Goal: Task Accomplishment & Management: Use online tool/utility

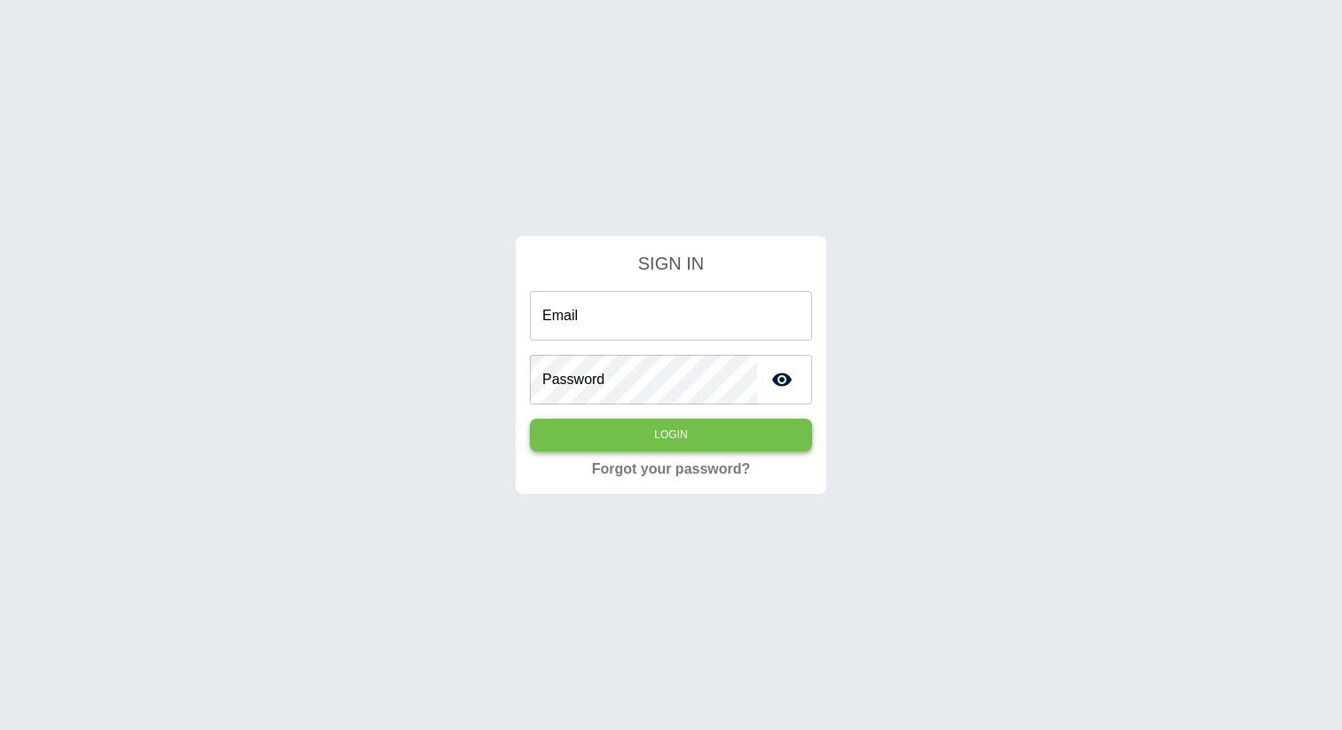
type input "**********"
click at [633, 426] on button "Login" at bounding box center [671, 435] width 282 height 33
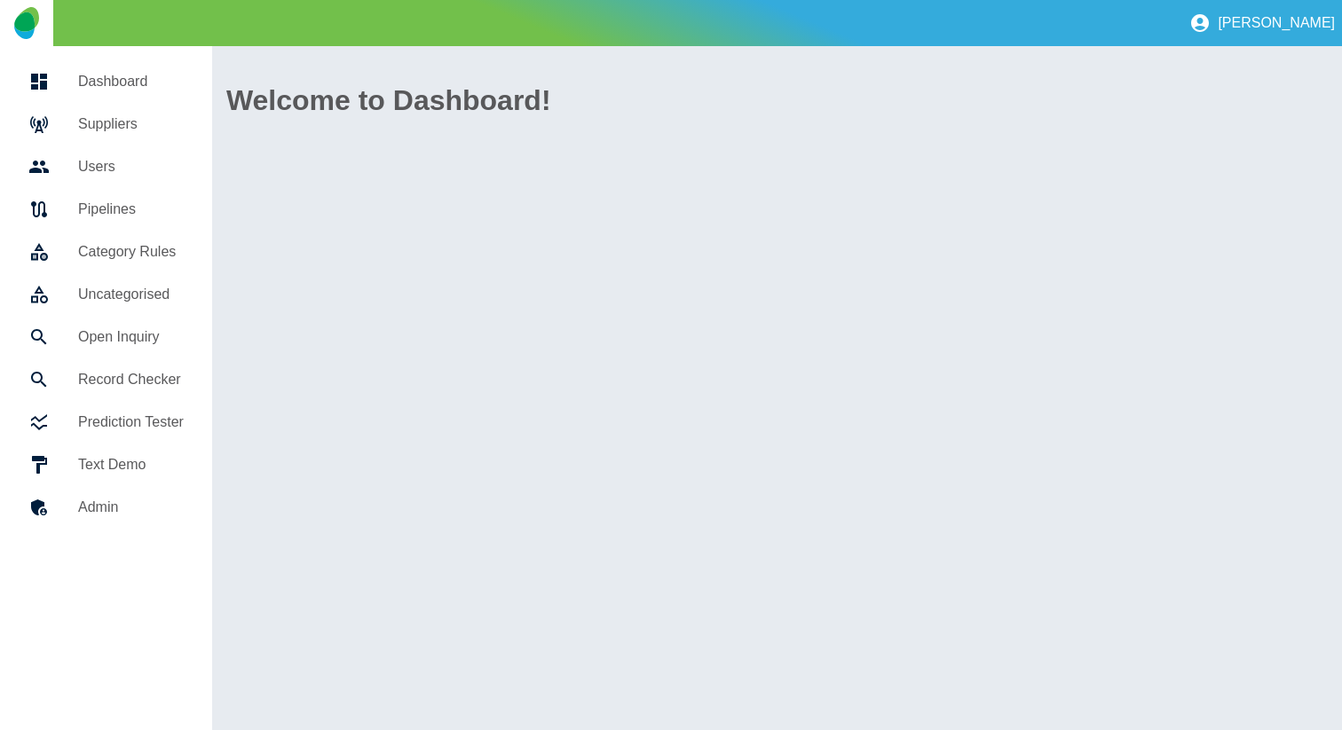
click at [138, 114] on h5 "Suppliers" at bounding box center [131, 124] width 106 height 21
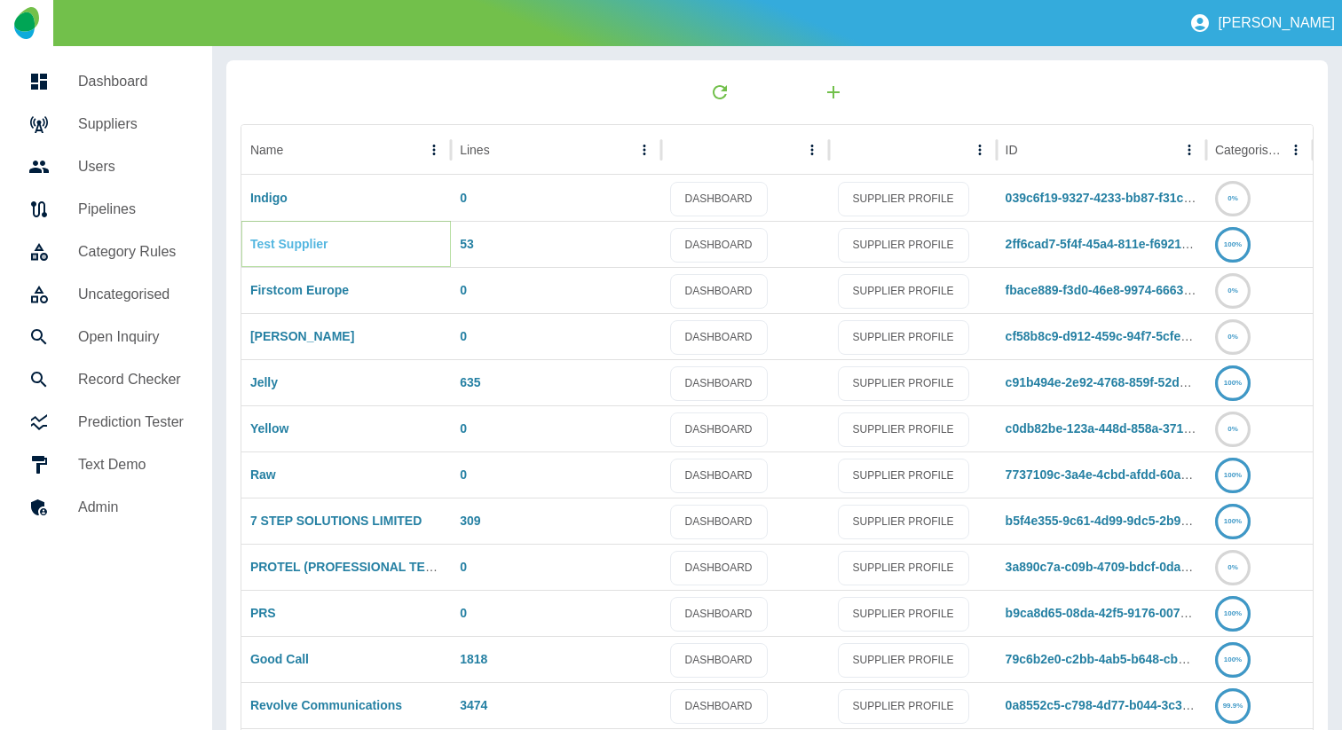
click at [311, 240] on link "Test Supplier" at bounding box center [289, 244] width 78 height 14
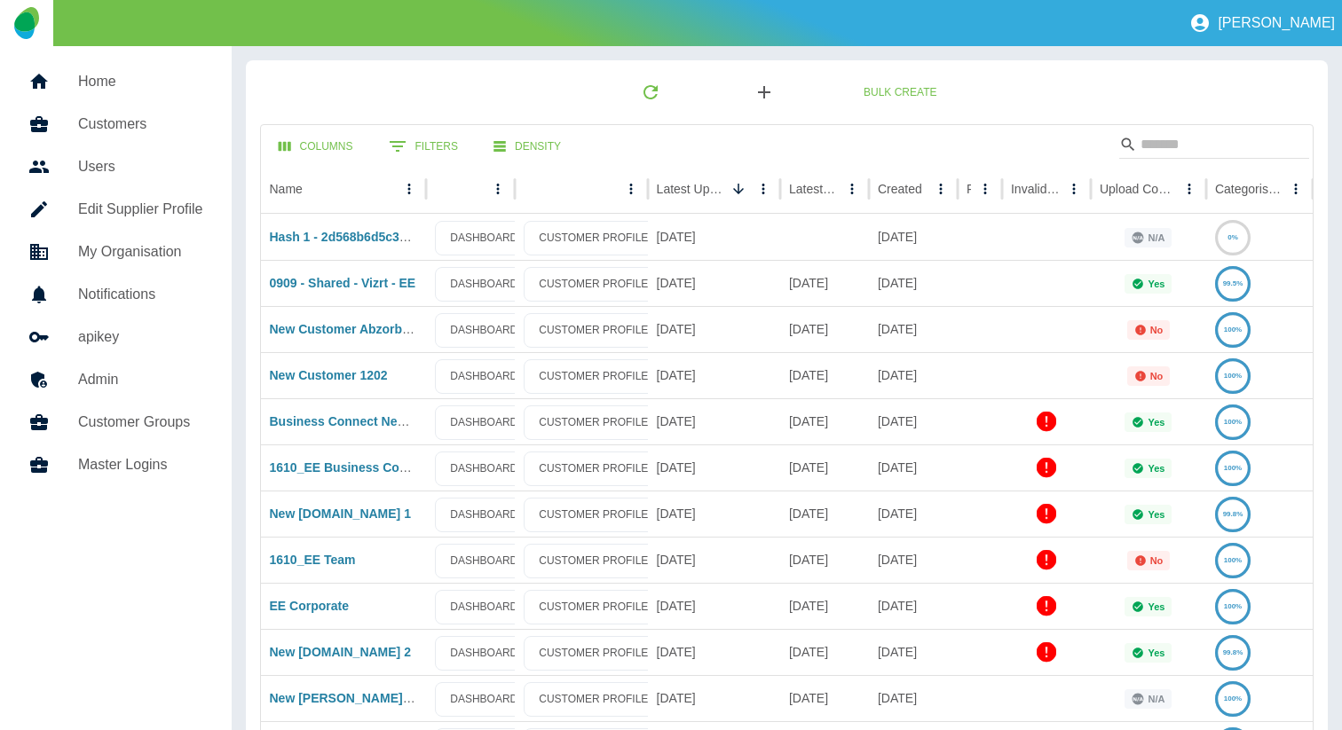
click at [753, 98] on icon "button" at bounding box center [763, 92] width 21 height 21
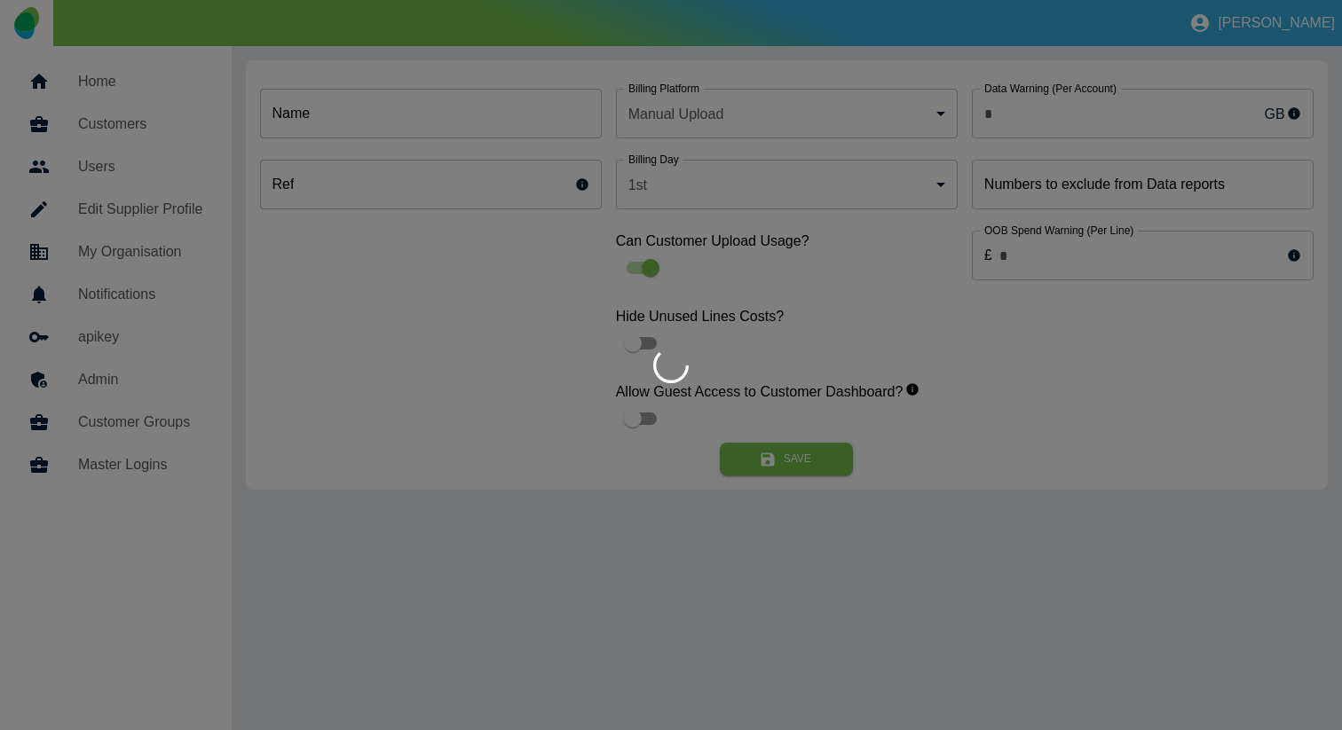
type input "*"
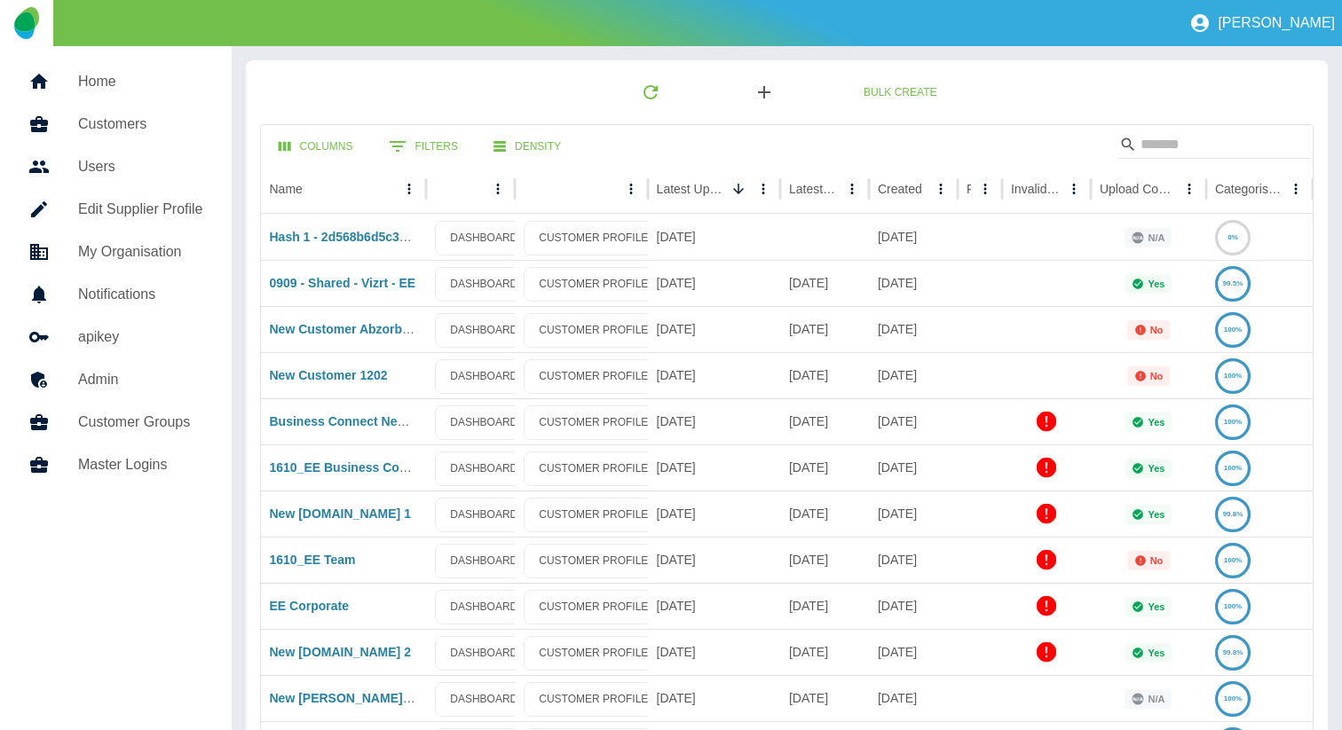
click at [771, 85] on icon "button" at bounding box center [763, 92] width 21 height 21
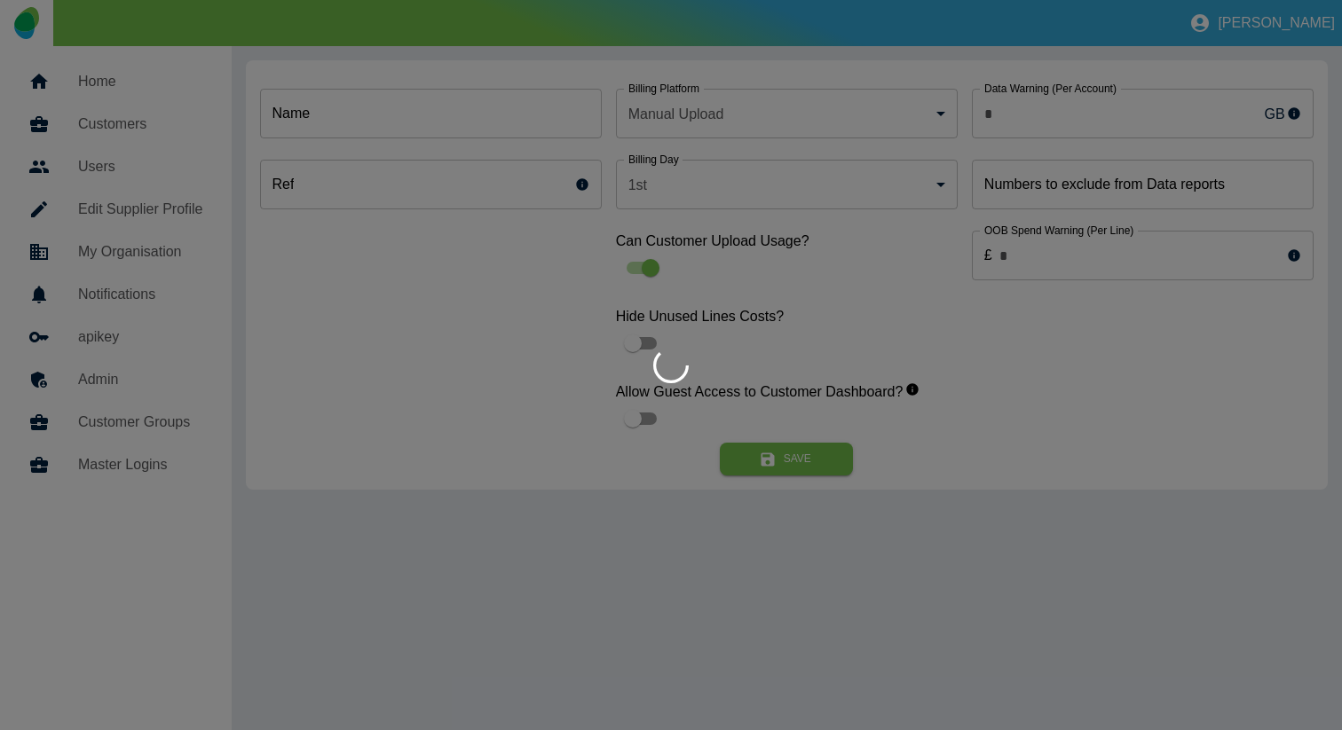
type input "*"
click at [487, 121] on div at bounding box center [671, 365] width 1342 height 730
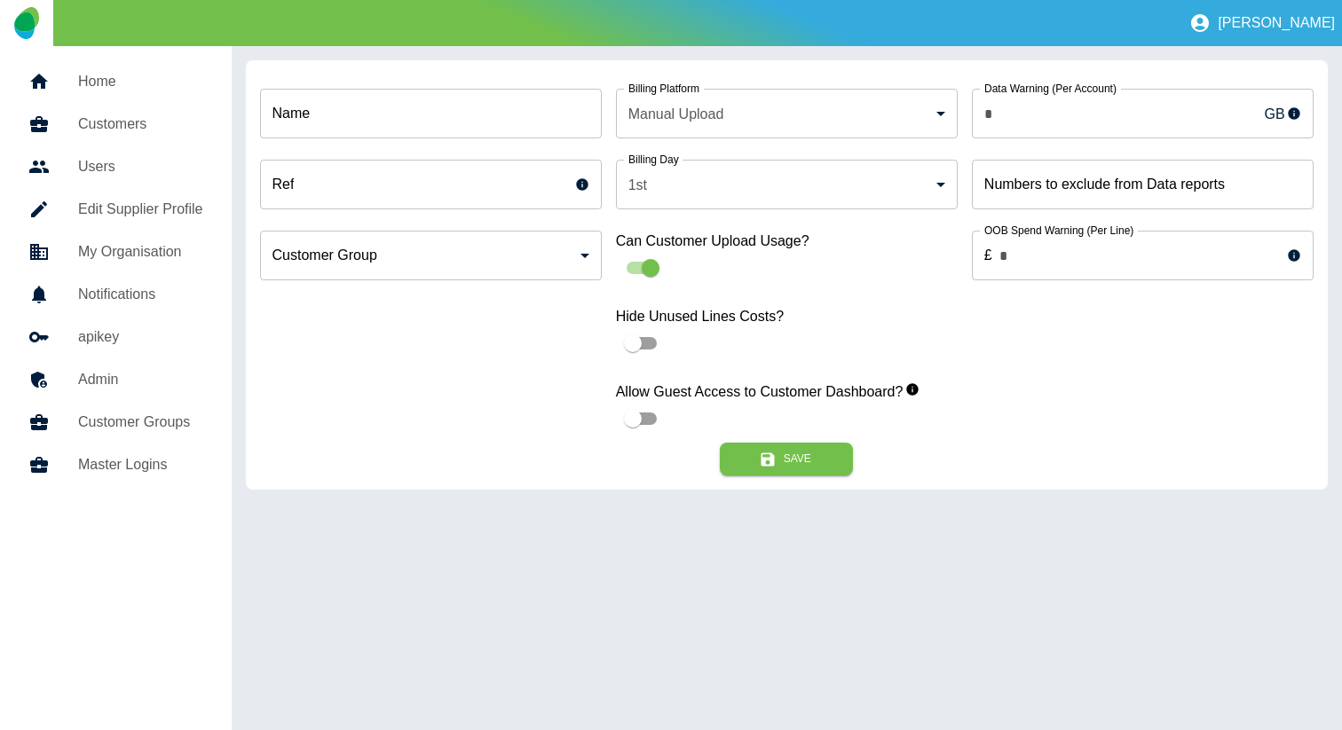
click at [421, 126] on input "Name" at bounding box center [431, 114] width 342 height 50
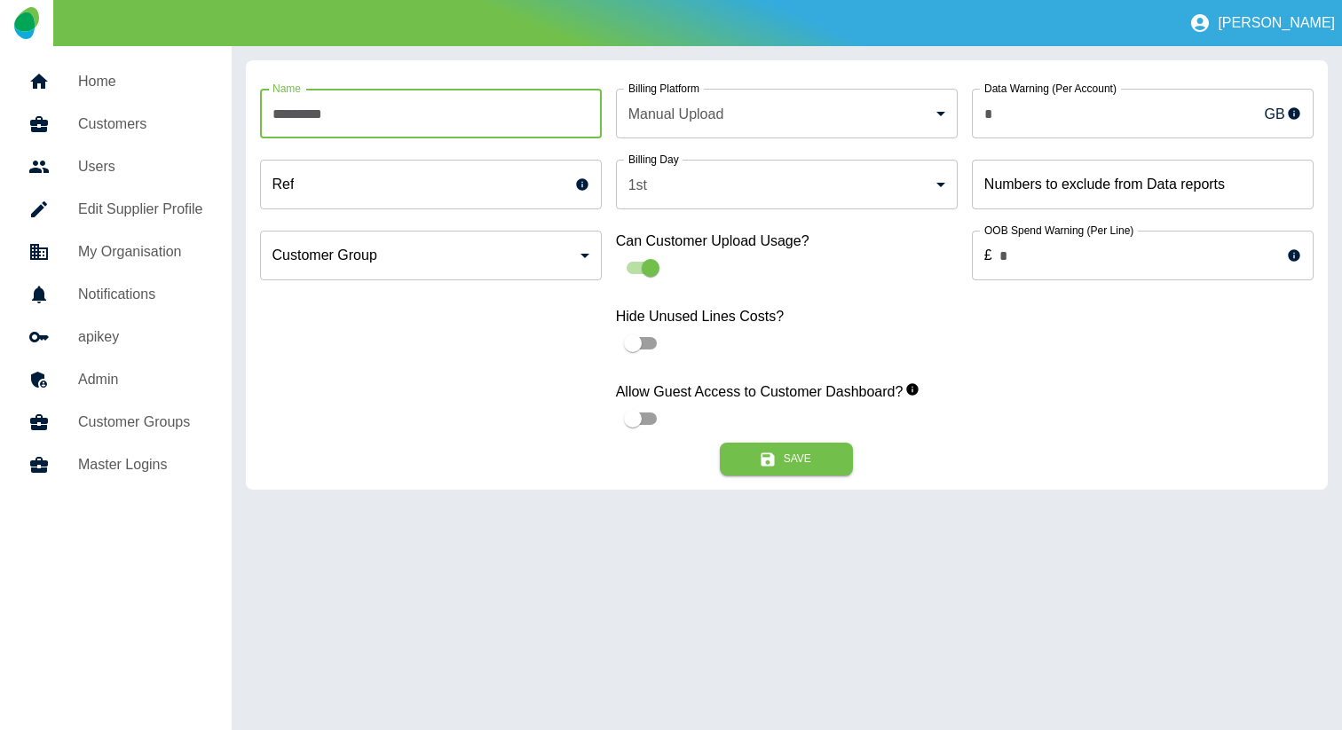
paste input "**********"
type input "**********"
click at [807, 457] on button "Save" at bounding box center [786, 459] width 133 height 33
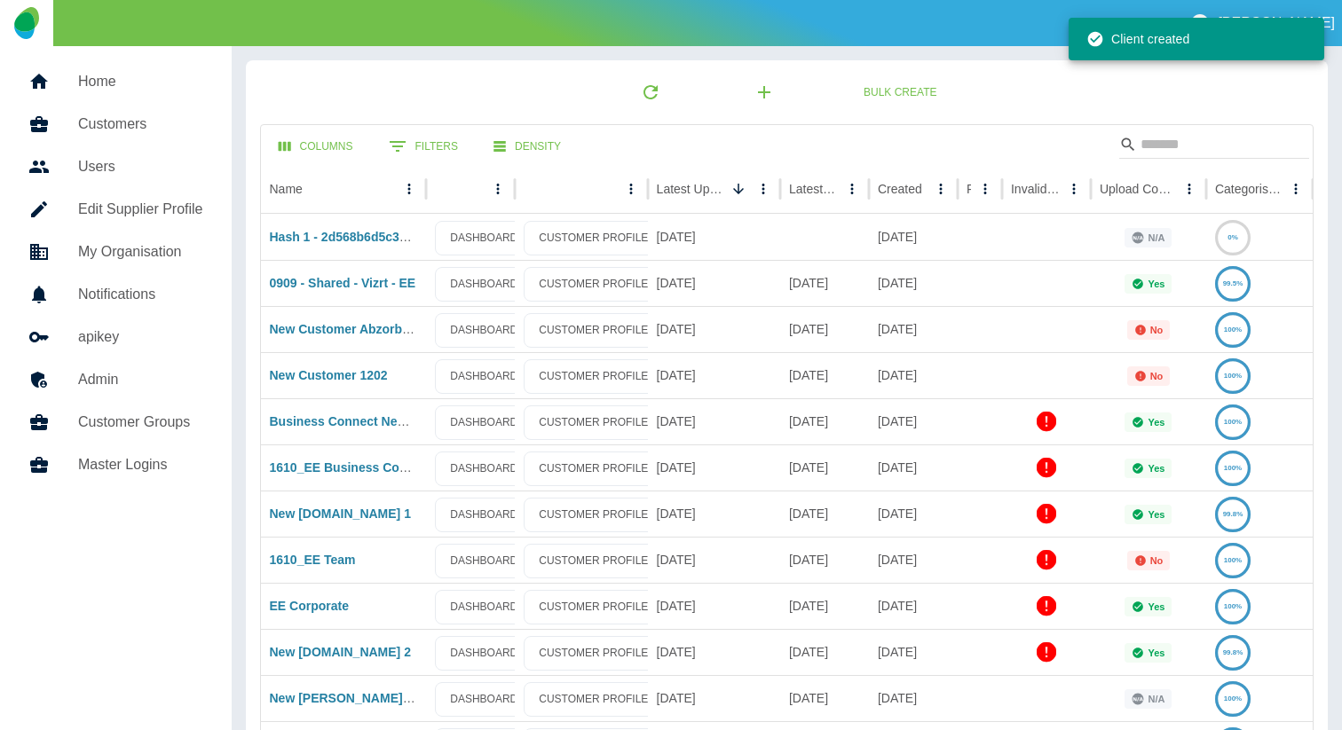
scroll to position [390, 0]
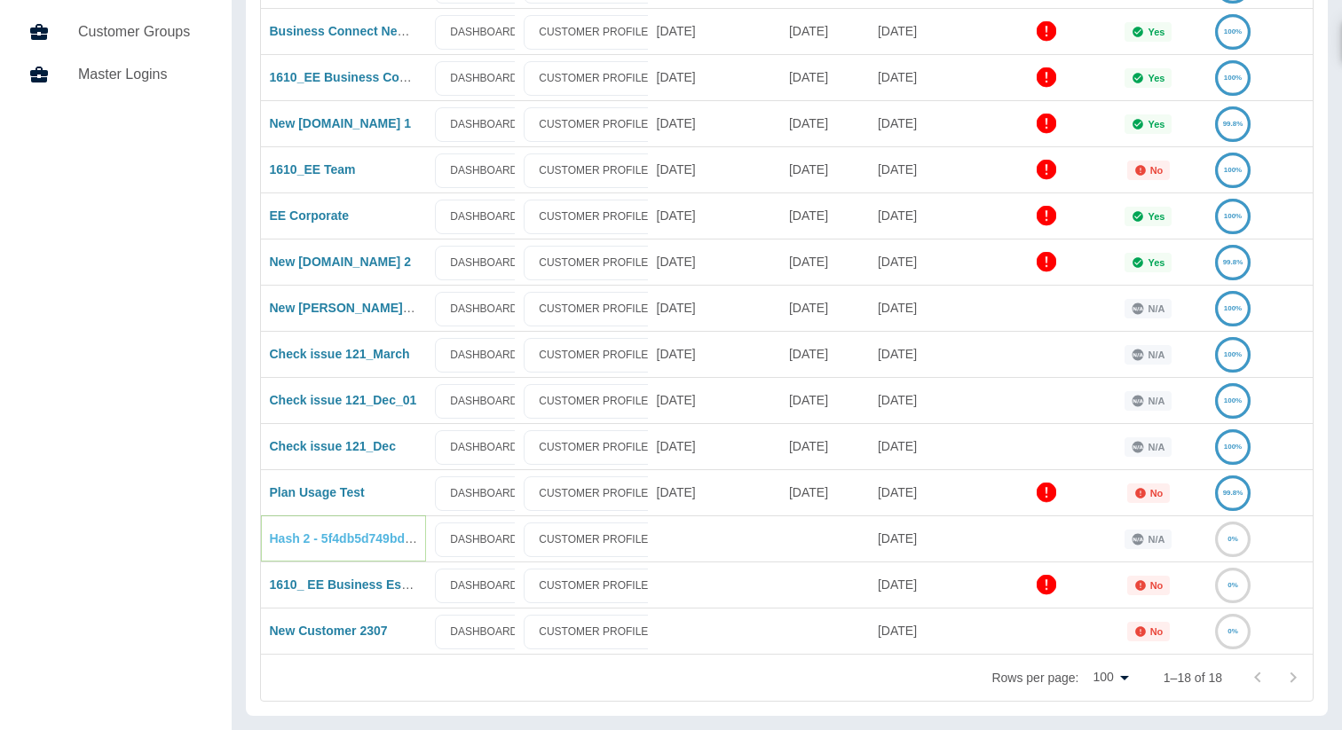
click at [319, 543] on link "Hash 2 - 5f4db5d749bd890188ff9c98ab89969b46896c64" at bounding box center [432, 538] width 325 height 14
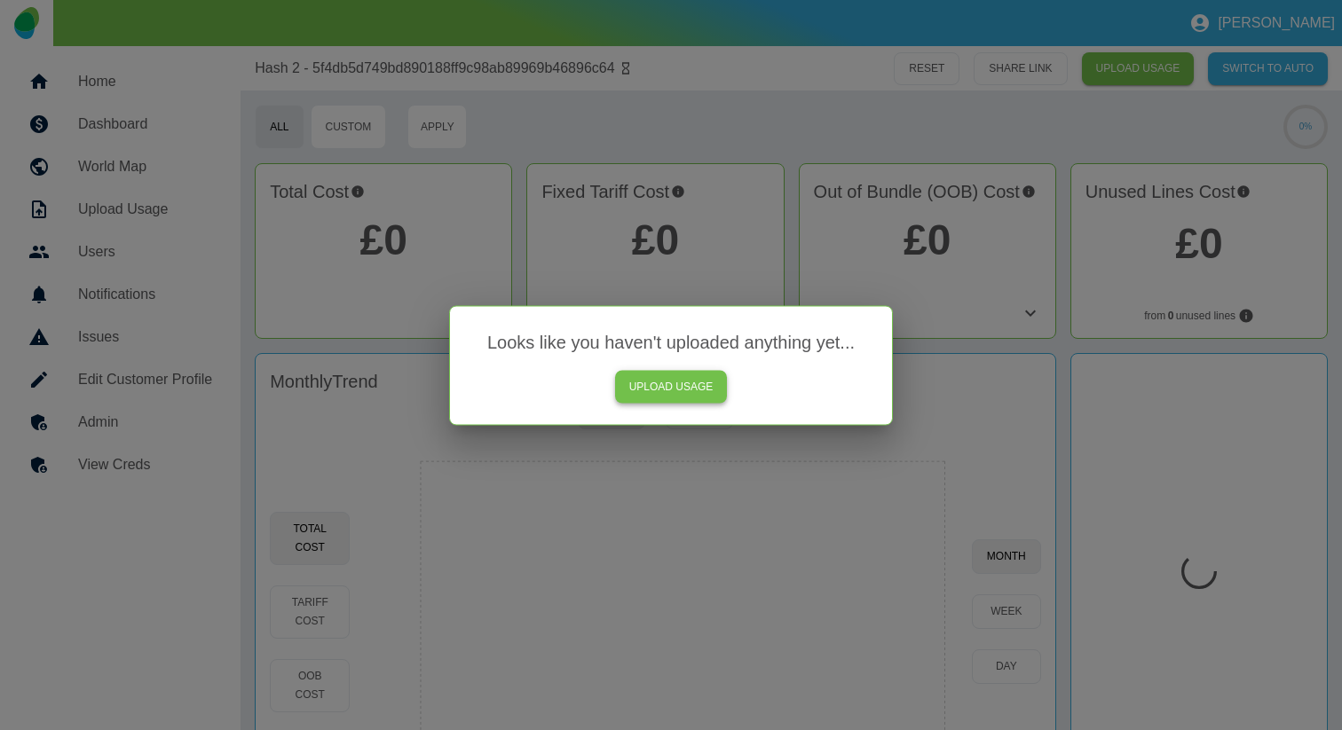
click at [696, 381] on link "UPLOAD USAGE" at bounding box center [671, 386] width 113 height 33
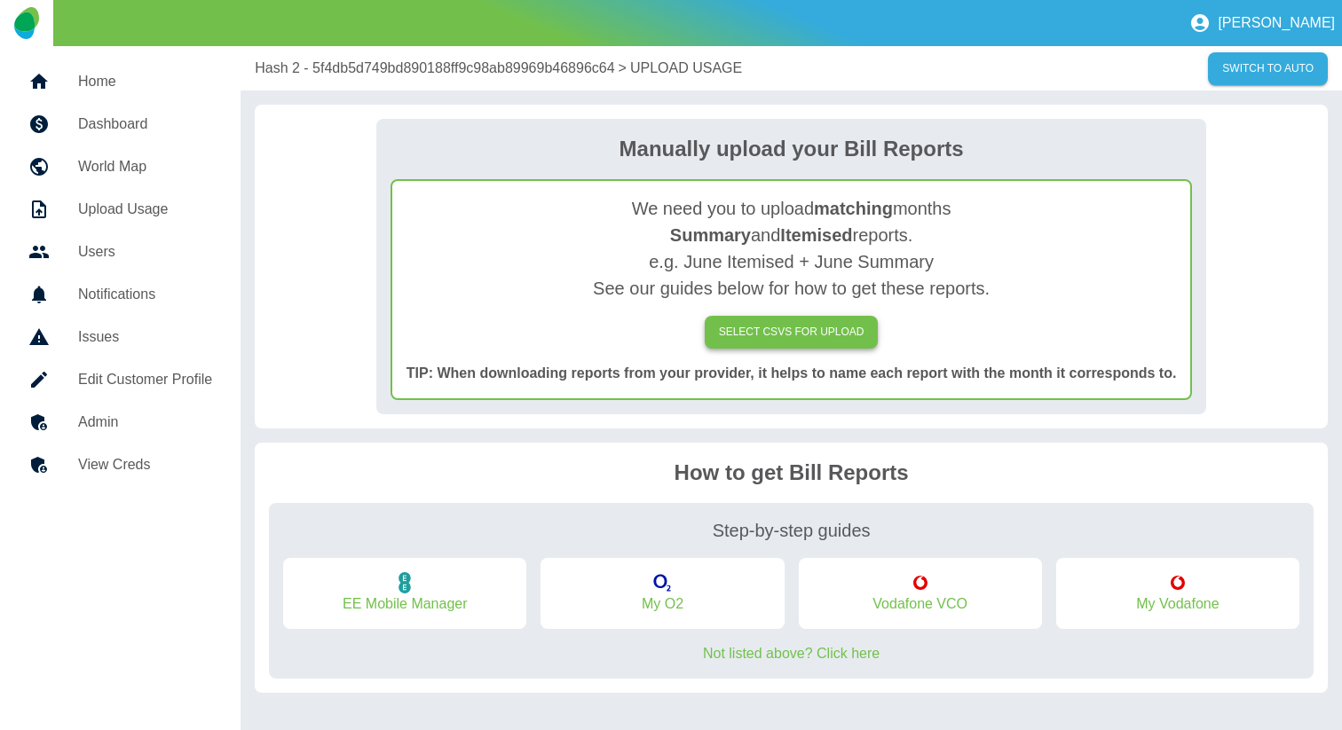
click at [734, 328] on label "SELECT CSVs FOR UPLOAD" at bounding box center [791, 332] width 174 height 33
click at [0, 0] on input "SELECT CSVs FOR UPLOAD" at bounding box center [0, 0] width 0 height 0
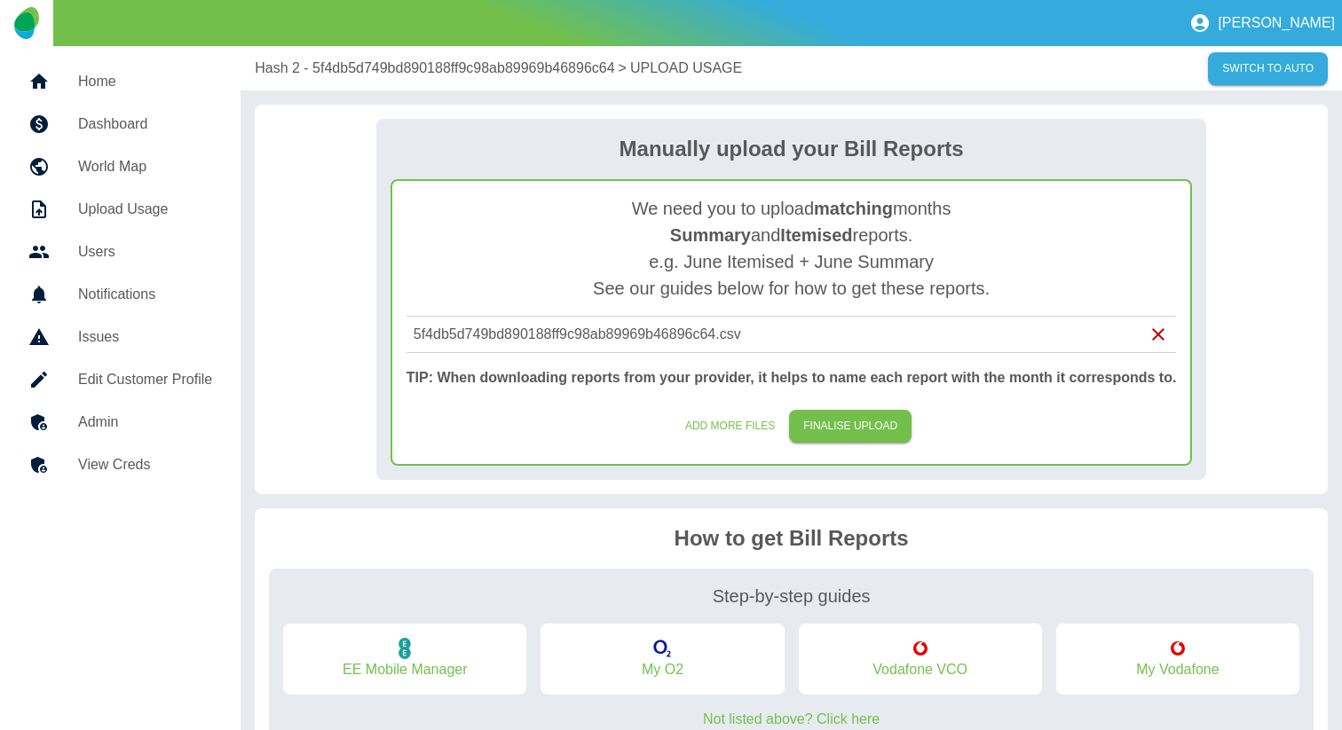
click at [1165, 335] on icon at bounding box center [1157, 334] width 21 height 21
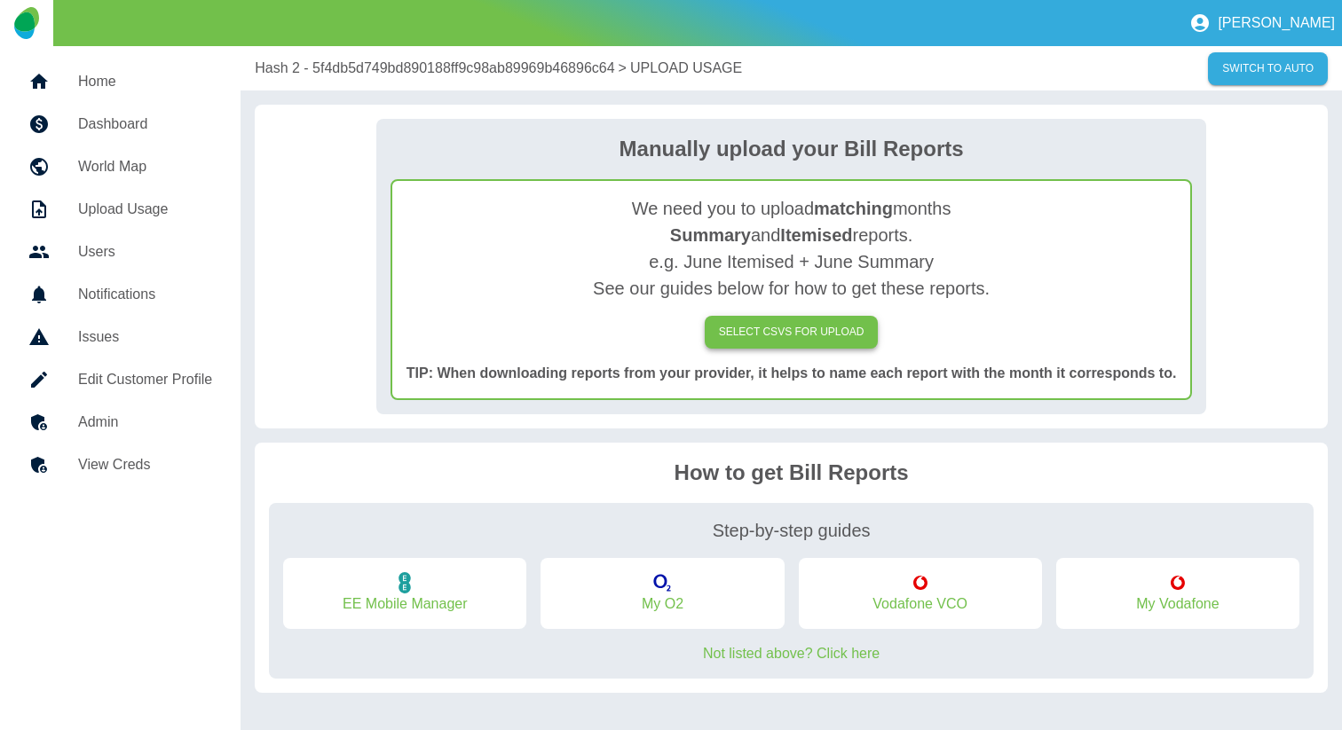
click at [854, 337] on label "SELECT CSVs FOR UPLOAD" at bounding box center [791, 332] width 174 height 33
click at [0, 0] on input "SELECT CSVs FOR UPLOAD" at bounding box center [0, 0] width 0 height 0
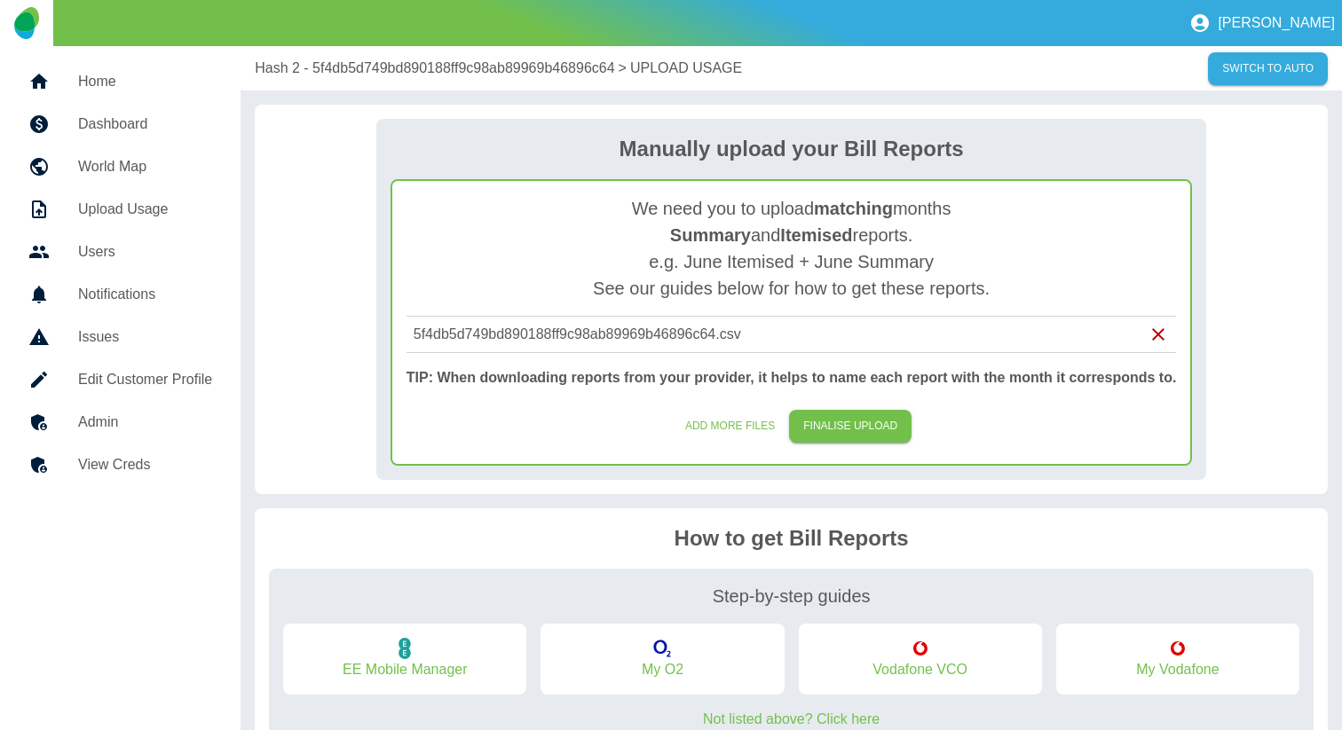
click at [732, 344] on p "5f4db5d749bd890188ff9c98ab89969b46896c64.csv" at bounding box center [590, 334] width 355 height 21
click at [1089, 355] on div "We need you to upload matching months Summary and Itemised reports. e.g. June I…" at bounding box center [791, 322] width 802 height 287
click at [836, 429] on button "FINALISE UPLOAD" at bounding box center [850, 426] width 122 height 33
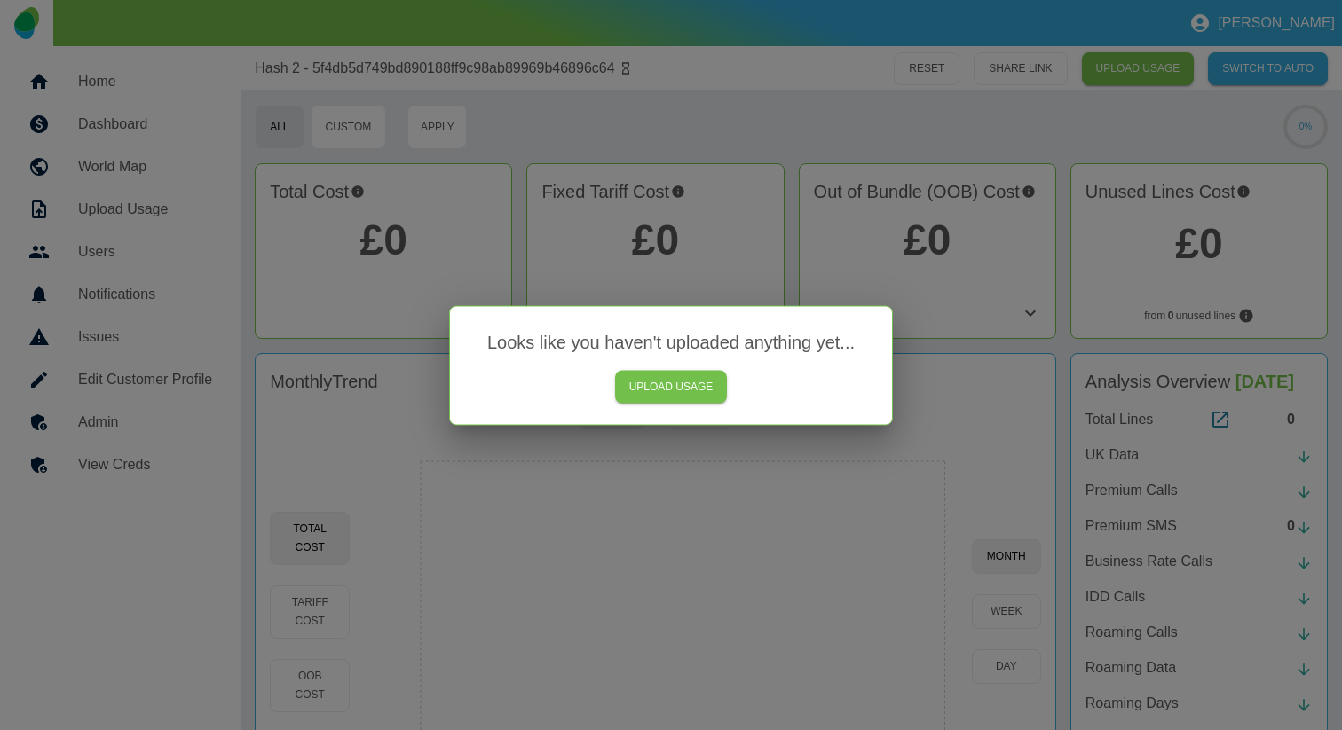
click at [490, 103] on div at bounding box center [671, 365] width 1342 height 730
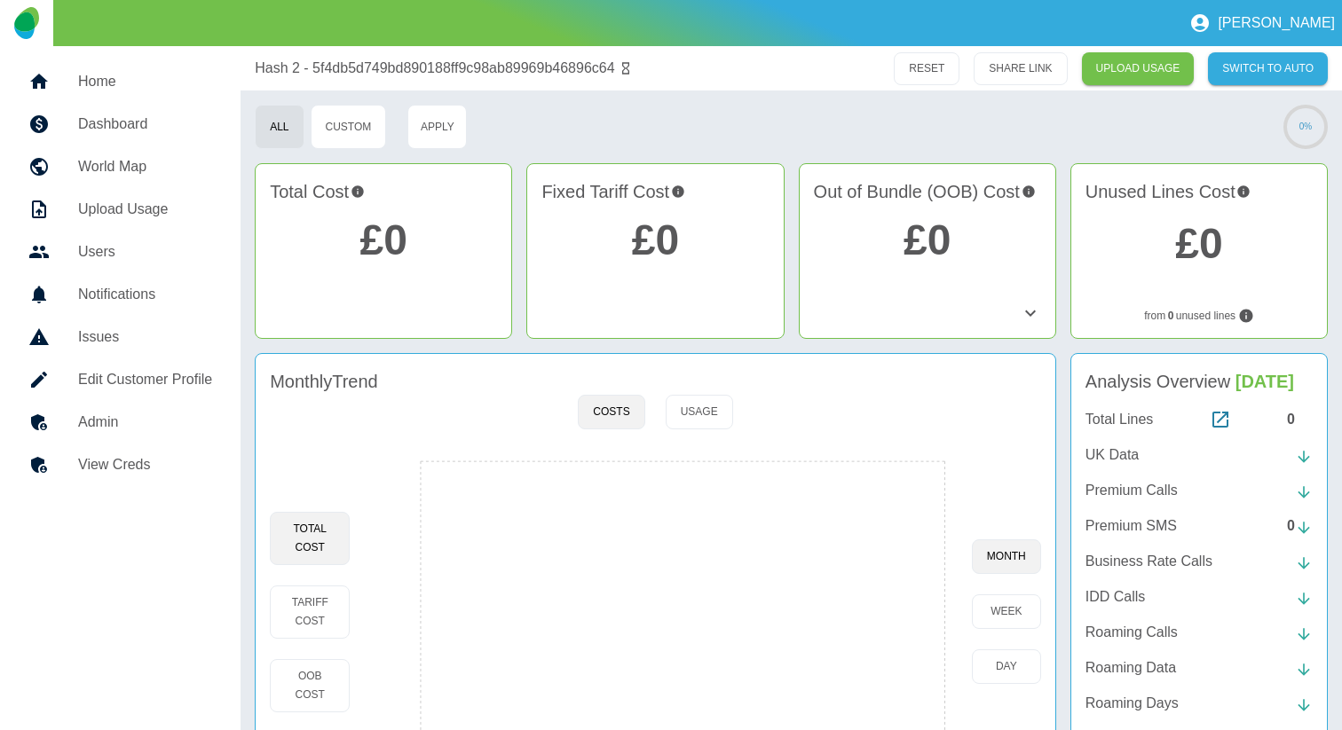
click at [74, 69] on link "Home" at bounding box center [120, 81] width 212 height 43
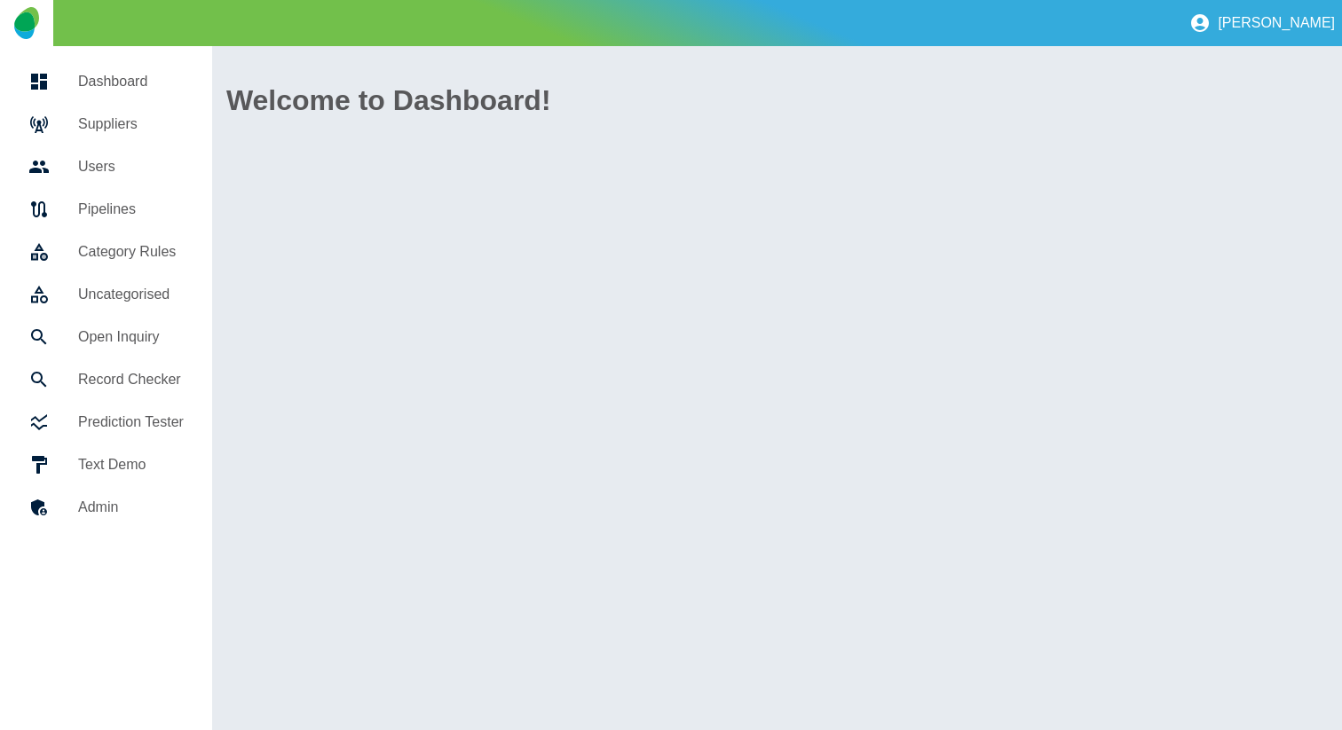
click at [104, 129] on h5 "Suppliers" at bounding box center [131, 124] width 106 height 21
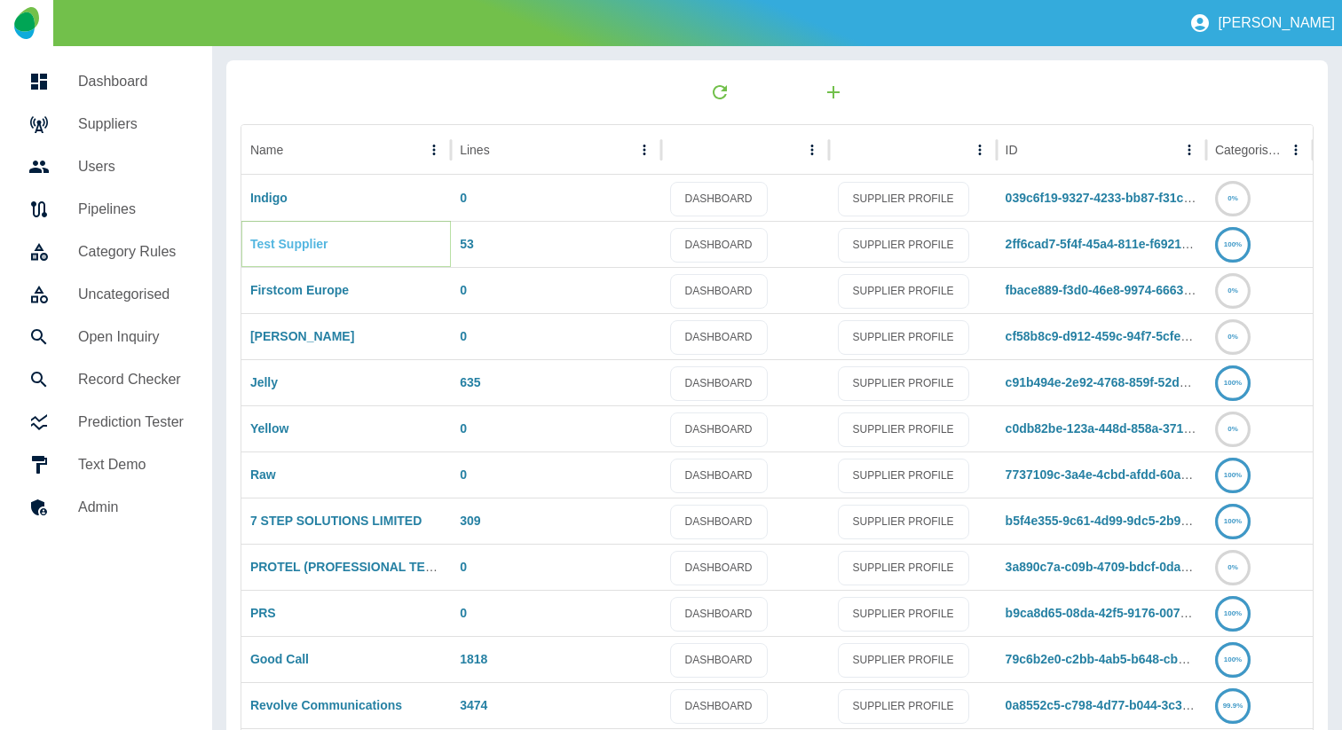
click at [307, 247] on link "Test Supplier" at bounding box center [289, 244] width 78 height 14
click at [295, 244] on link "Test Supplier" at bounding box center [289, 244] width 78 height 14
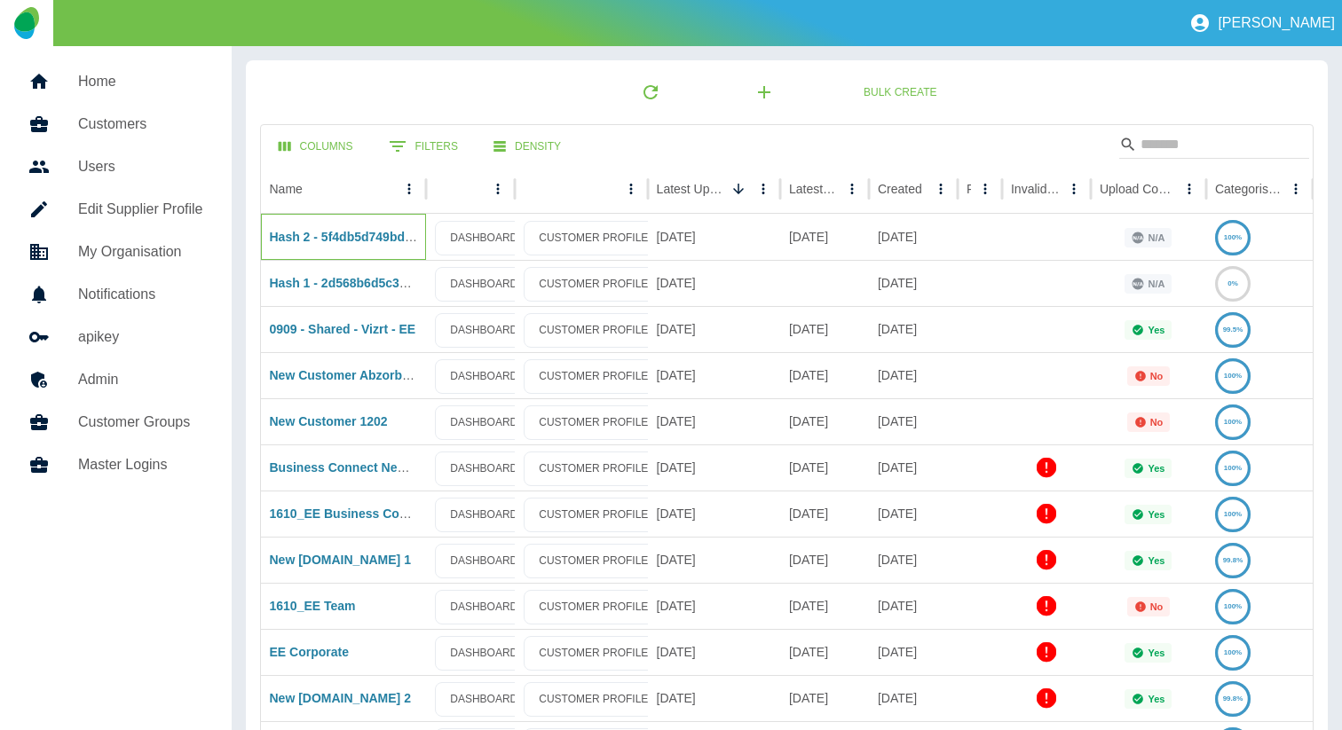
click at [359, 228] on div "Hash 2 - 5f4db5d749bd890188ff9c98ab89969b46896c64" at bounding box center [344, 237] width 166 height 46
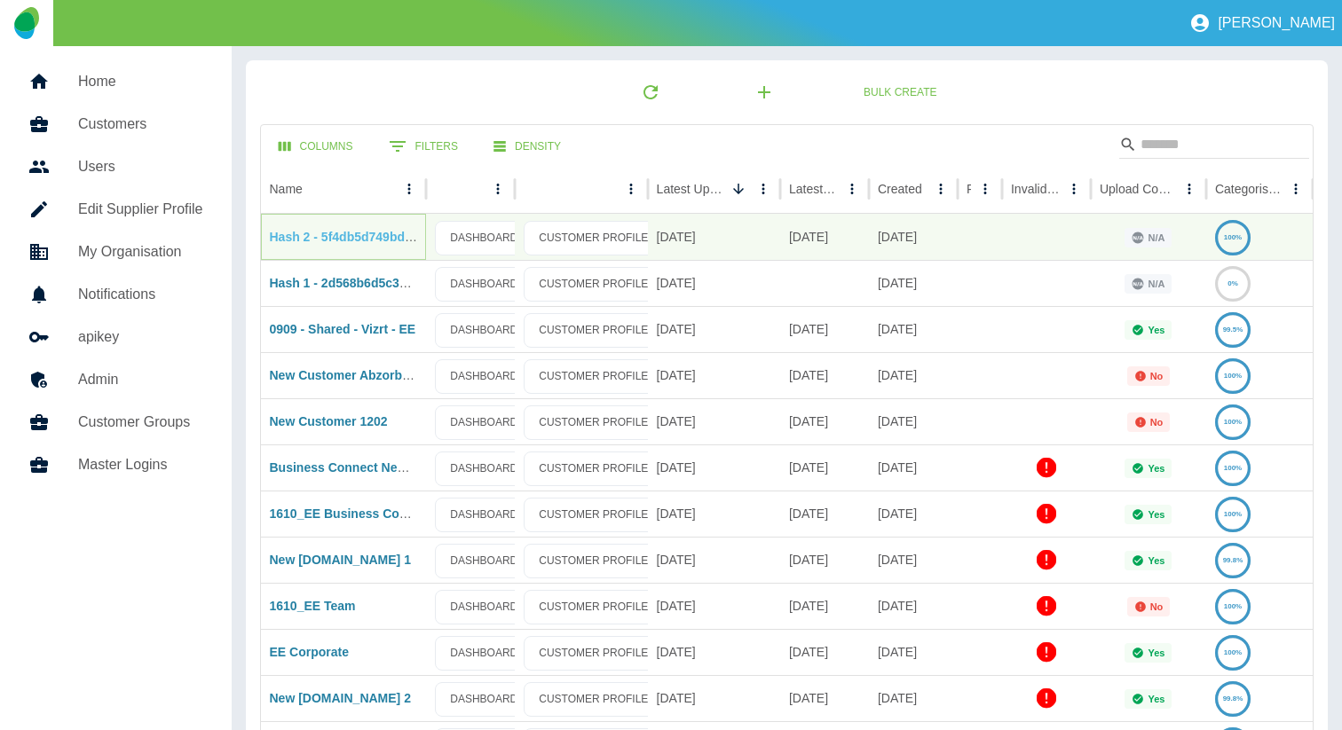
click at [349, 233] on link "Hash 2 - 5f4db5d749bd890188ff9c98ab89969b46896c64" at bounding box center [432, 237] width 325 height 14
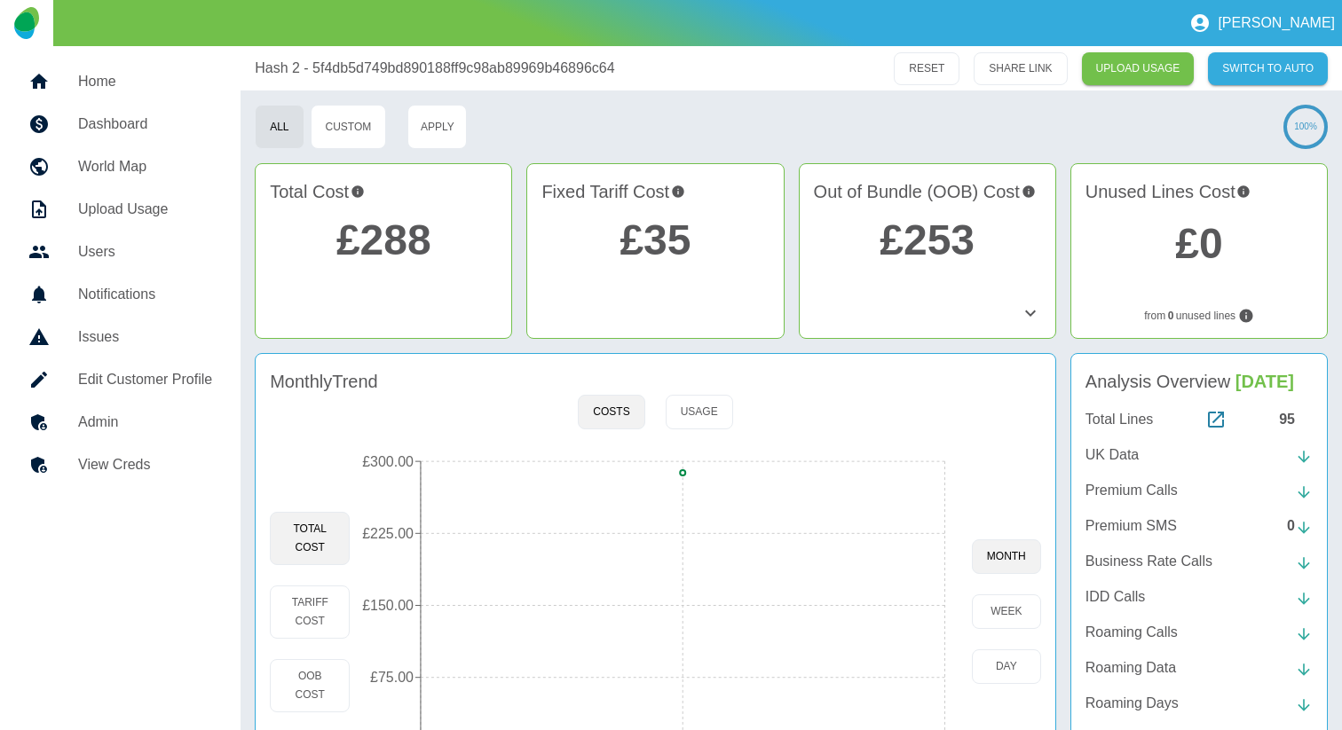
click at [138, 89] on h5 "Home" at bounding box center [145, 81] width 134 height 21
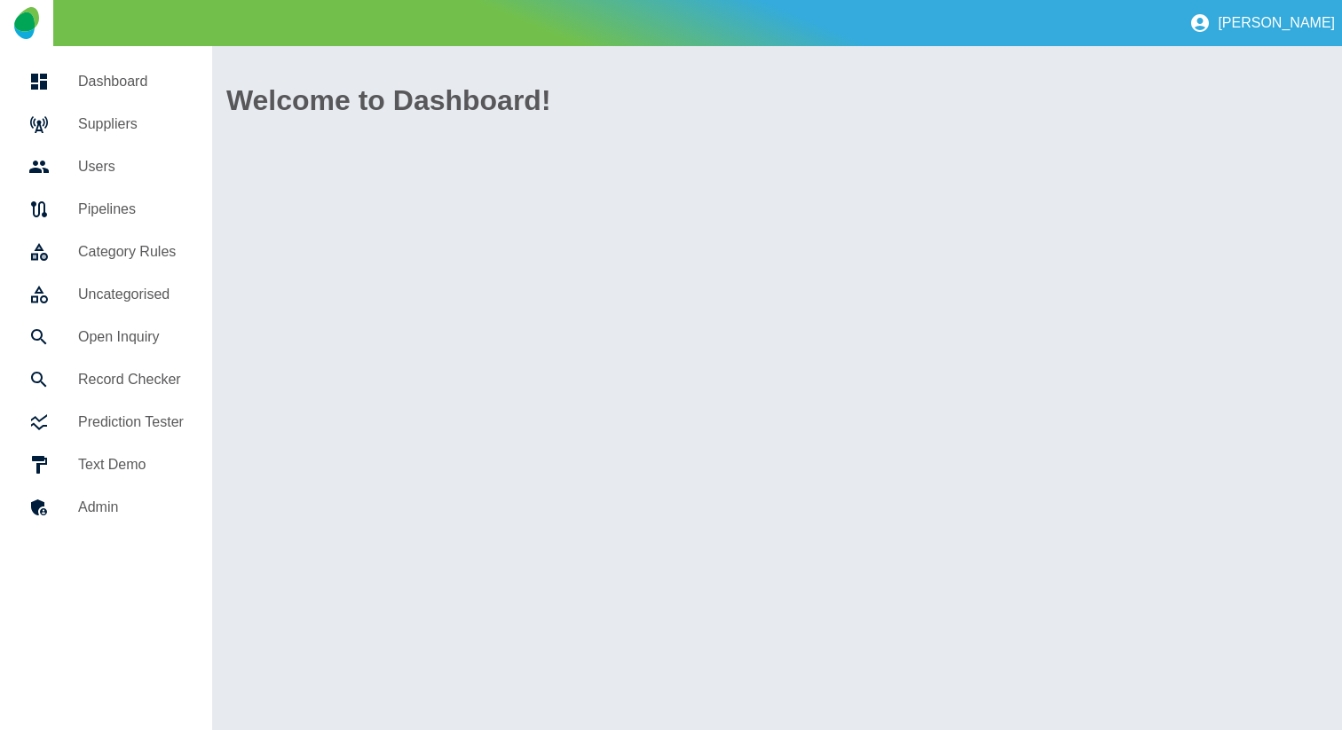
click at [130, 134] on h5 "Suppliers" at bounding box center [131, 124] width 106 height 21
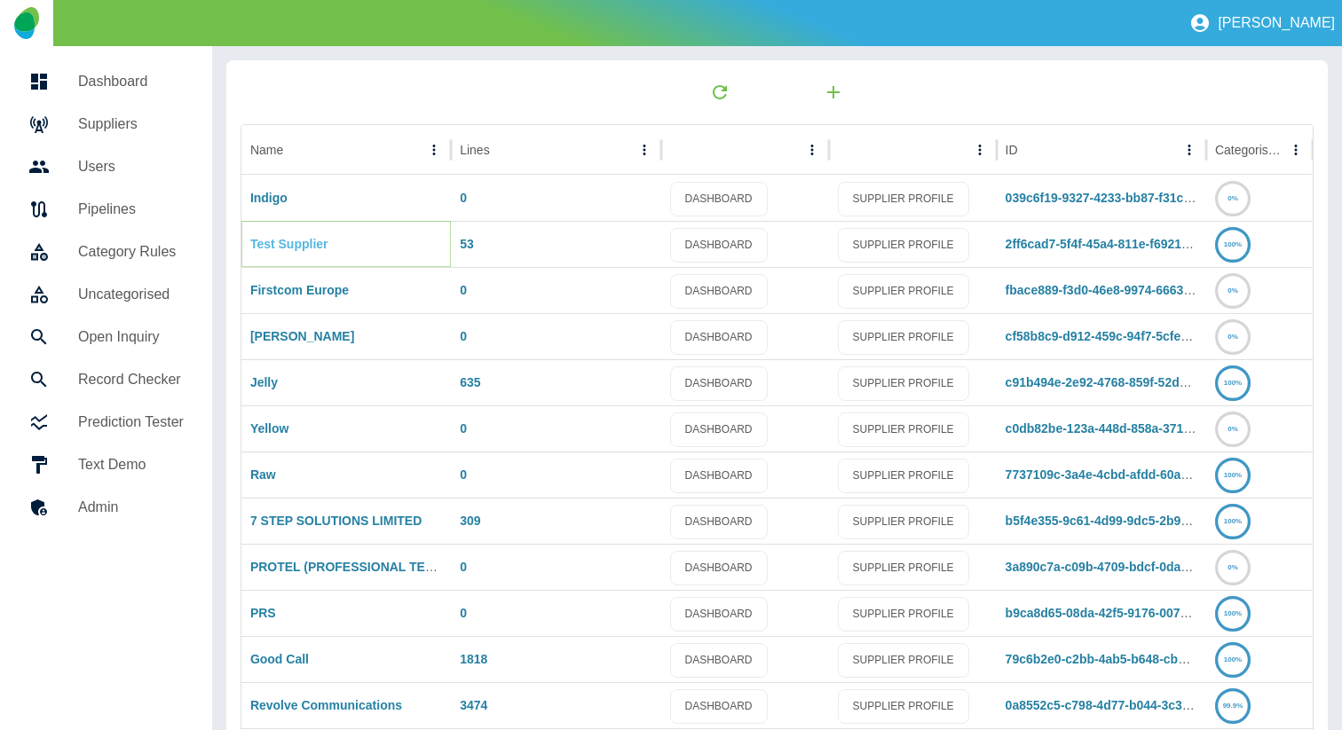
click at [297, 242] on link "Test Supplier" at bounding box center [289, 244] width 78 height 14
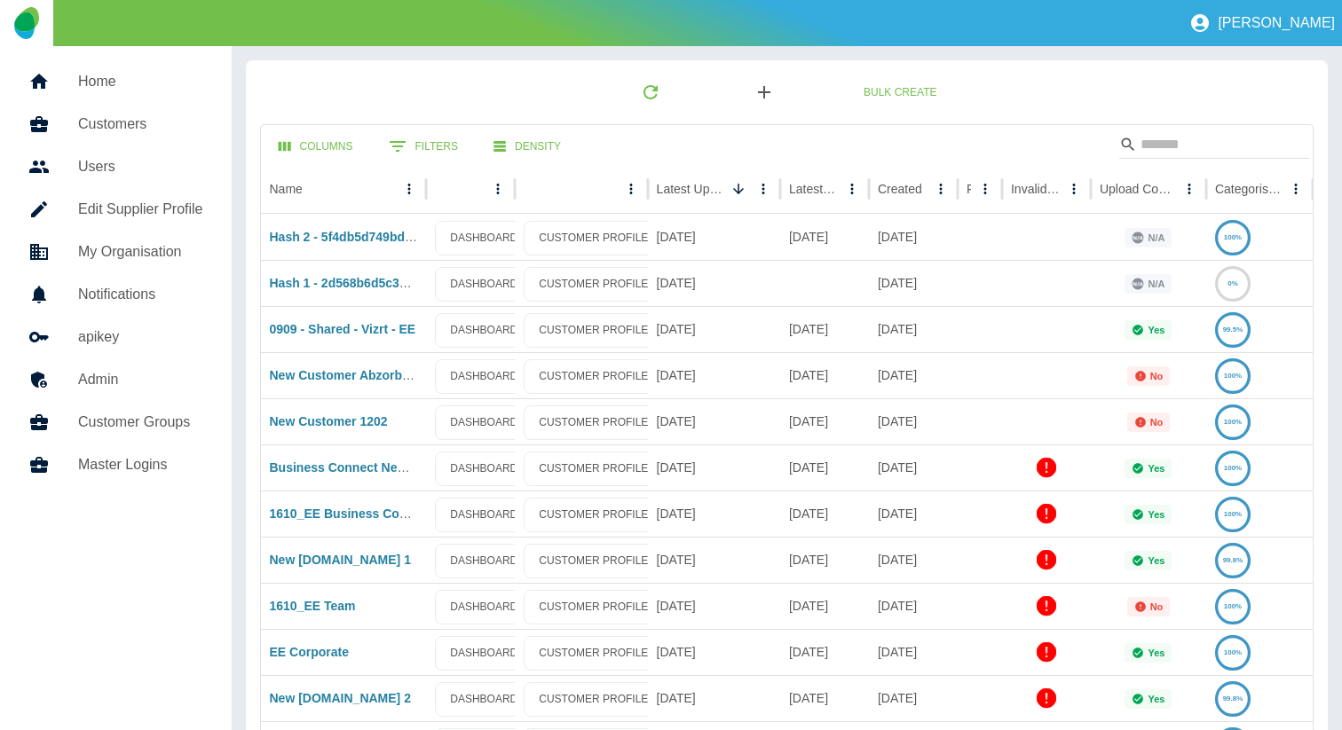
click at [766, 88] on icon "button" at bounding box center [763, 92] width 21 height 21
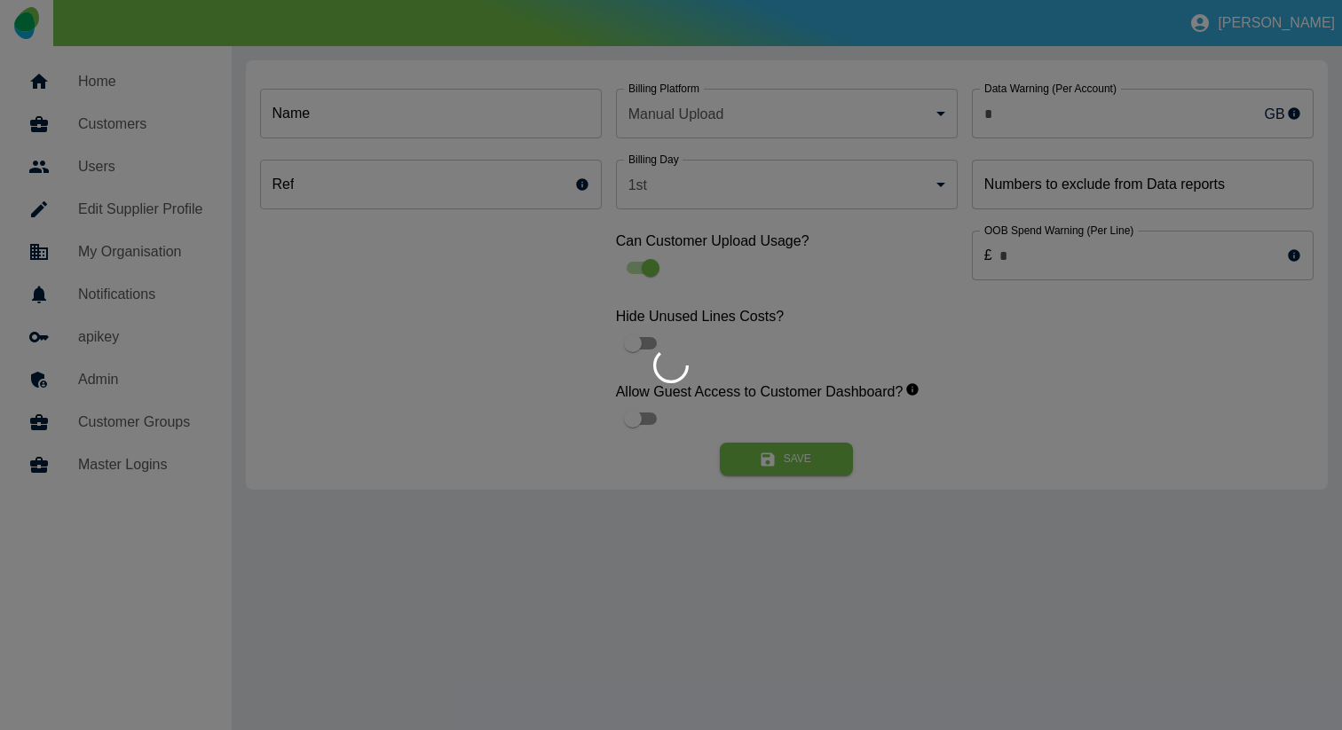
type input "*"
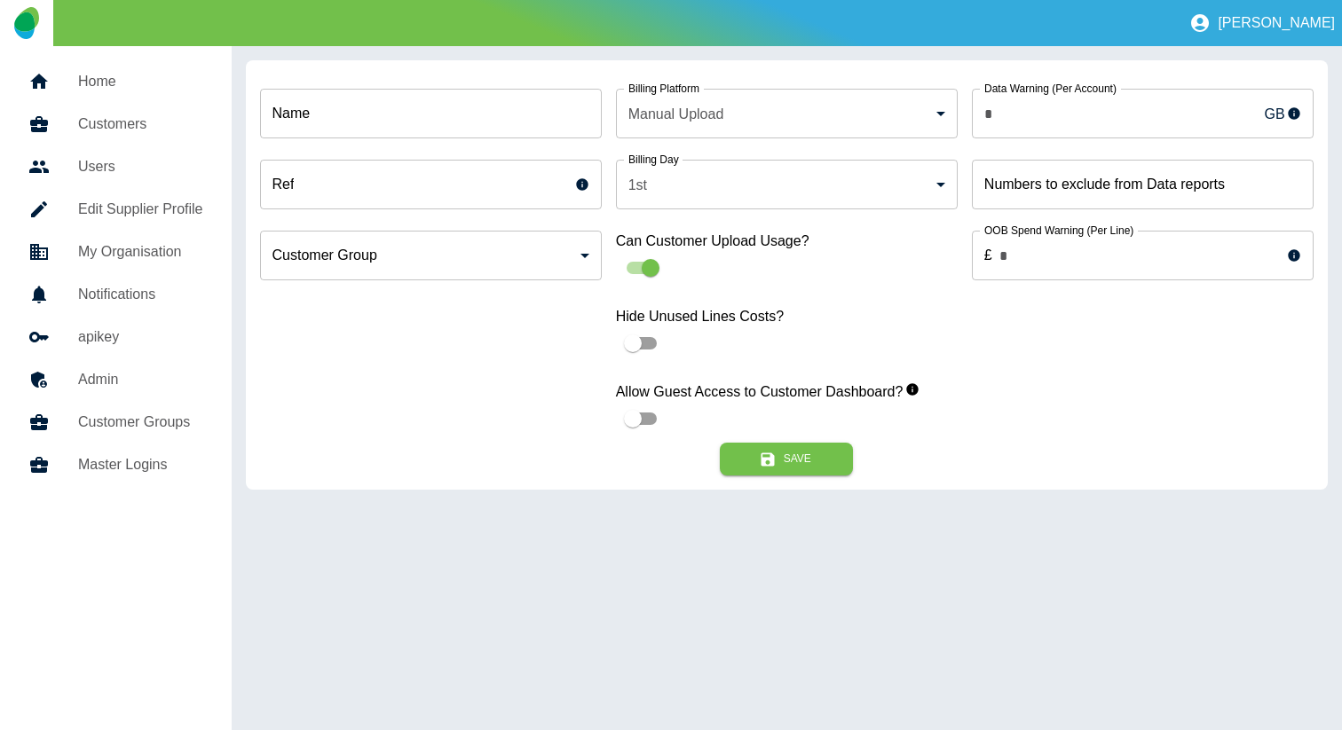
click at [476, 134] on div at bounding box center [671, 365] width 1342 height 730
click at [400, 120] on input "Name" at bounding box center [431, 114] width 342 height 50
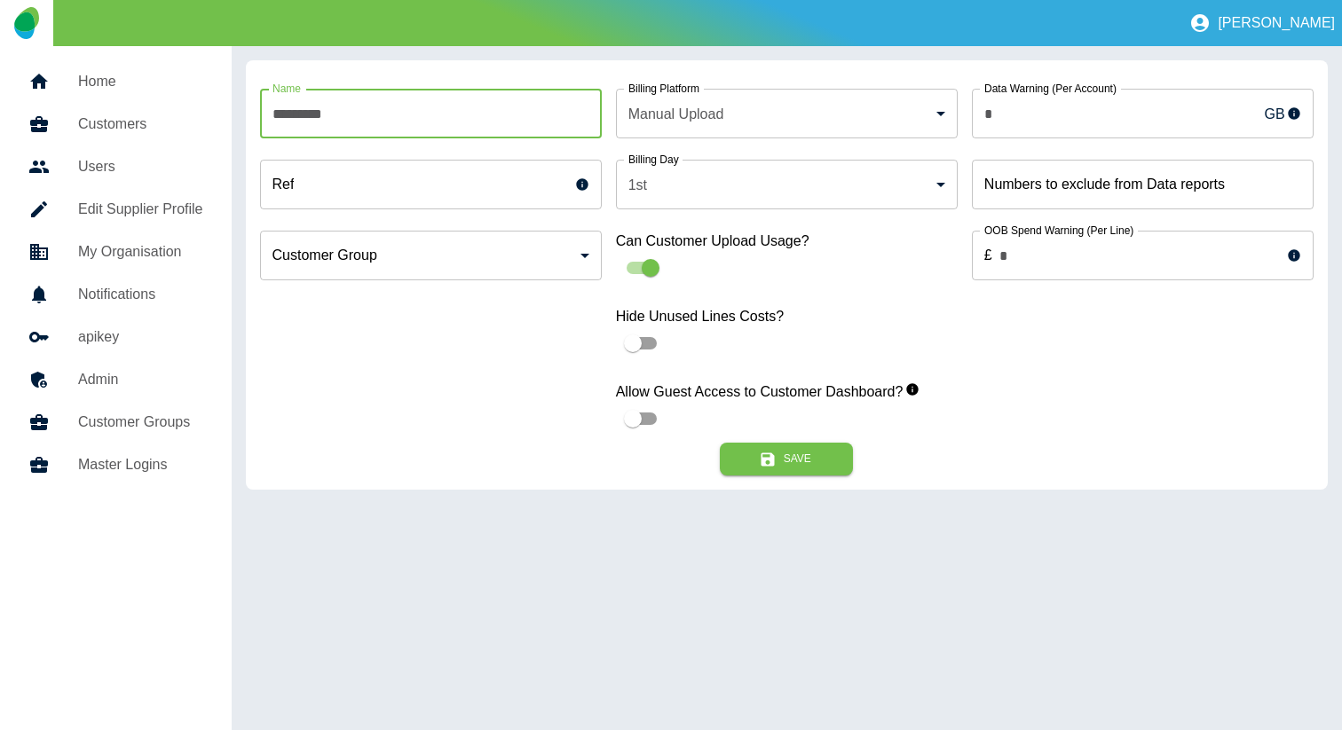
paste input "**********"
type input "**********"
click at [803, 449] on button "Save" at bounding box center [786, 459] width 133 height 33
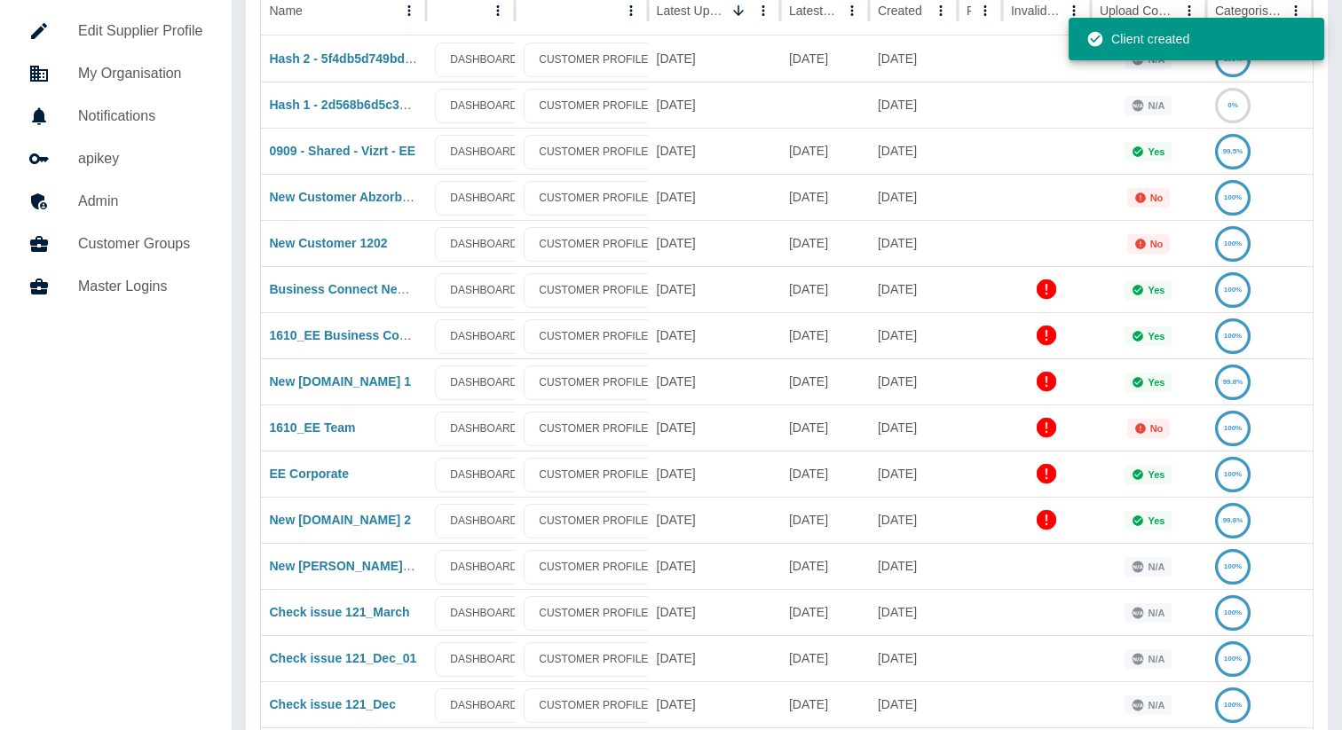
scroll to position [437, 0]
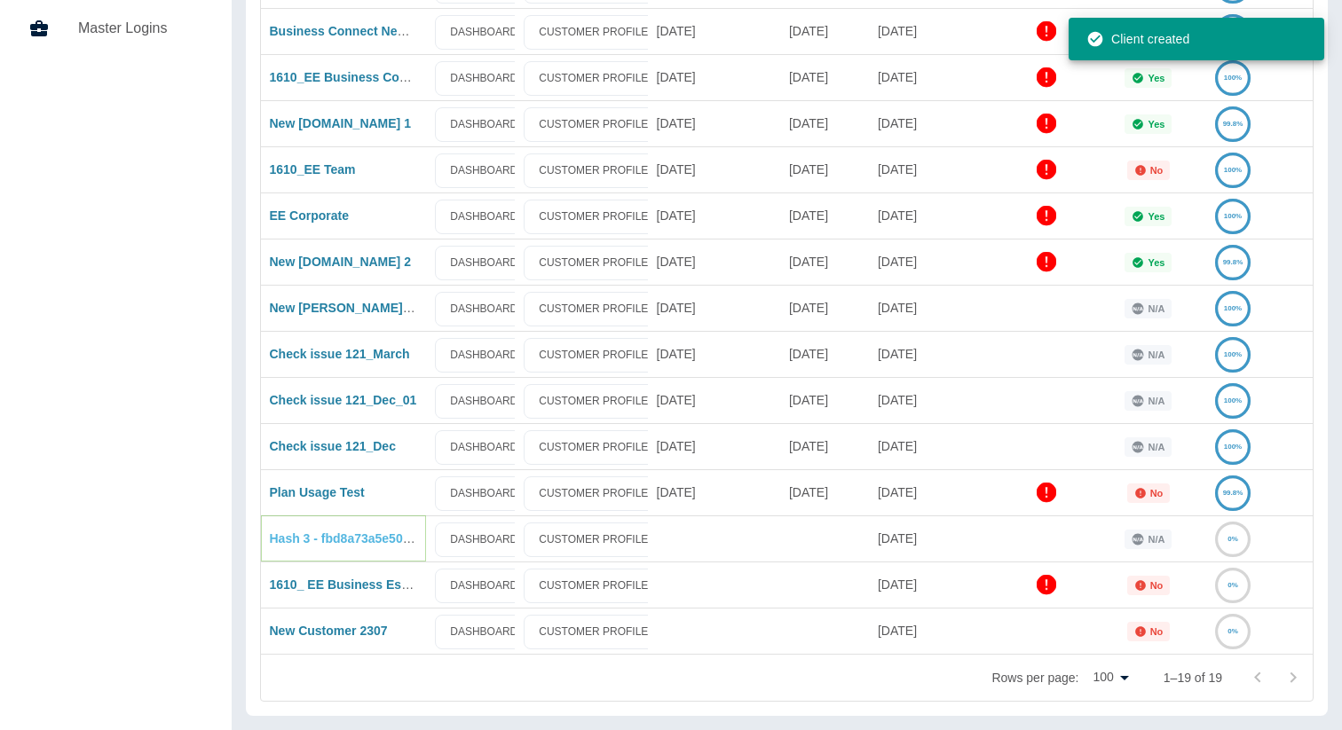
click at [352, 540] on link "Hash 3 - fbd8a73a5e50c4d6aab44a5d29dda2b6880e4883" at bounding box center [435, 538] width 331 height 14
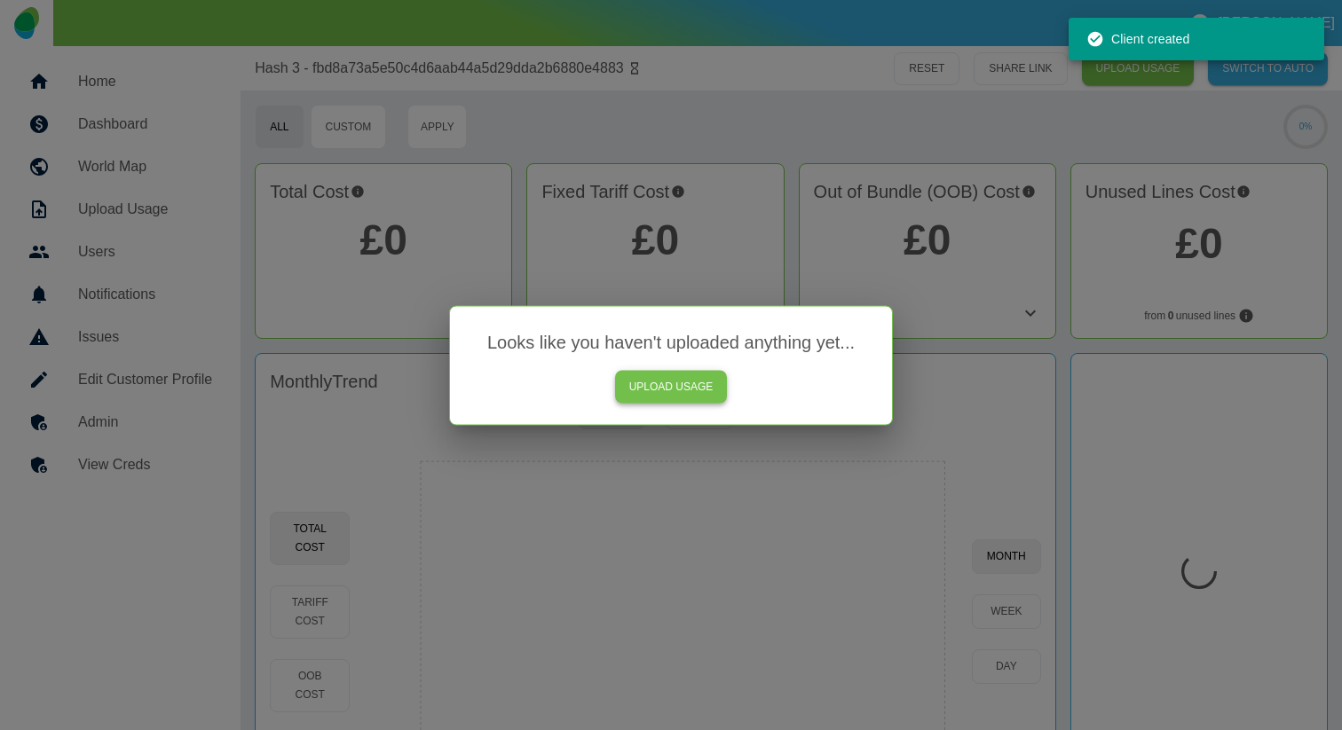
click at [706, 390] on link "UPLOAD USAGE" at bounding box center [671, 386] width 113 height 33
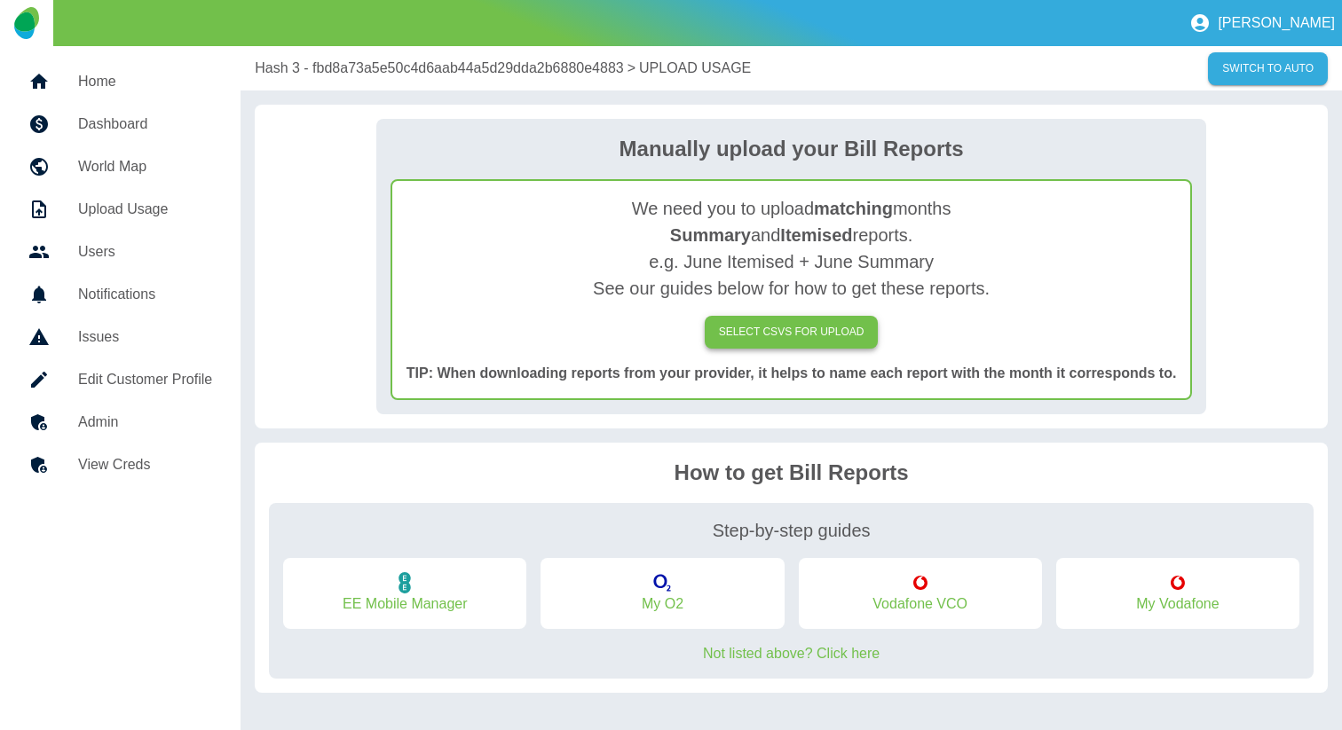
click at [778, 327] on label "SELECT CSVs FOR UPLOAD" at bounding box center [791, 332] width 174 height 33
click at [0, 0] on input "SELECT CSVs FOR UPLOAD" at bounding box center [0, 0] width 0 height 0
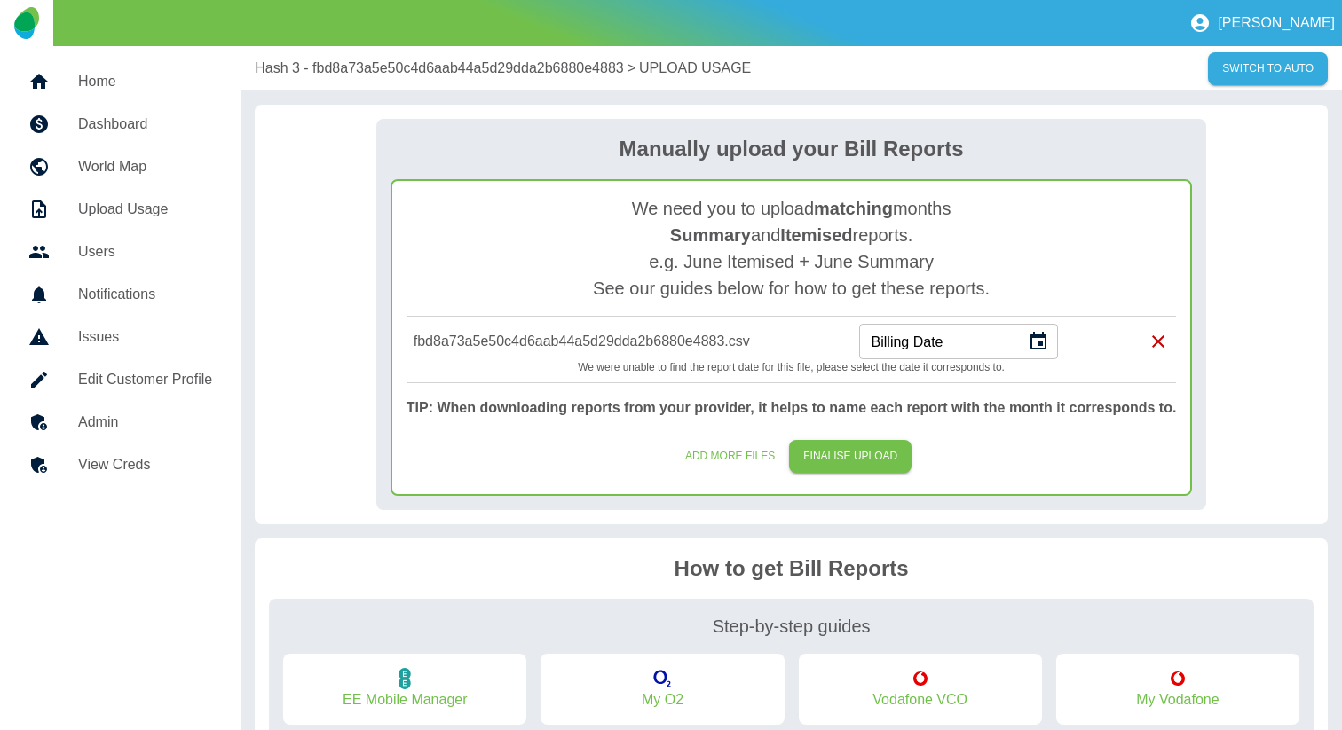
click at [935, 341] on div "Billing Date Billing Date" at bounding box center [958, 341] width 199 height 35
click at [1049, 348] on icon "Choose date" at bounding box center [1037, 341] width 21 height 21
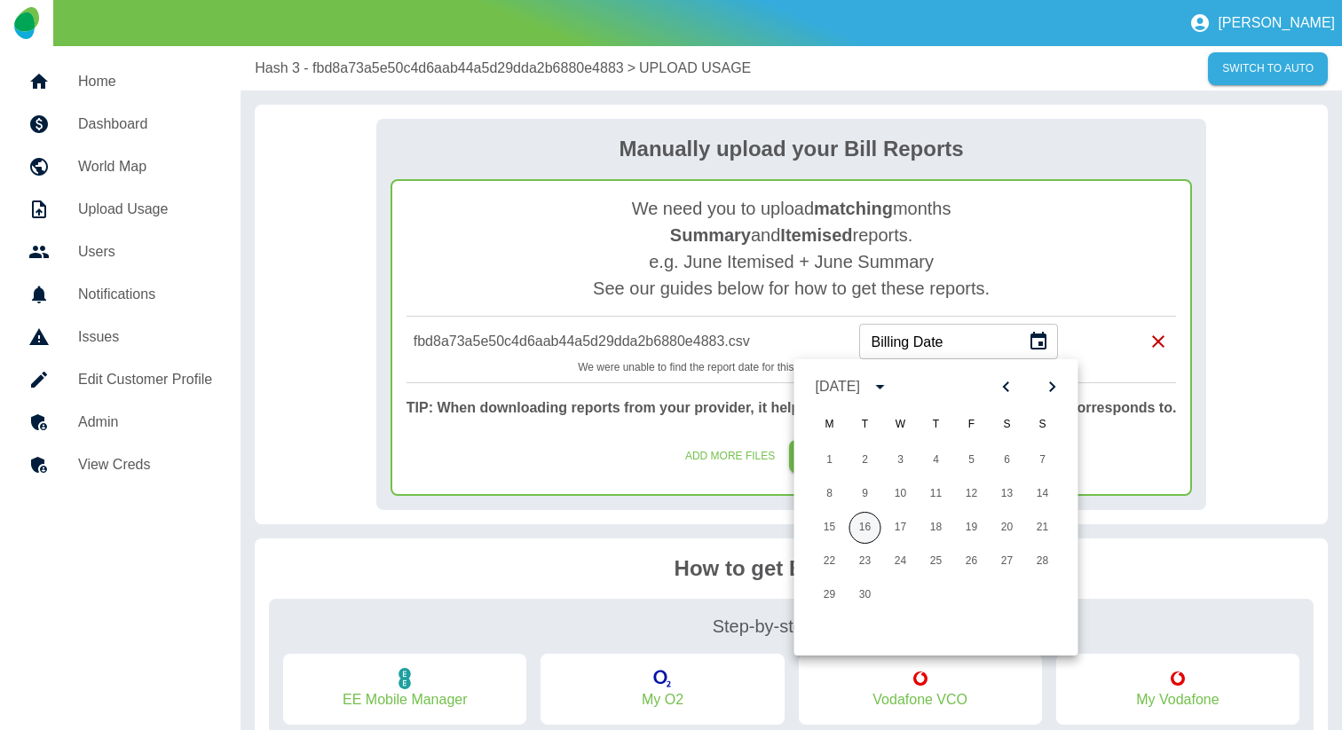
click at [867, 523] on button "16" at bounding box center [865, 528] width 32 height 32
type input "**********"
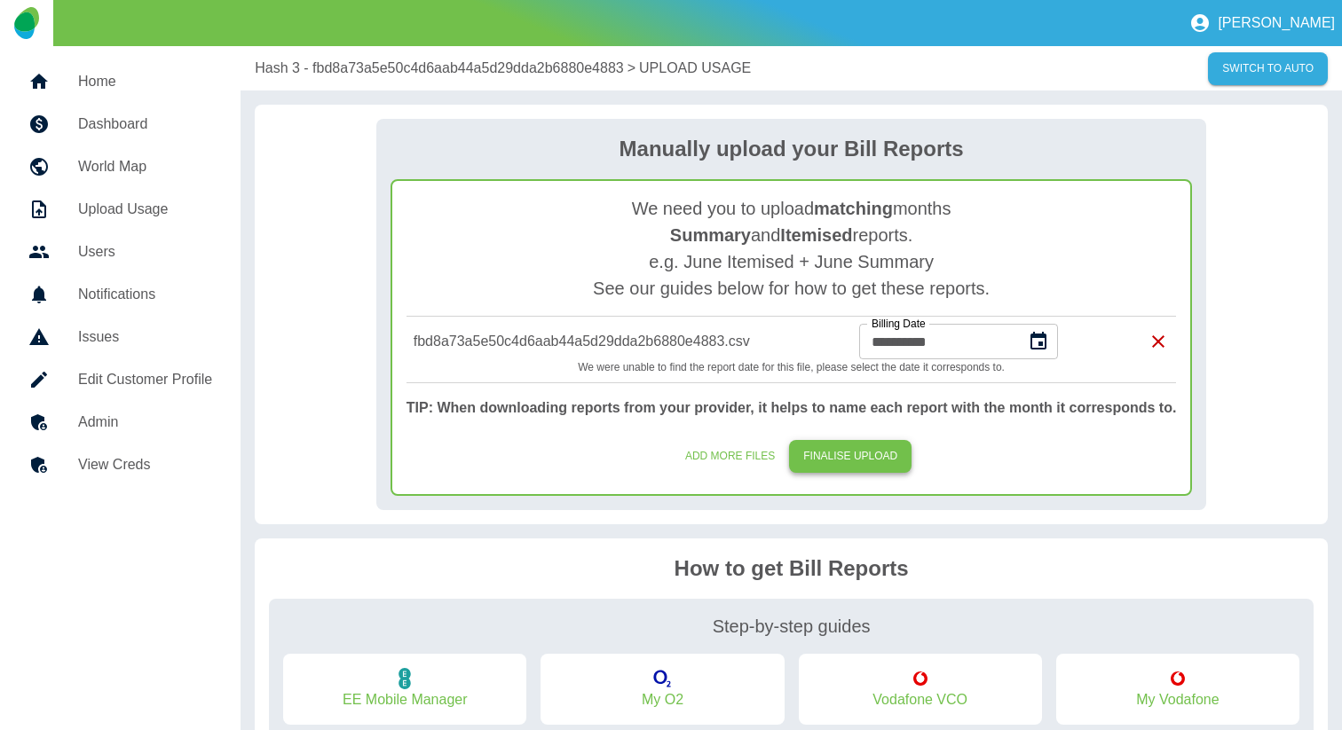
click at [864, 457] on button "FINALISE UPLOAD" at bounding box center [850, 456] width 122 height 33
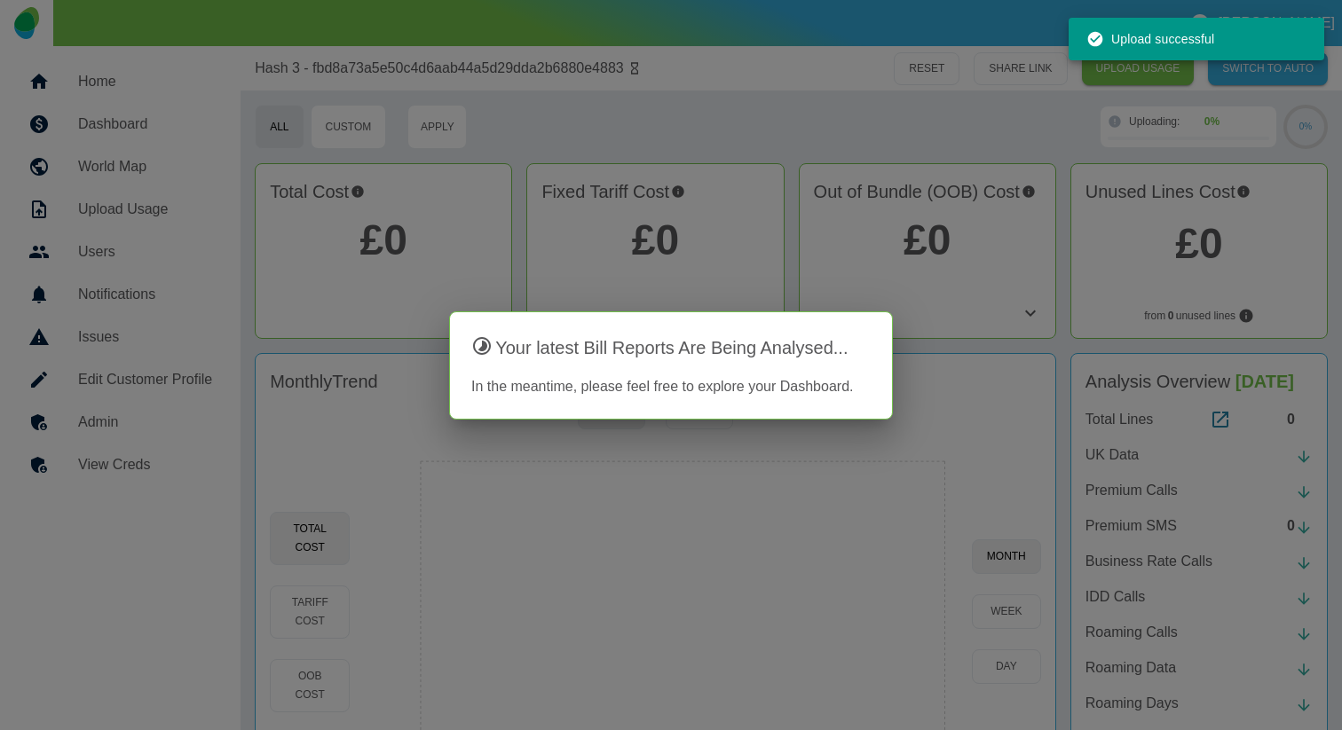
click at [549, 136] on div at bounding box center [671, 365] width 1342 height 730
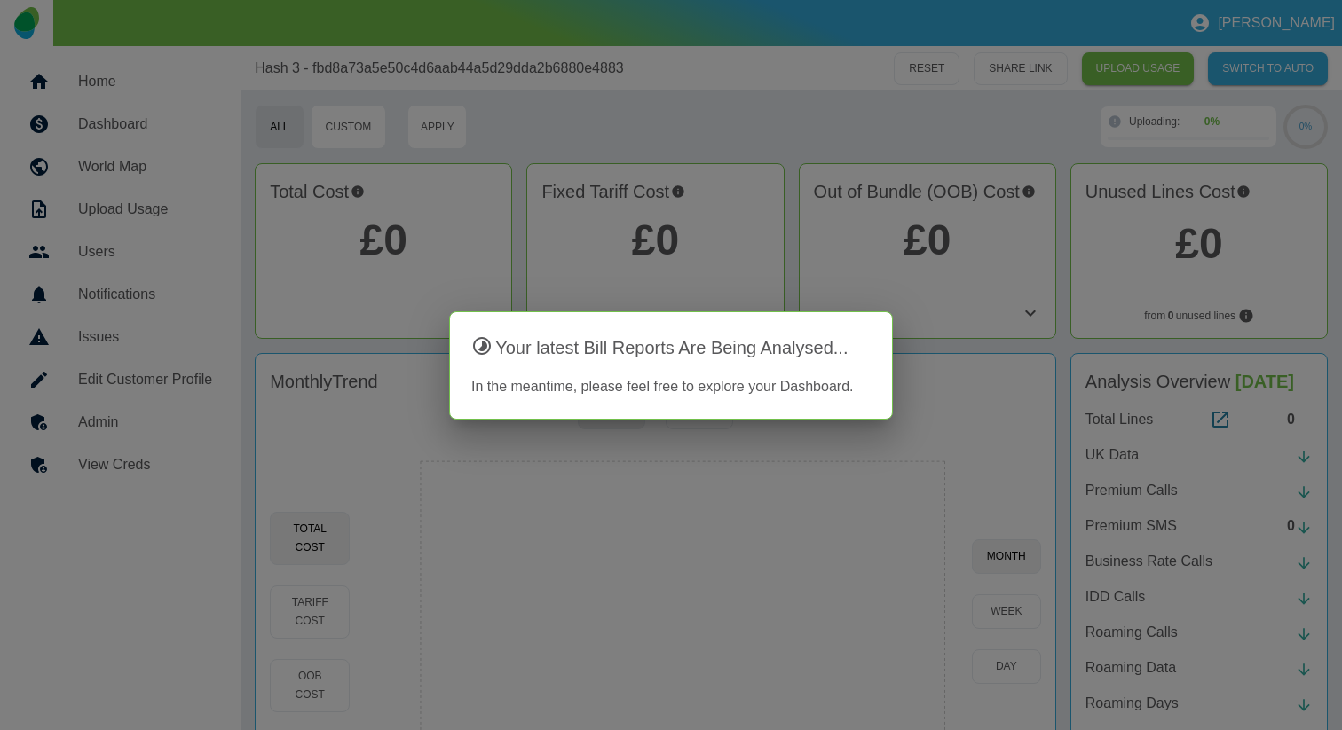
click at [508, 82] on div at bounding box center [671, 365] width 1342 height 730
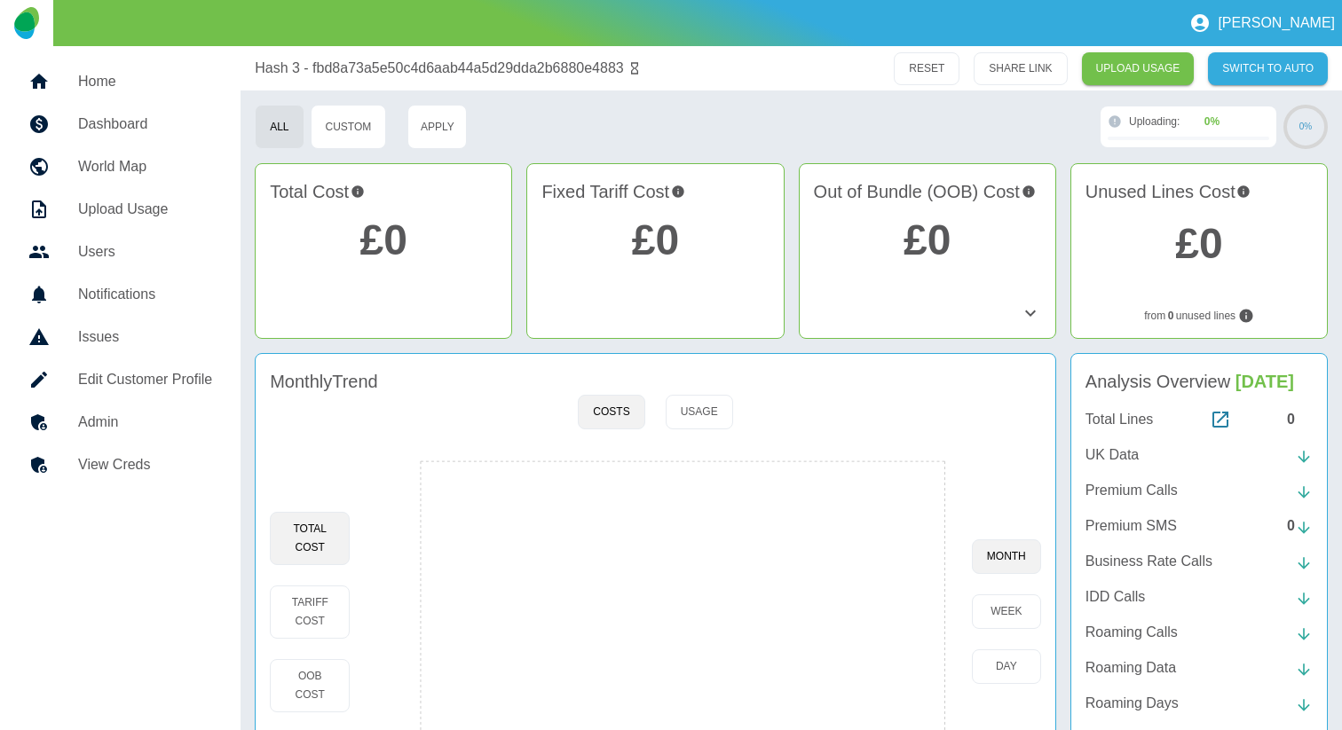
click at [111, 81] on h5 "Home" at bounding box center [145, 81] width 134 height 21
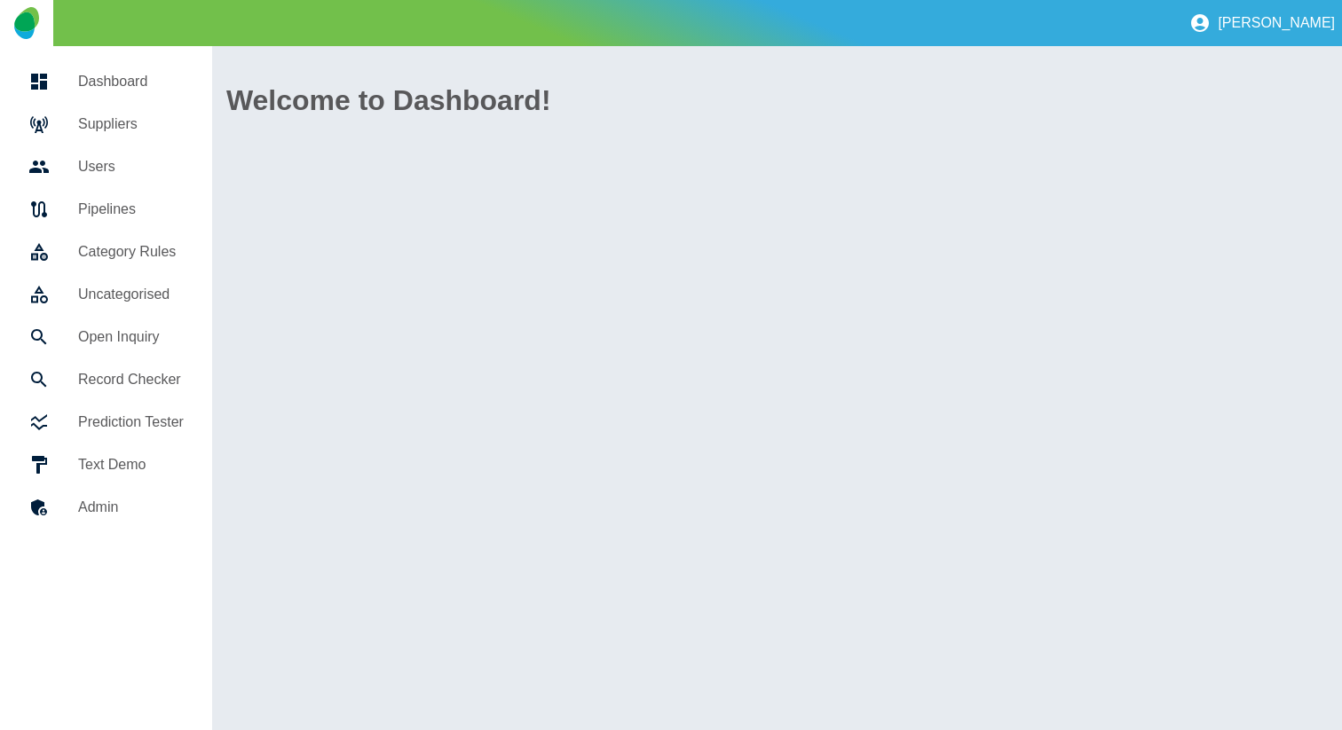
click at [116, 111] on link "Suppliers" at bounding box center [106, 124] width 184 height 43
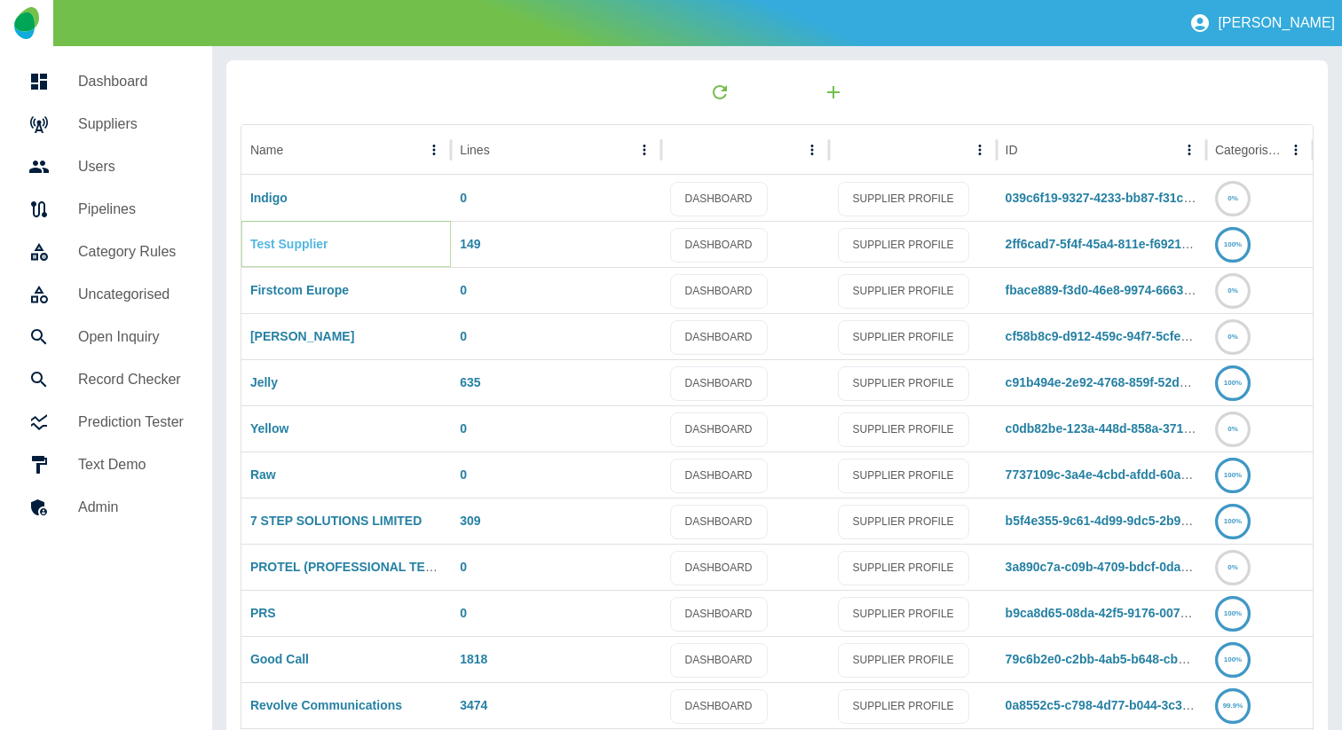
click at [298, 248] on link "Test Supplier" at bounding box center [289, 244] width 78 height 14
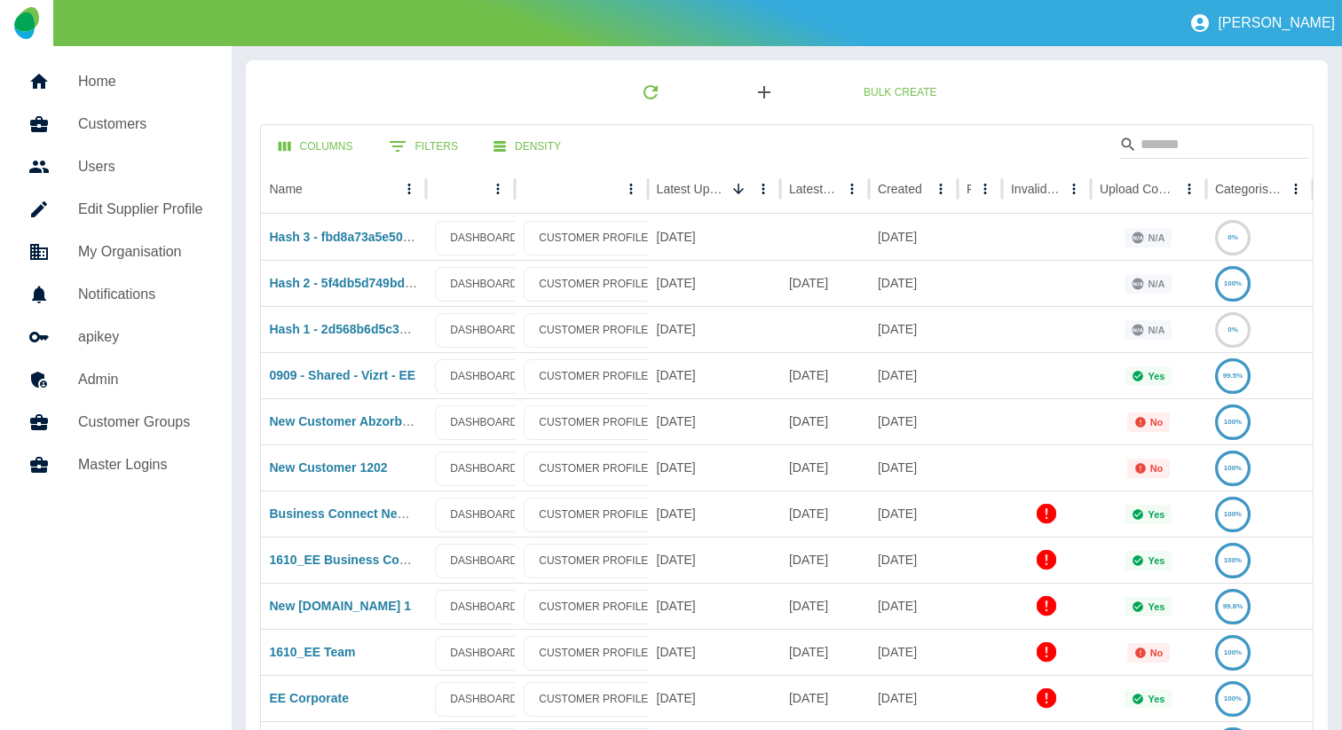
click at [756, 95] on icon "button" at bounding box center [763, 92] width 21 height 21
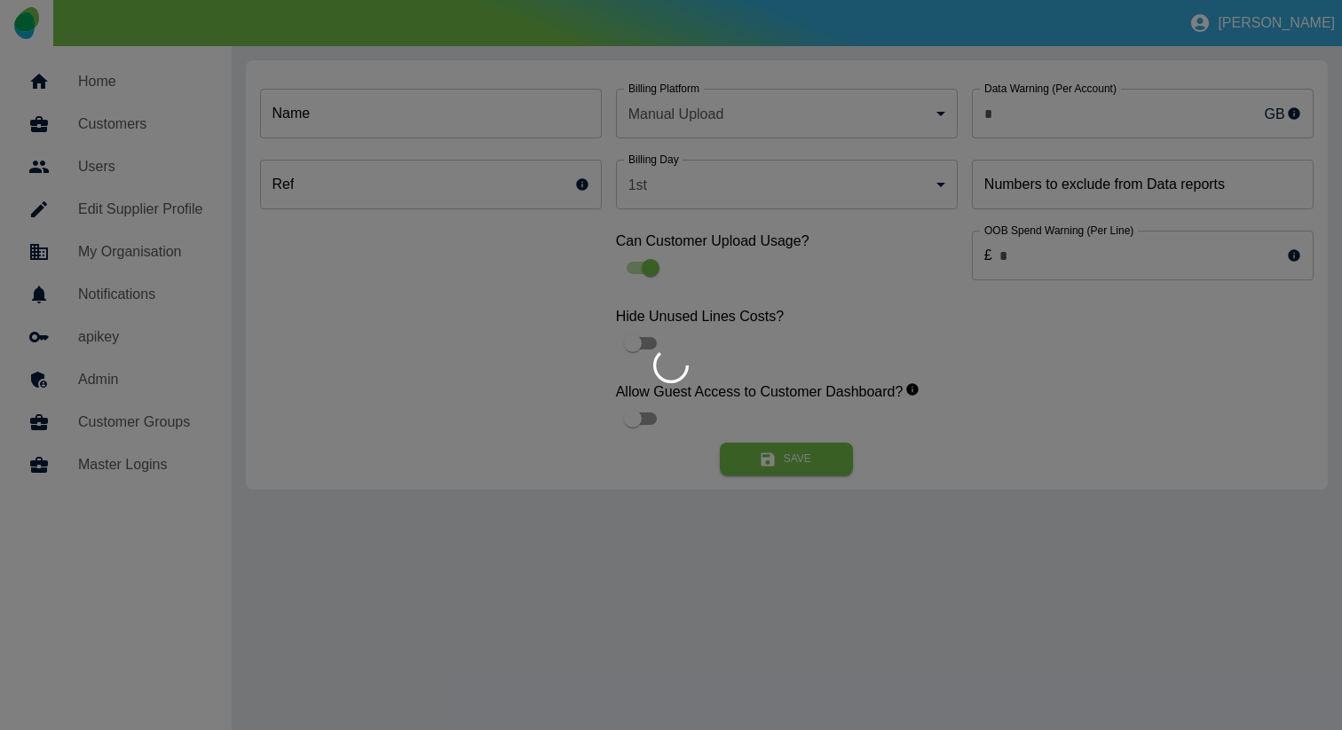
type input "*"
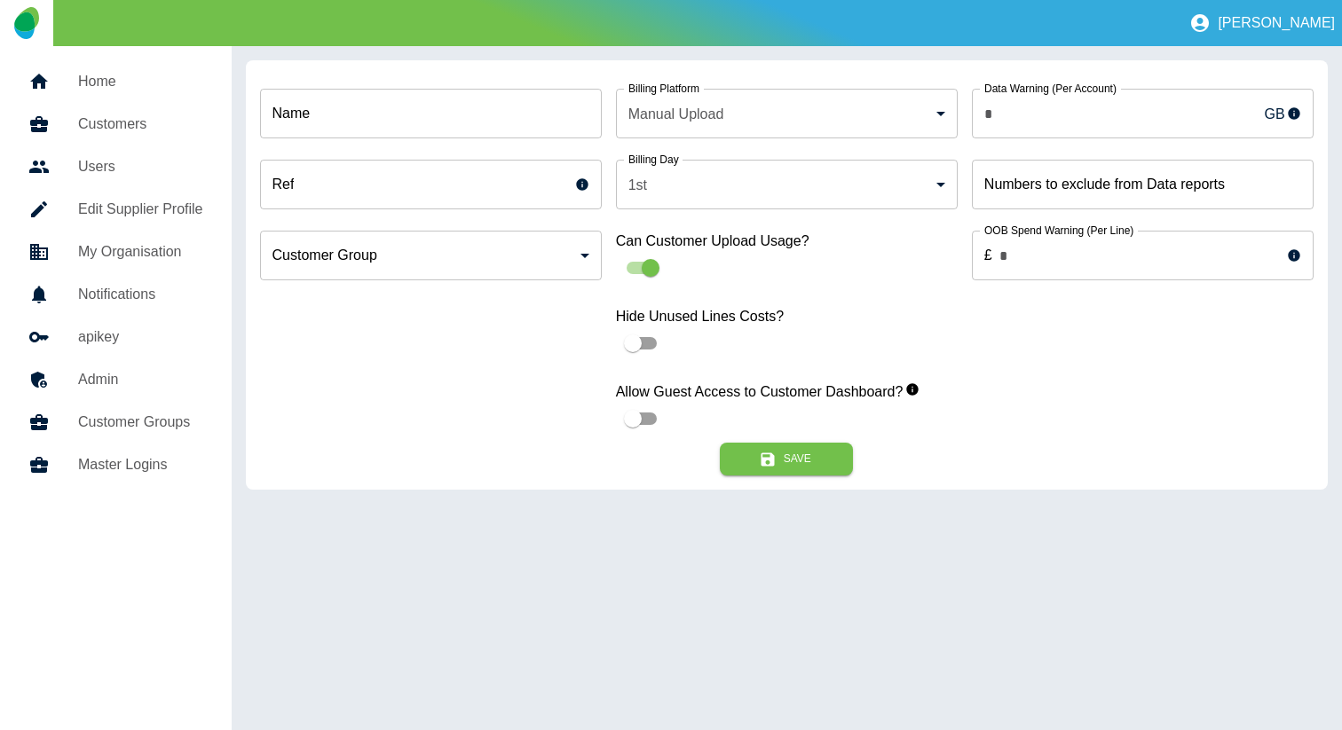
click at [515, 130] on input "Name" at bounding box center [431, 114] width 342 height 50
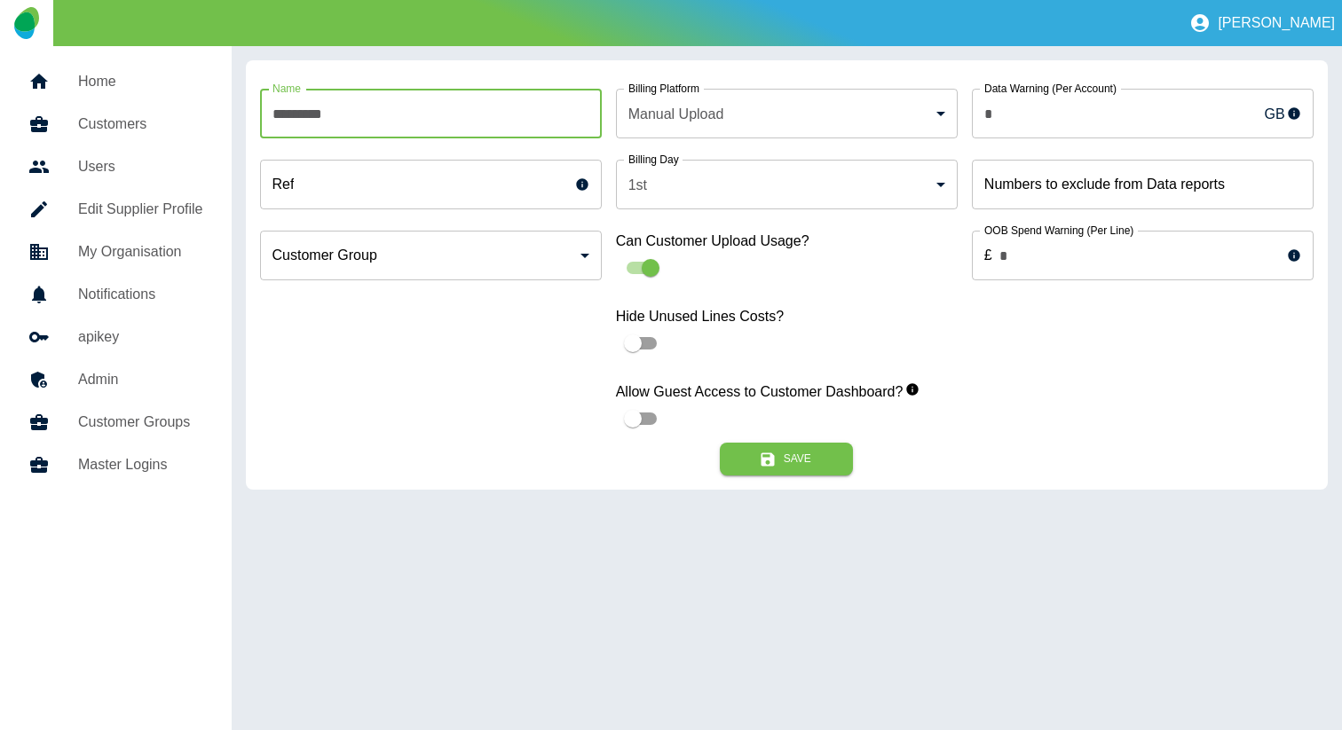
paste input "**********"
type input "**********"
click at [792, 460] on button "Save" at bounding box center [786, 459] width 133 height 33
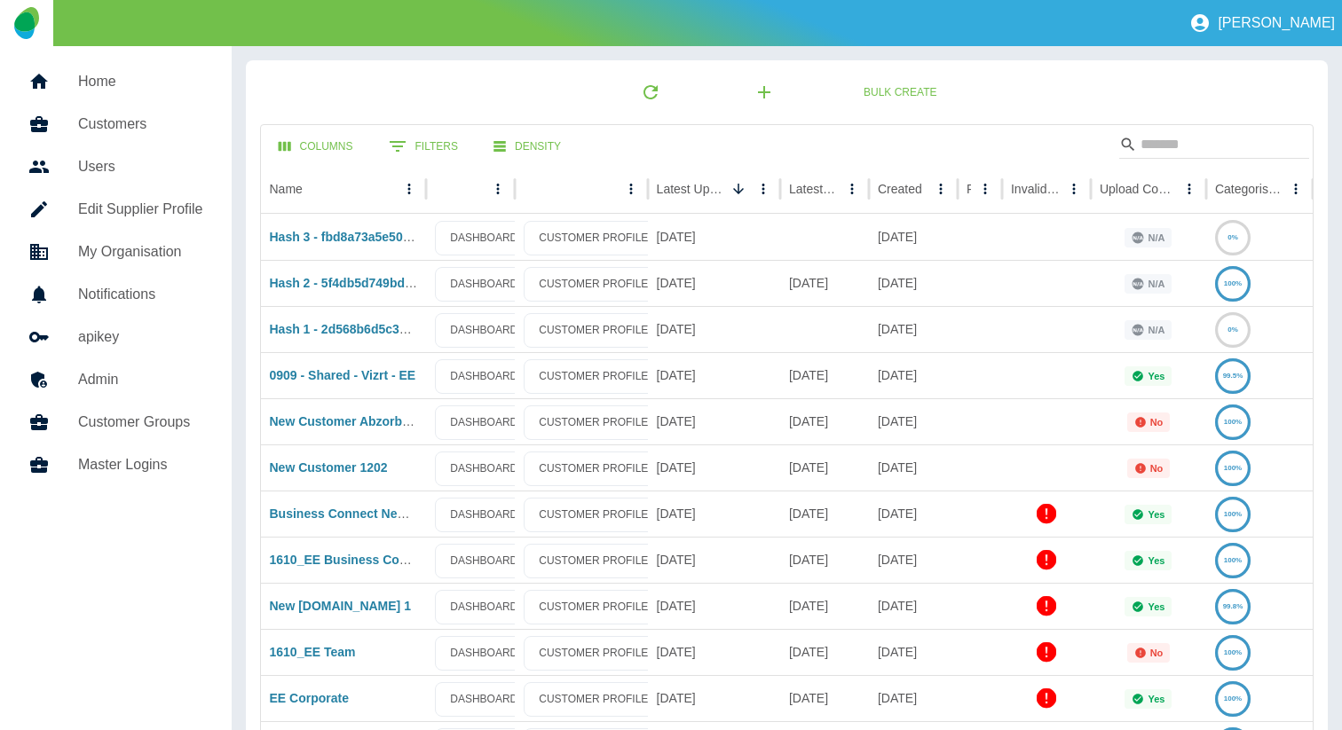
scroll to position [483, 0]
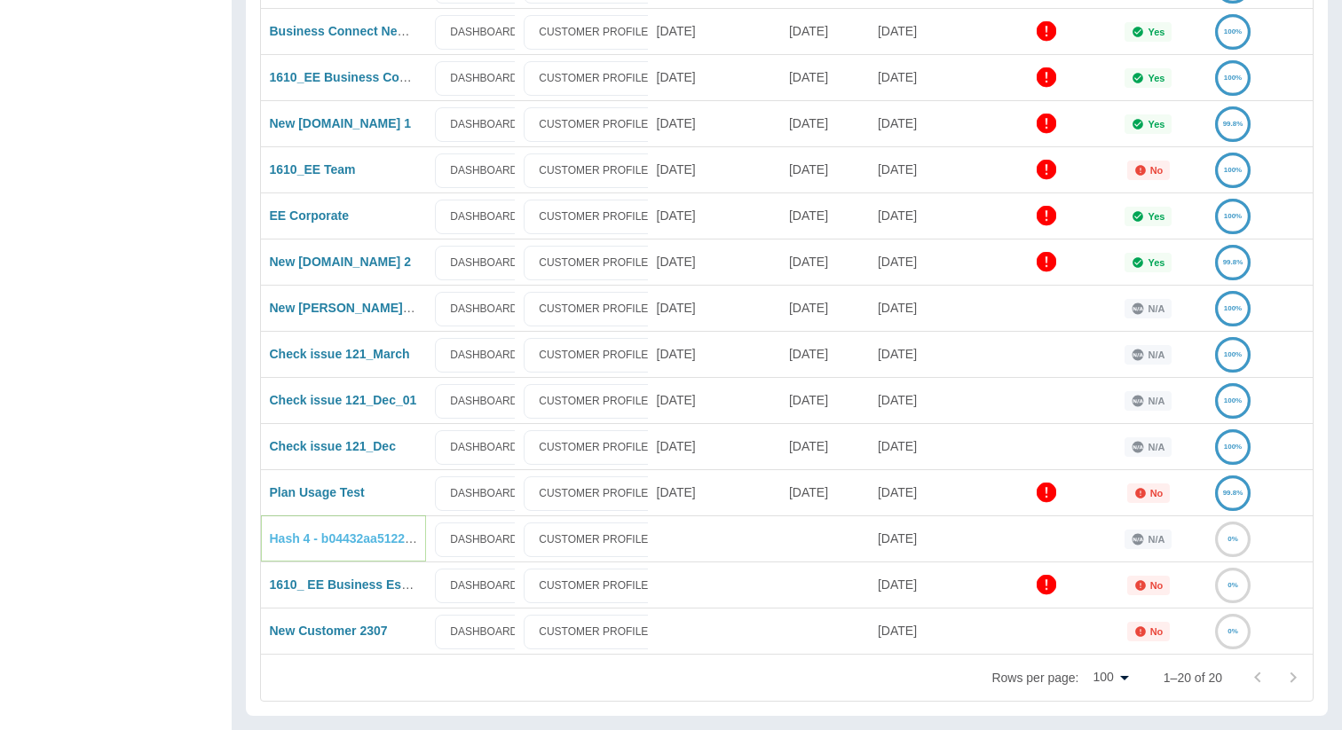
click at [316, 539] on link "Hash 4 - b04432aa5122dd425db80b82aa6d2938edd8bc98" at bounding box center [437, 538] width 334 height 14
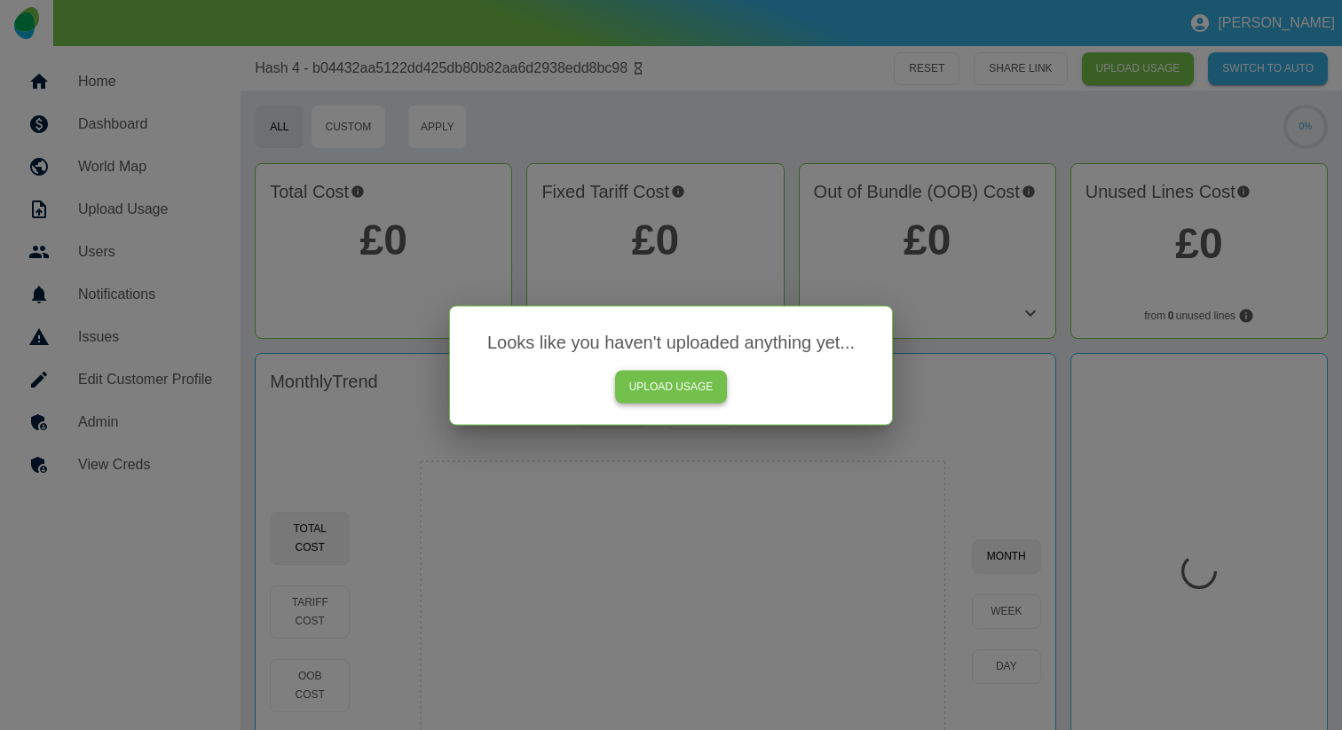
click at [655, 378] on link "UPLOAD USAGE" at bounding box center [671, 386] width 113 height 33
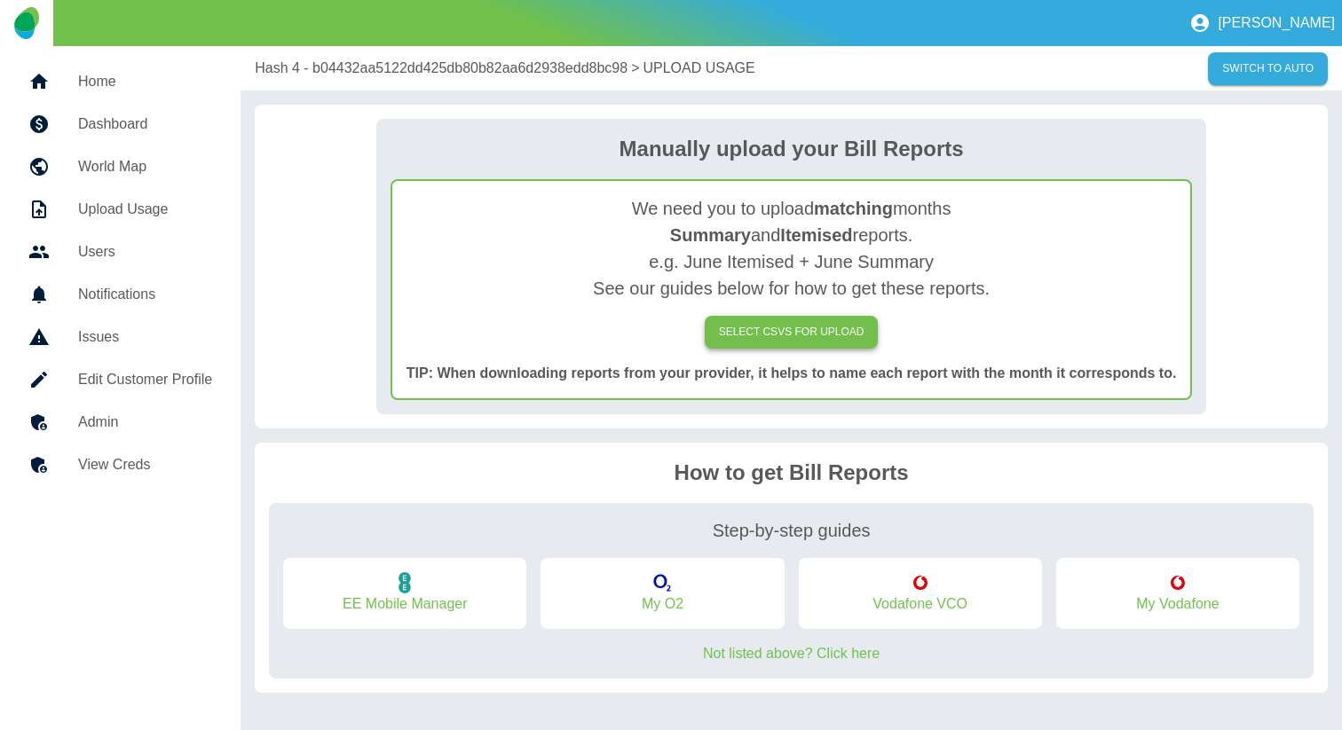
click at [741, 330] on label "SELECT CSVs FOR UPLOAD" at bounding box center [791, 332] width 174 height 33
click at [0, 0] on input "SELECT CSVs FOR UPLOAD" at bounding box center [0, 0] width 0 height 0
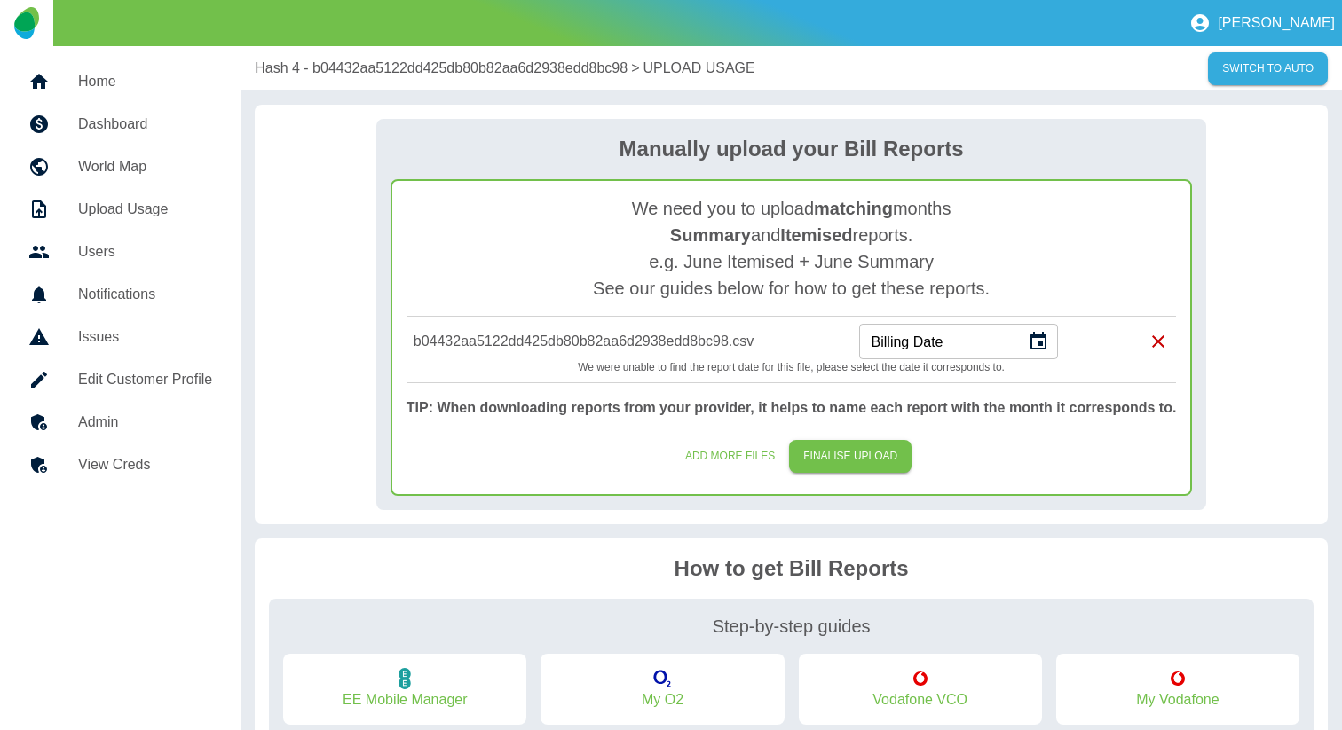
click at [917, 348] on div "Billing Date Billing Date" at bounding box center [958, 341] width 199 height 35
click at [1044, 346] on icon "Choose date" at bounding box center [1037, 341] width 21 height 21
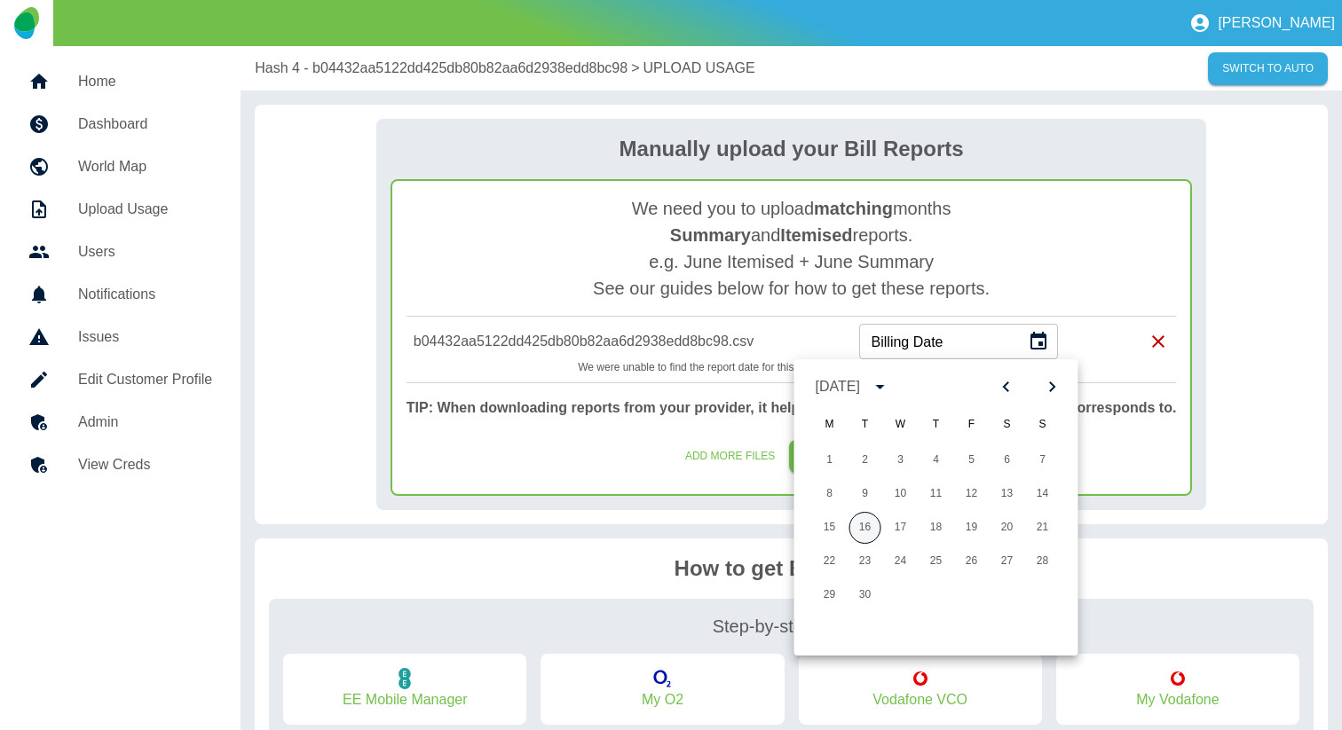
click at [872, 521] on button "16" at bounding box center [865, 528] width 32 height 32
type input "**********"
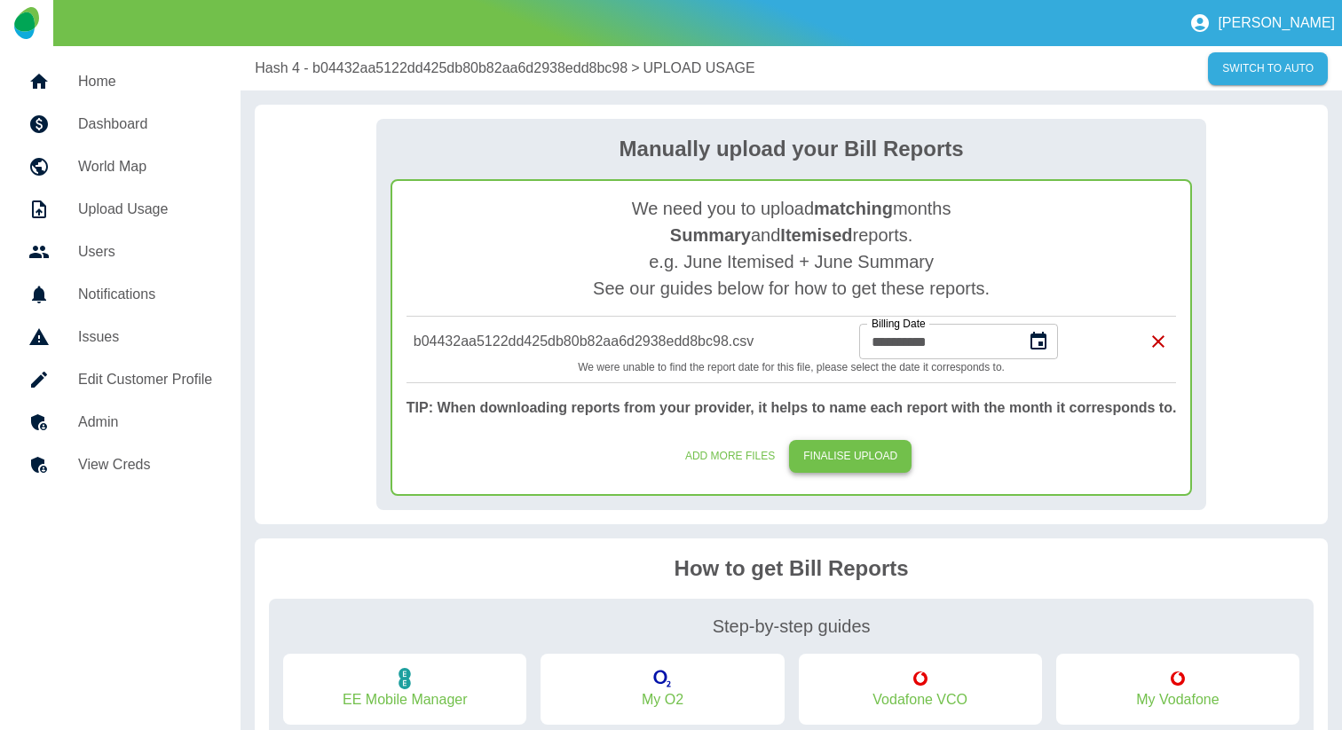
click at [873, 452] on button "FINALISE UPLOAD" at bounding box center [850, 456] width 122 height 33
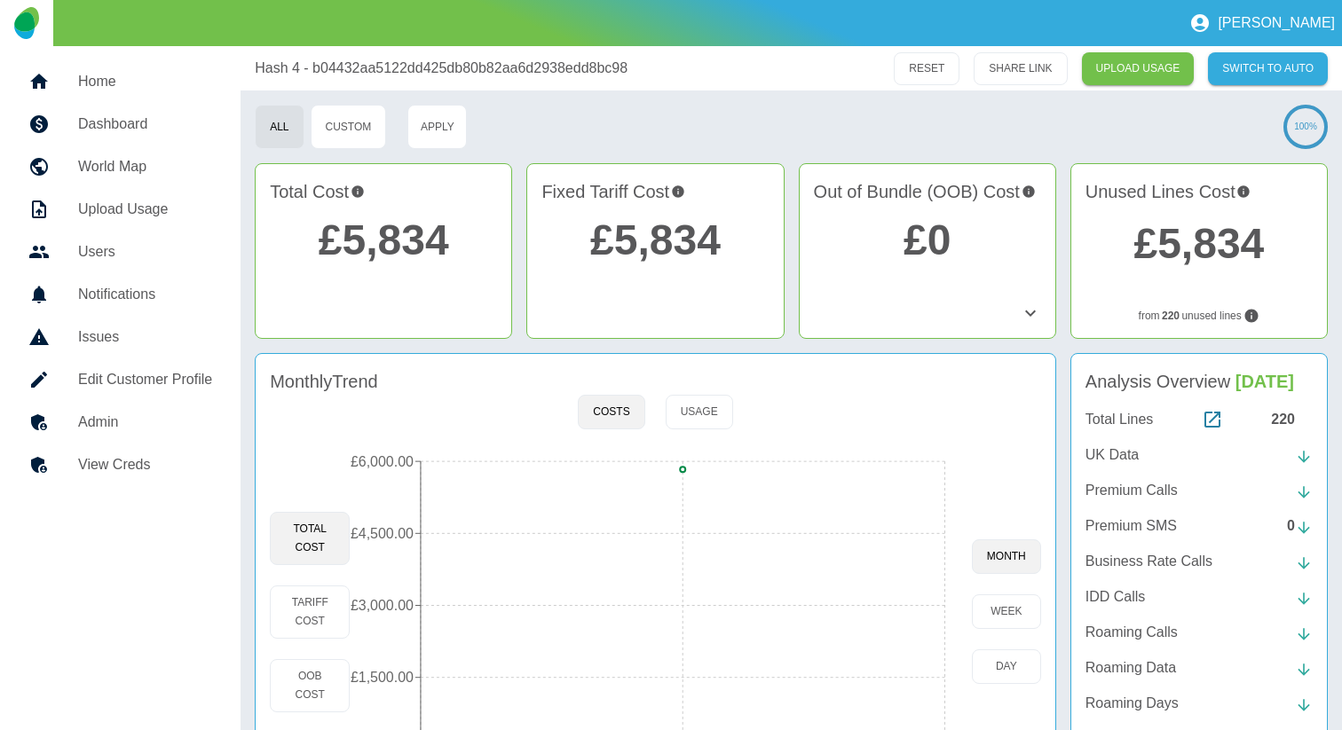
click at [100, 86] on h5 "Home" at bounding box center [145, 81] width 134 height 21
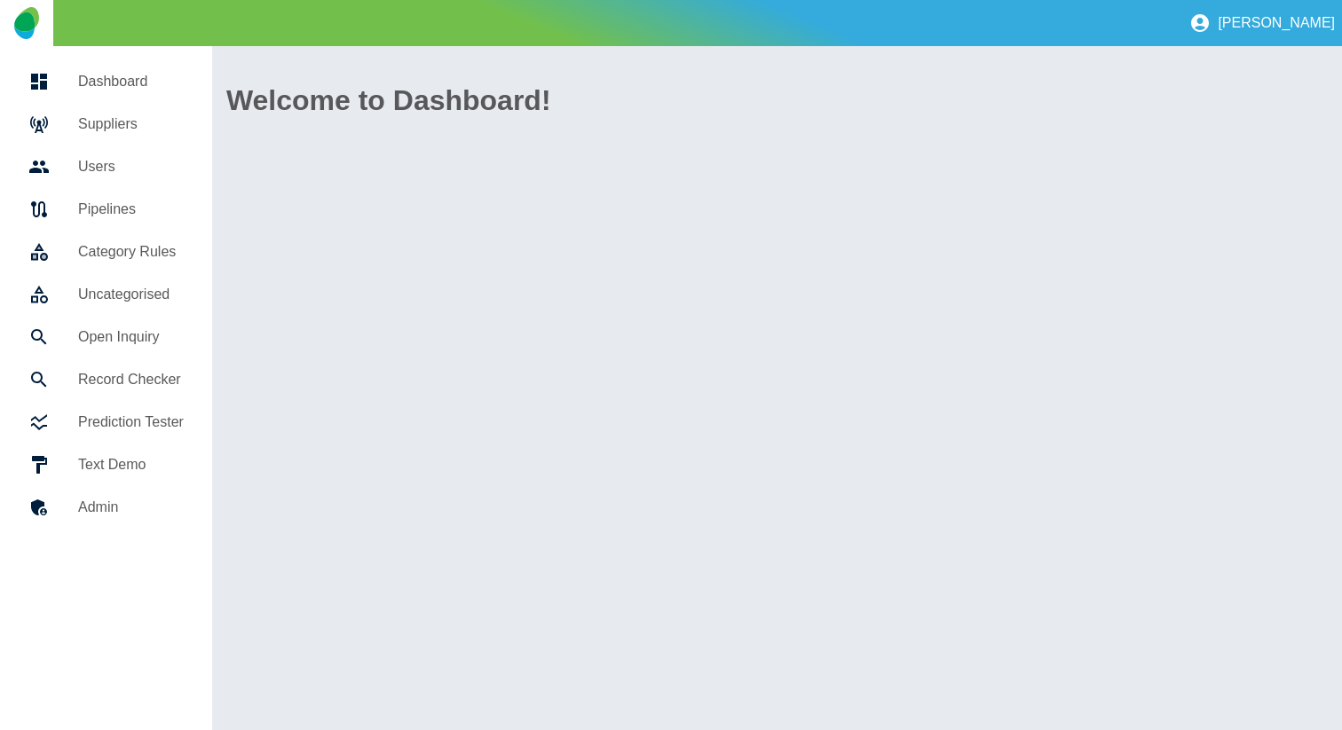
click at [113, 136] on link "Suppliers" at bounding box center [106, 124] width 184 height 43
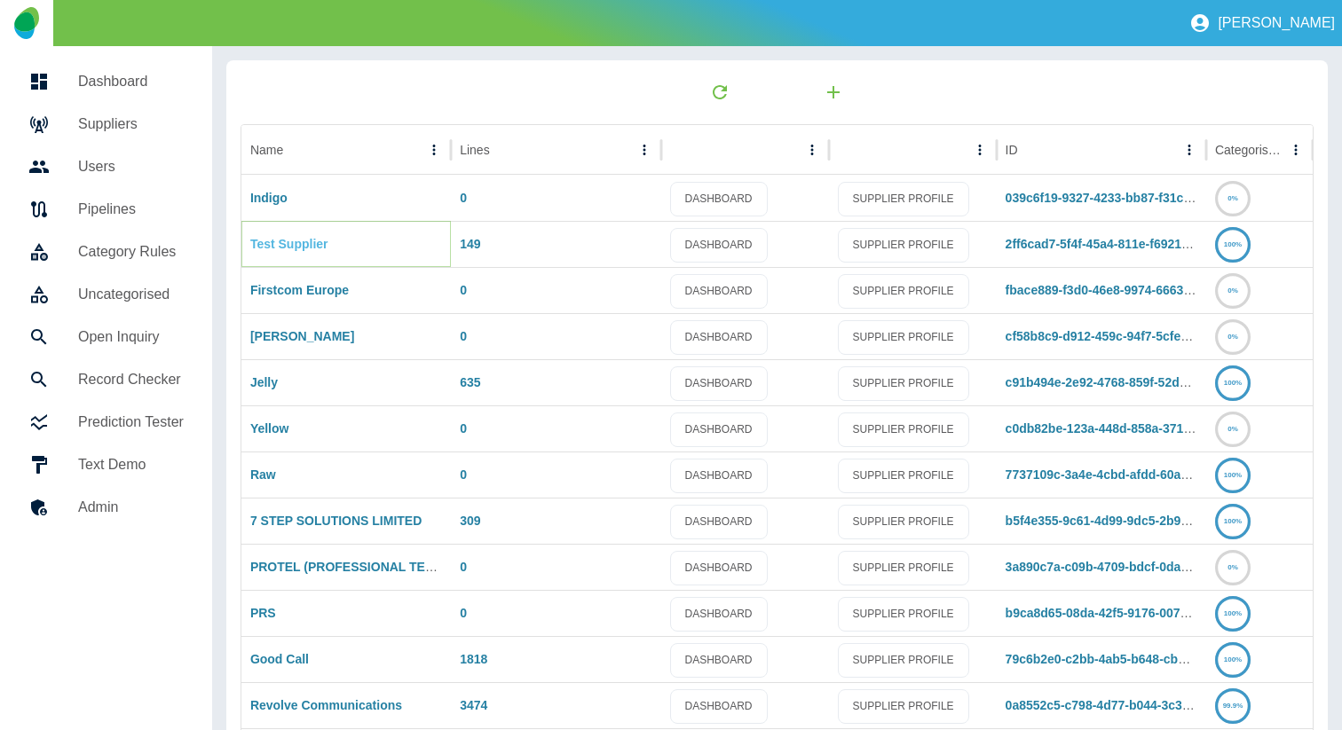
click at [288, 241] on link "Test Supplier" at bounding box center [289, 244] width 78 height 14
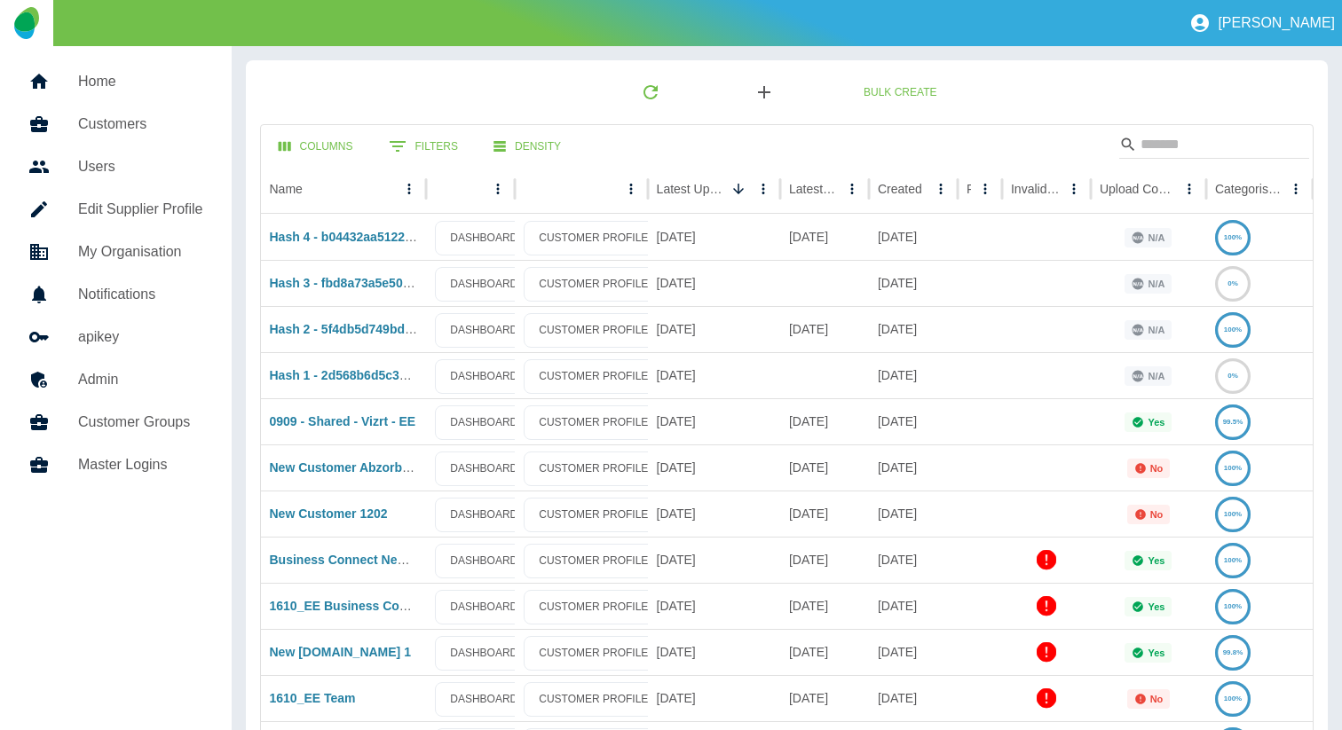
click at [775, 83] on button "button" at bounding box center [764, 92] width 57 height 35
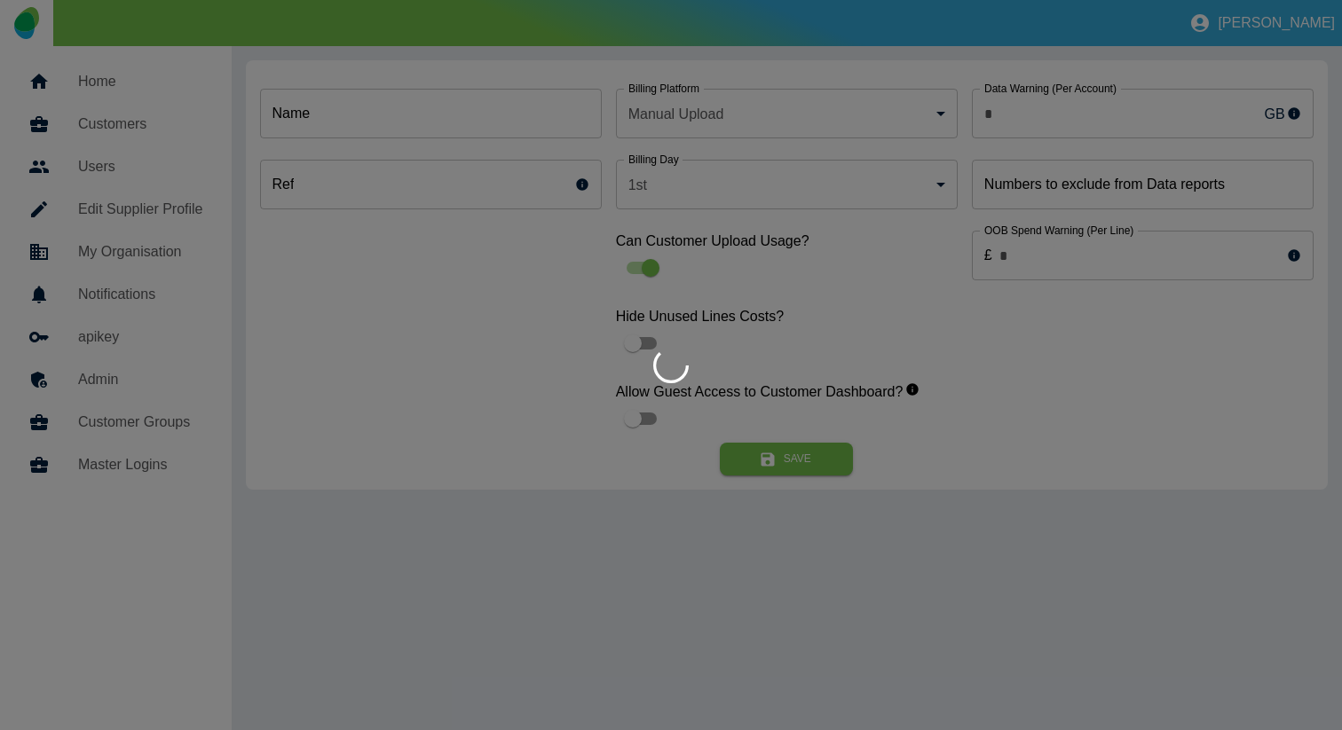
type input "*"
click at [429, 110] on div at bounding box center [671, 365] width 1342 height 730
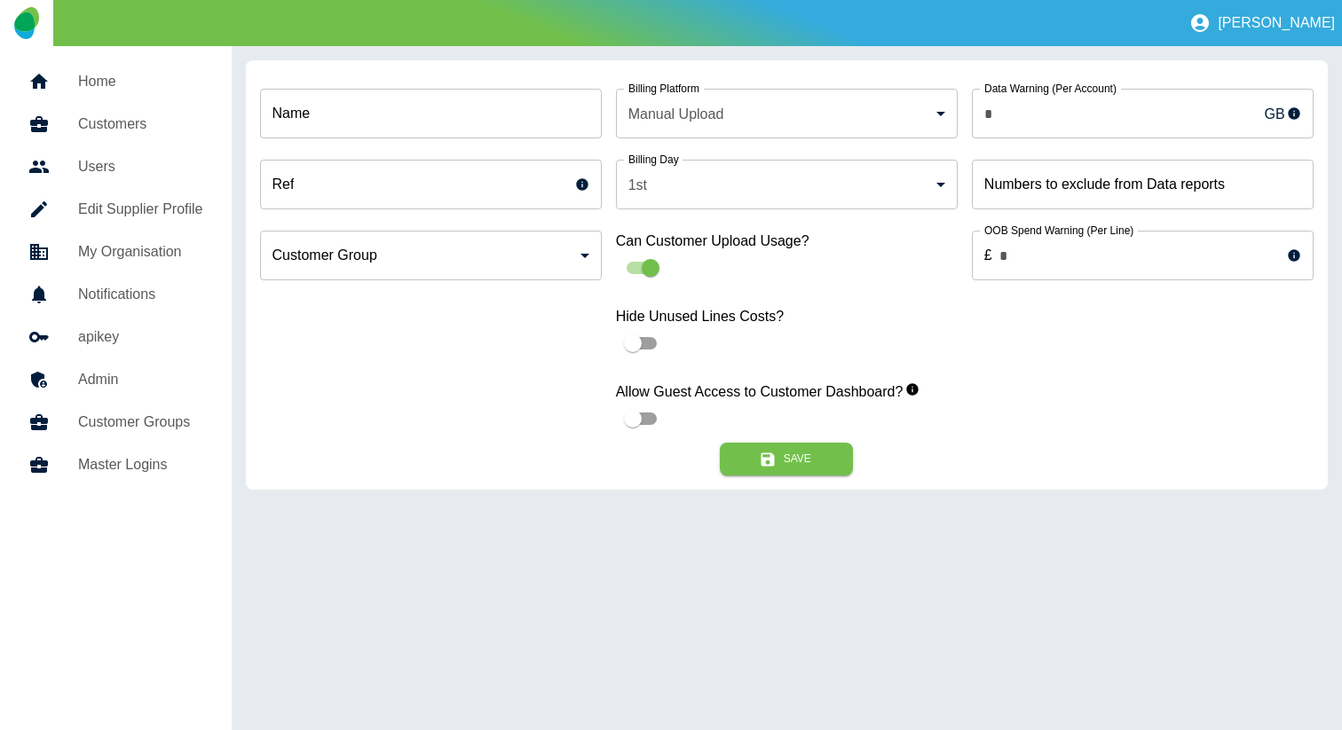
click at [375, 125] on input "Name" at bounding box center [431, 114] width 342 height 50
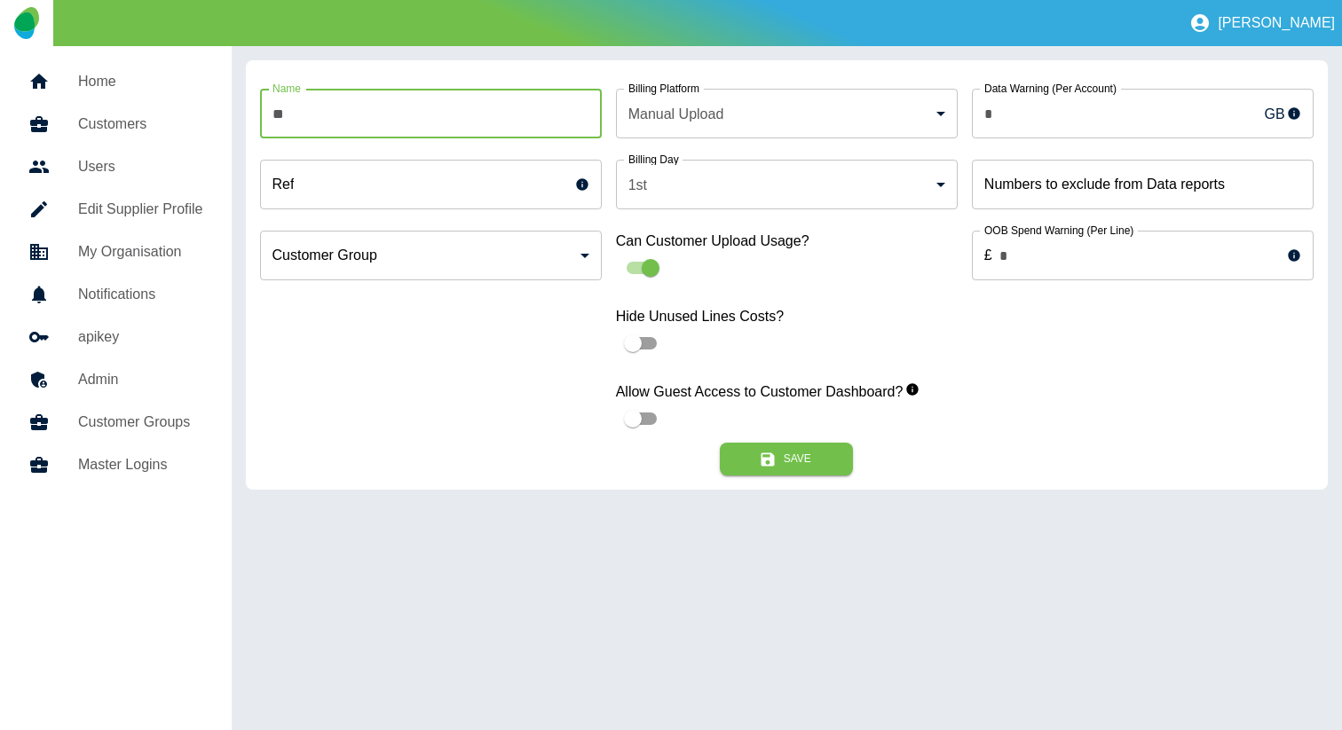
type input "*"
type input "**********"
click at [779, 463] on button "Save" at bounding box center [786, 459] width 133 height 33
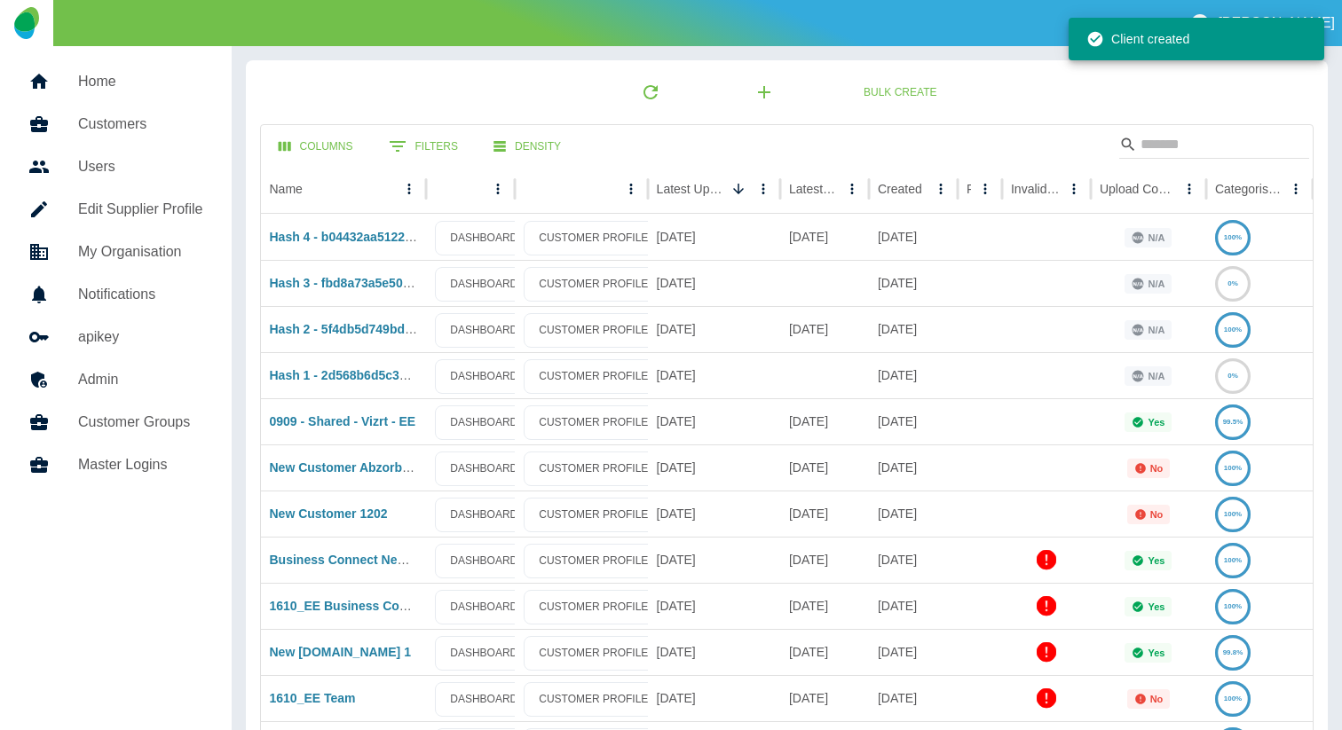
scroll to position [529, 0]
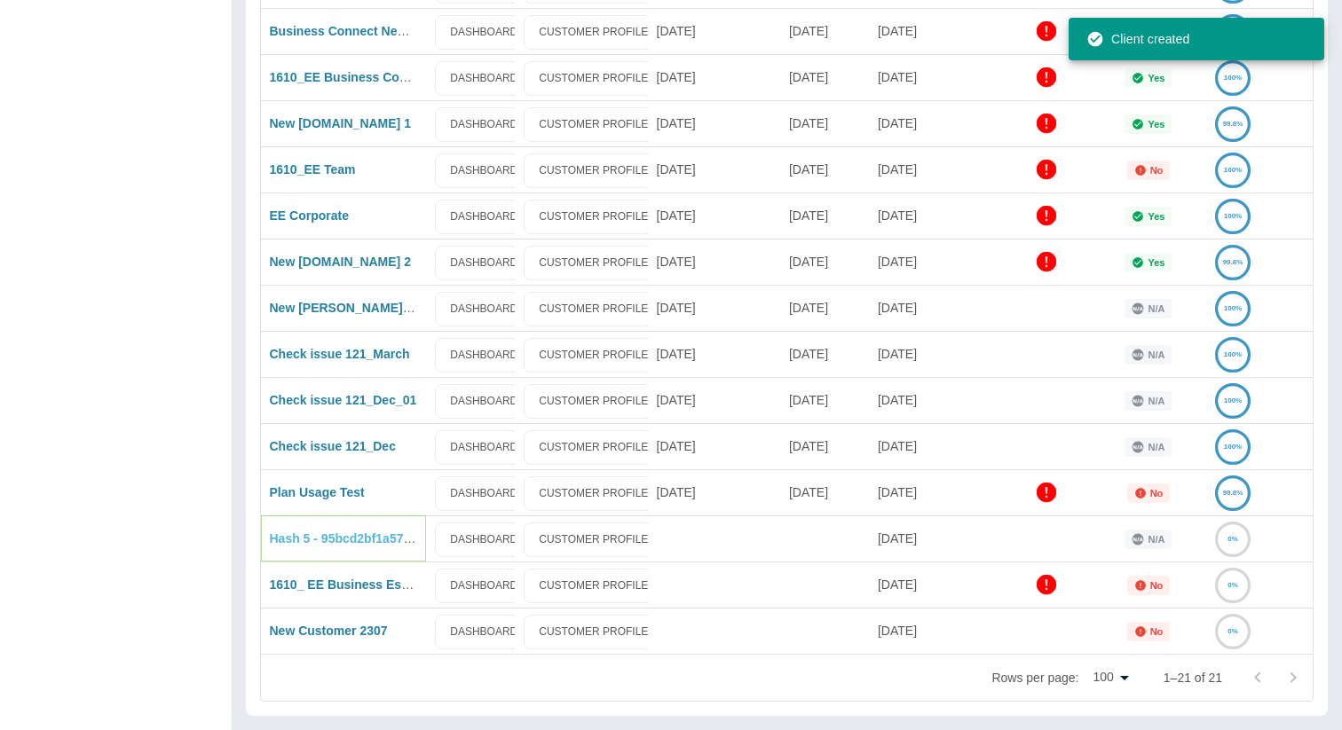
click at [326, 538] on link "Hash 5 - 95bcd2bf1a5757d183ba957feb9314274c8ce39b" at bounding box center [433, 538] width 327 height 14
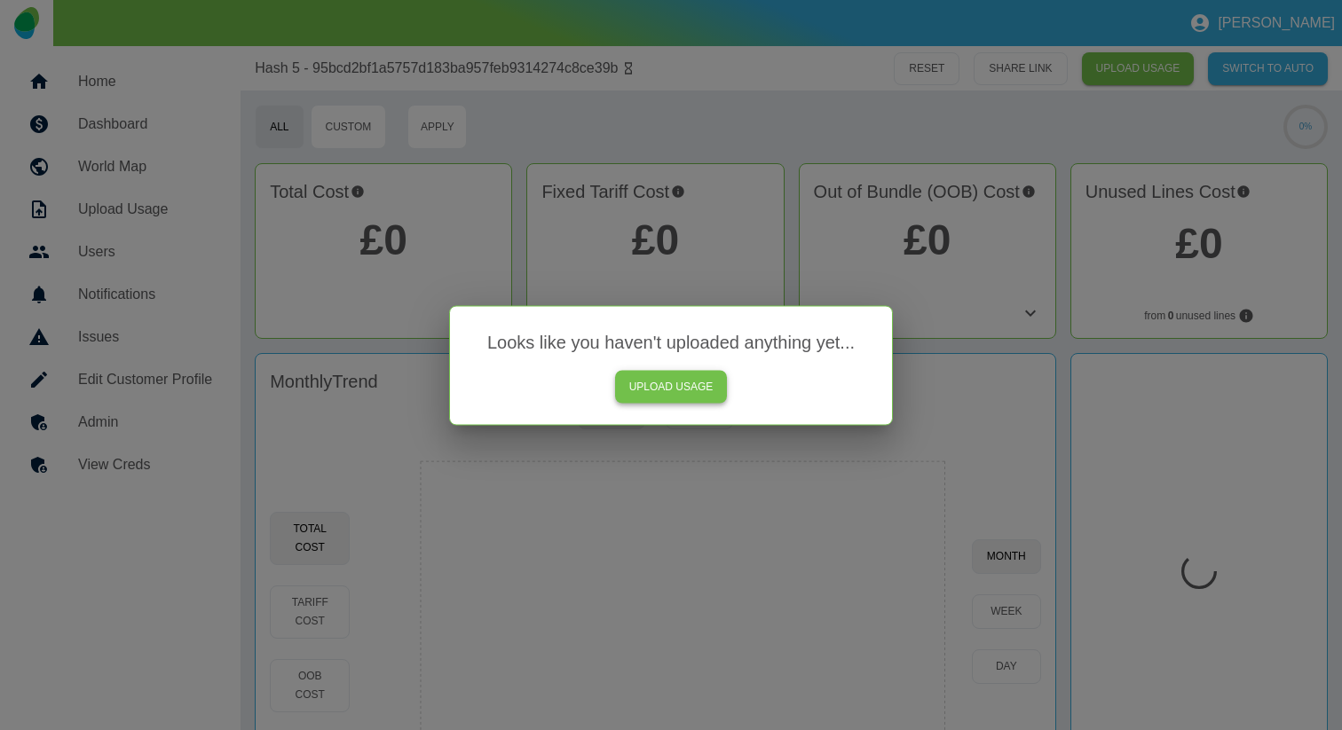
click at [684, 384] on link "UPLOAD USAGE" at bounding box center [671, 386] width 113 height 33
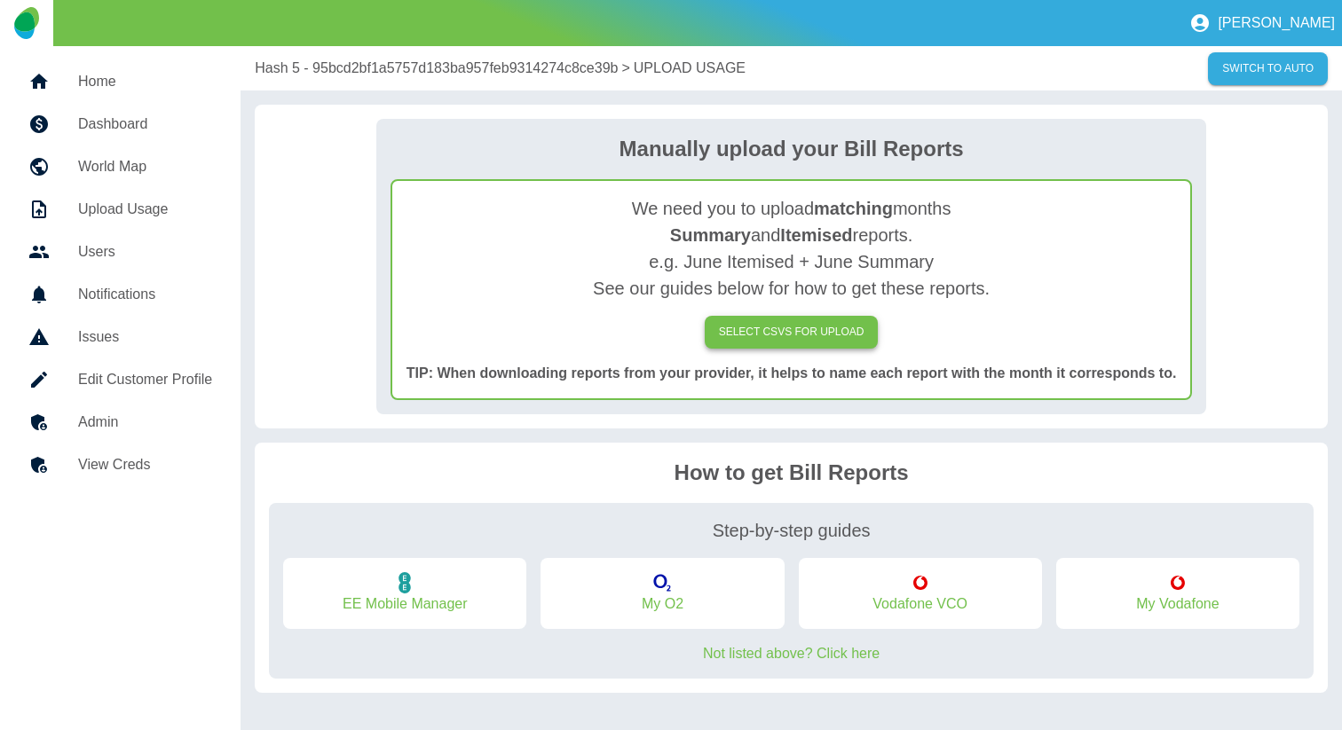
click at [750, 319] on label "SELECT CSVs FOR UPLOAD" at bounding box center [791, 332] width 174 height 33
click at [0, 0] on input "SELECT CSVs FOR UPLOAD" at bounding box center [0, 0] width 0 height 0
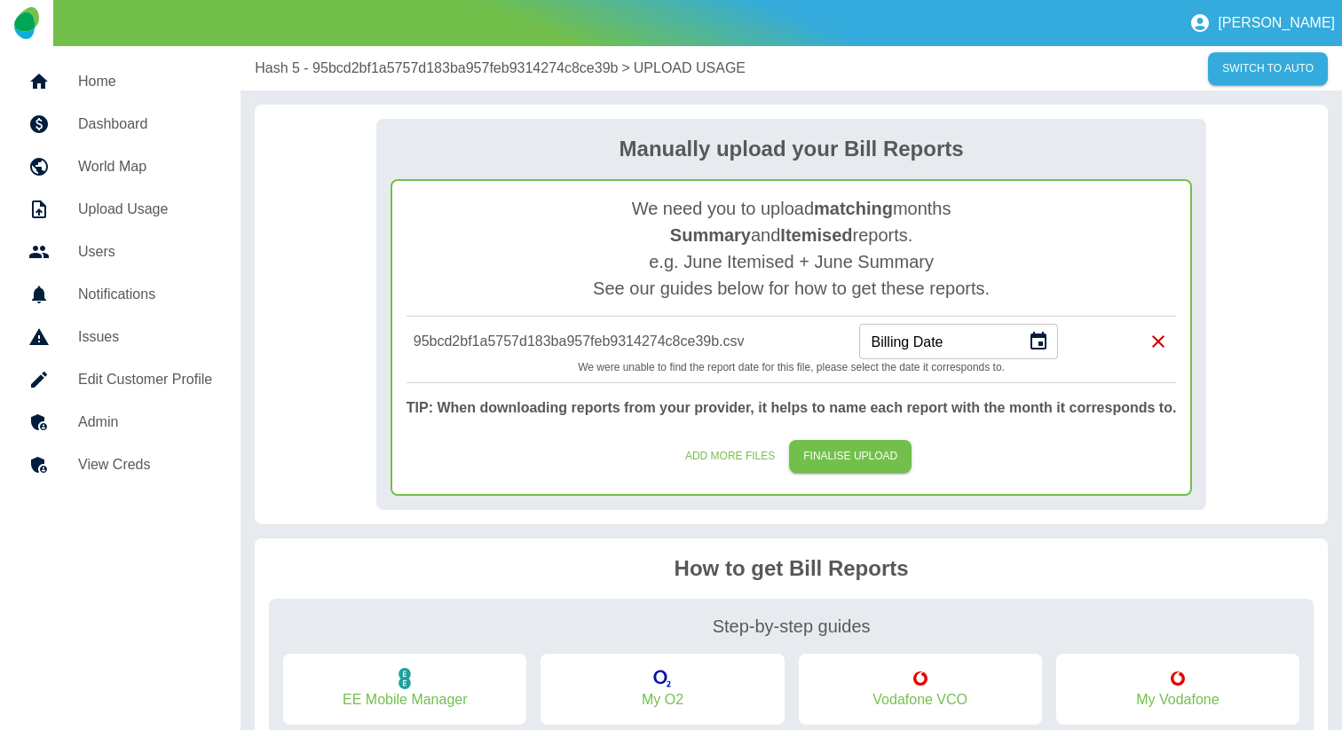
click at [880, 342] on div "Billing Date Billing Date" at bounding box center [958, 341] width 199 height 35
click at [1042, 347] on icon "Choose date" at bounding box center [1037, 341] width 21 height 21
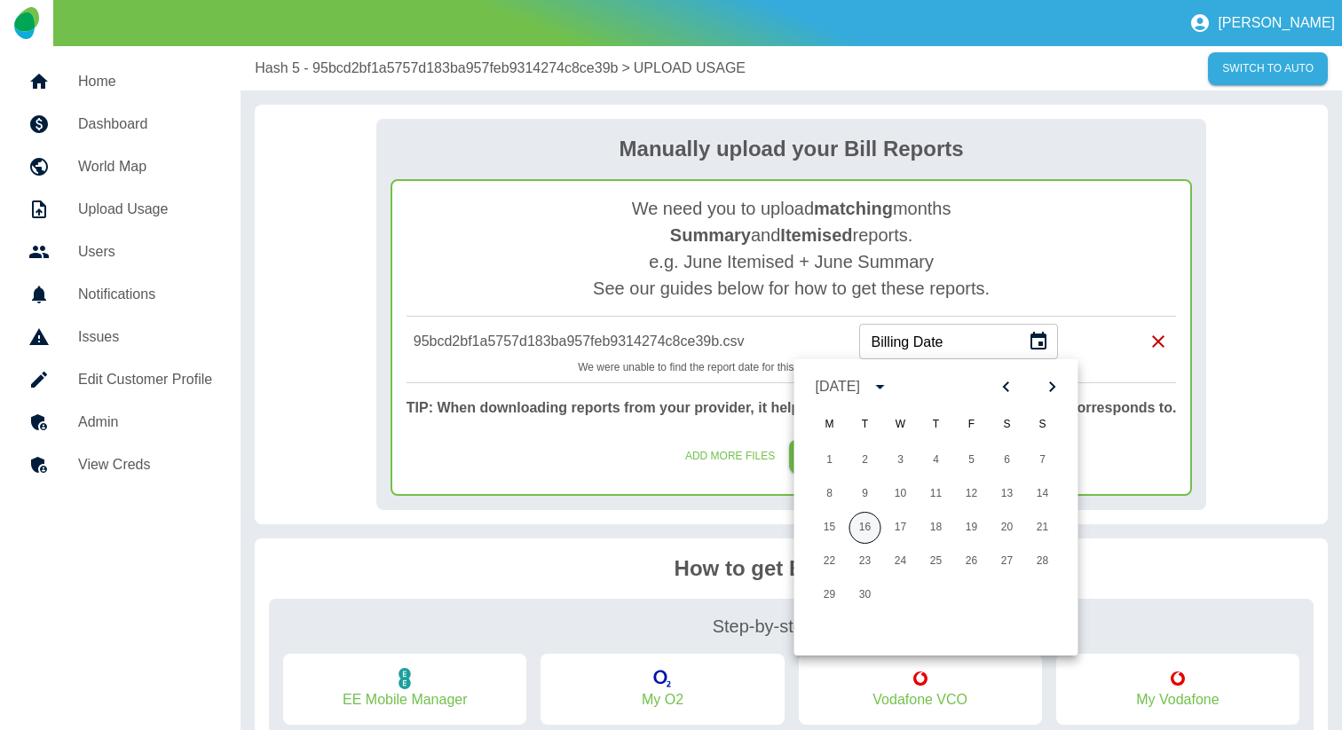
click at [865, 524] on button "16" at bounding box center [865, 528] width 32 height 32
type input "**********"
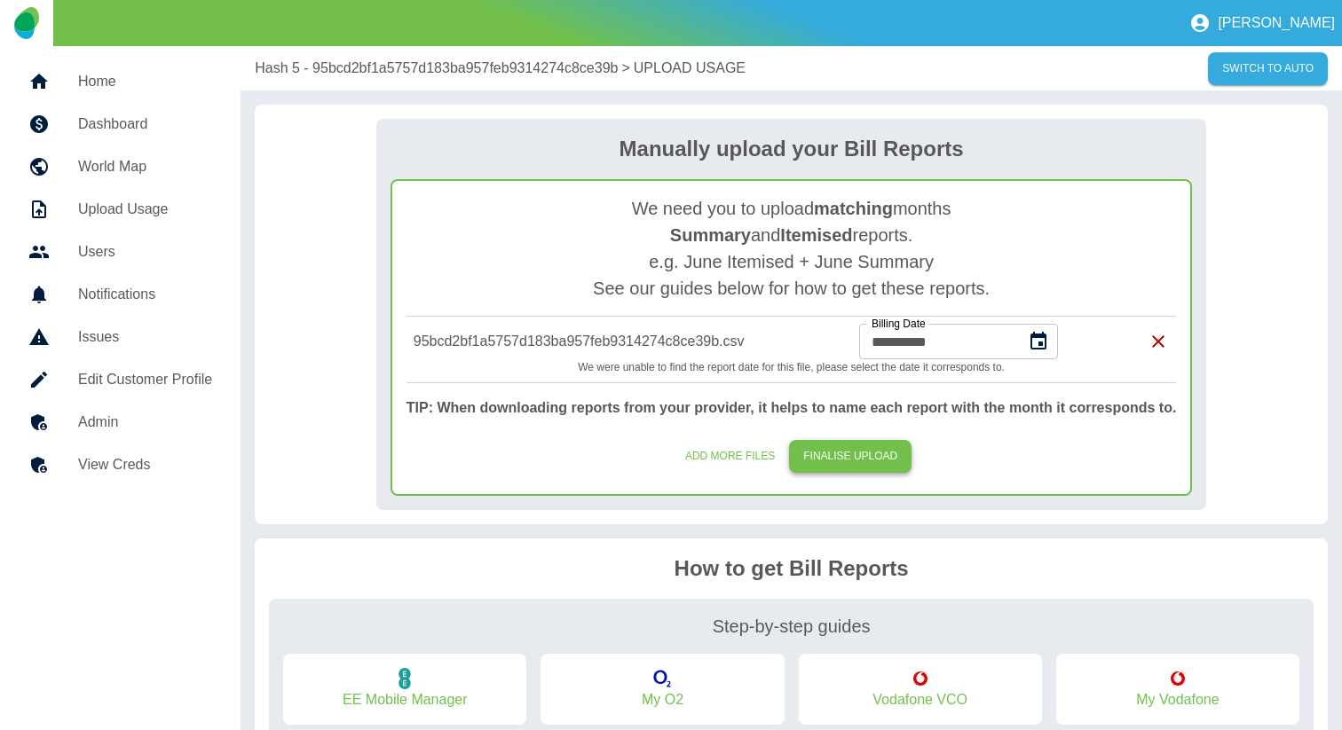
click at [877, 450] on button "FINALISE UPLOAD" at bounding box center [850, 456] width 122 height 33
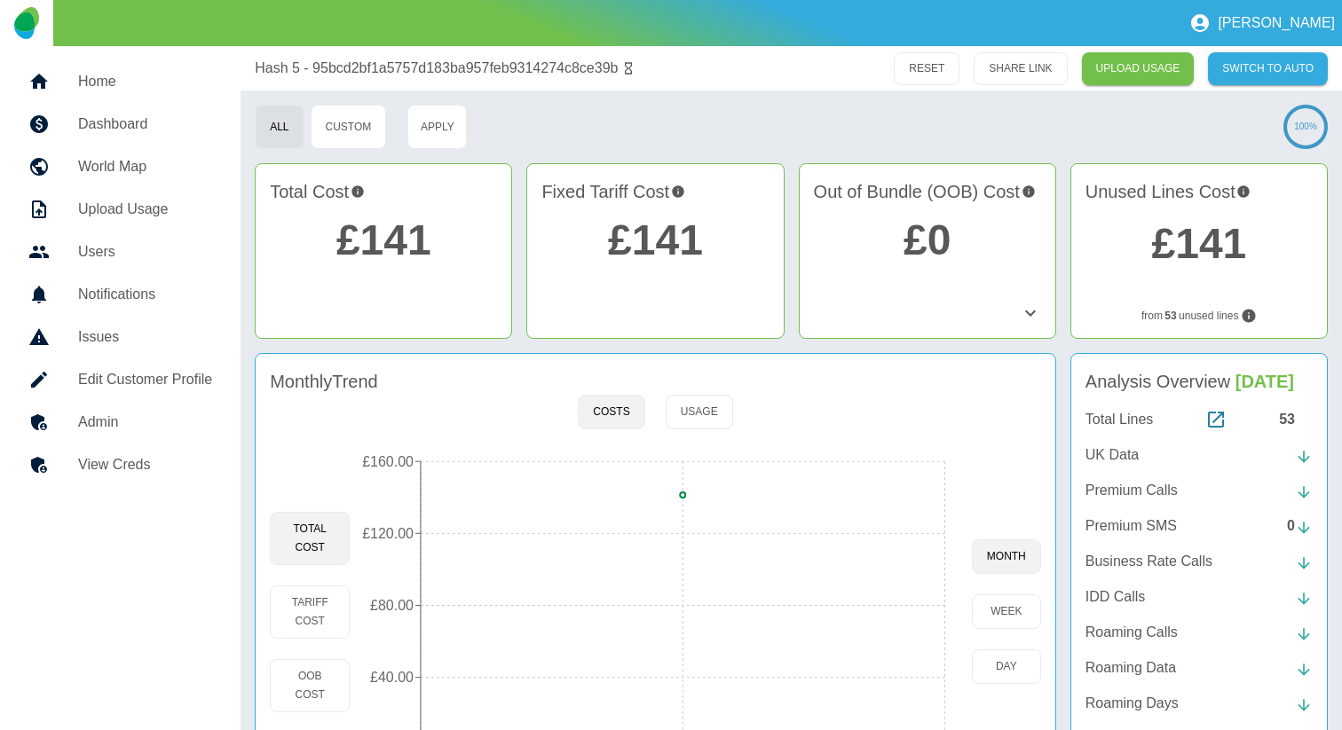
click at [149, 85] on h5 "Home" at bounding box center [145, 81] width 134 height 21
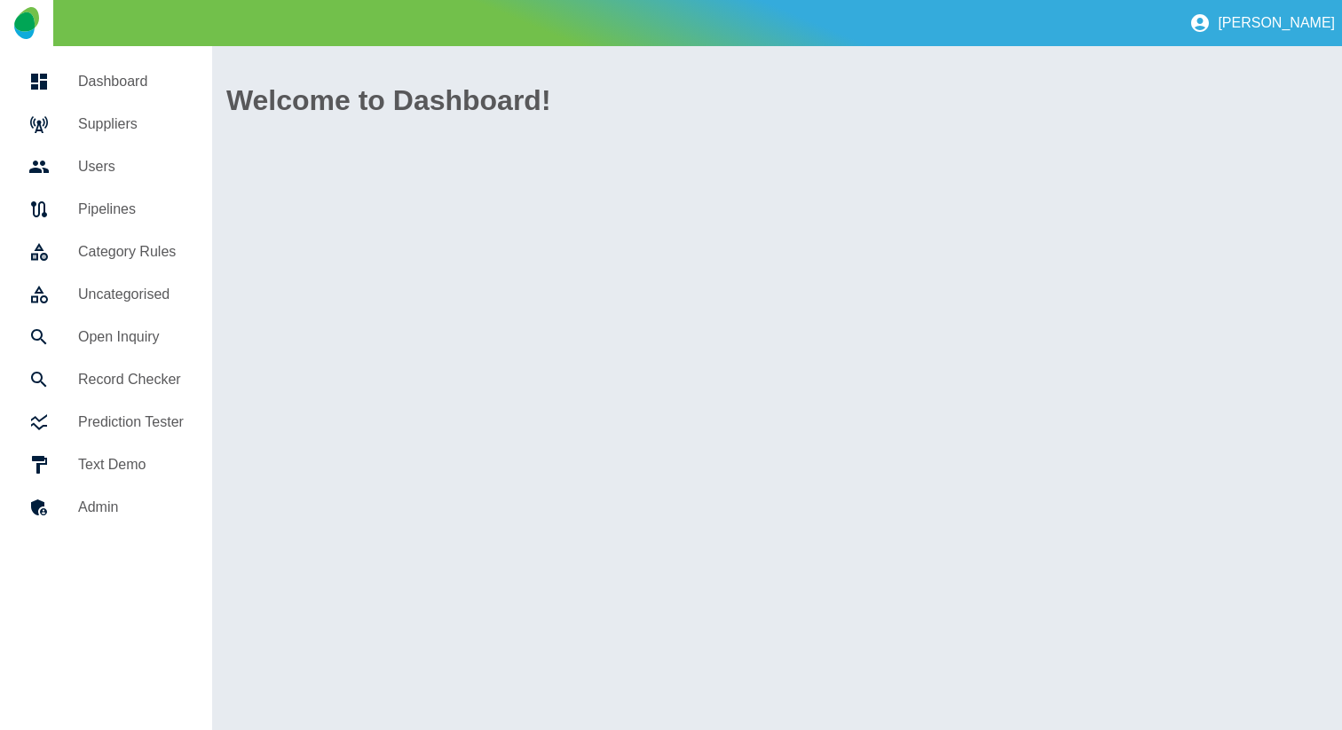
click at [138, 115] on h5 "Suppliers" at bounding box center [131, 124] width 106 height 21
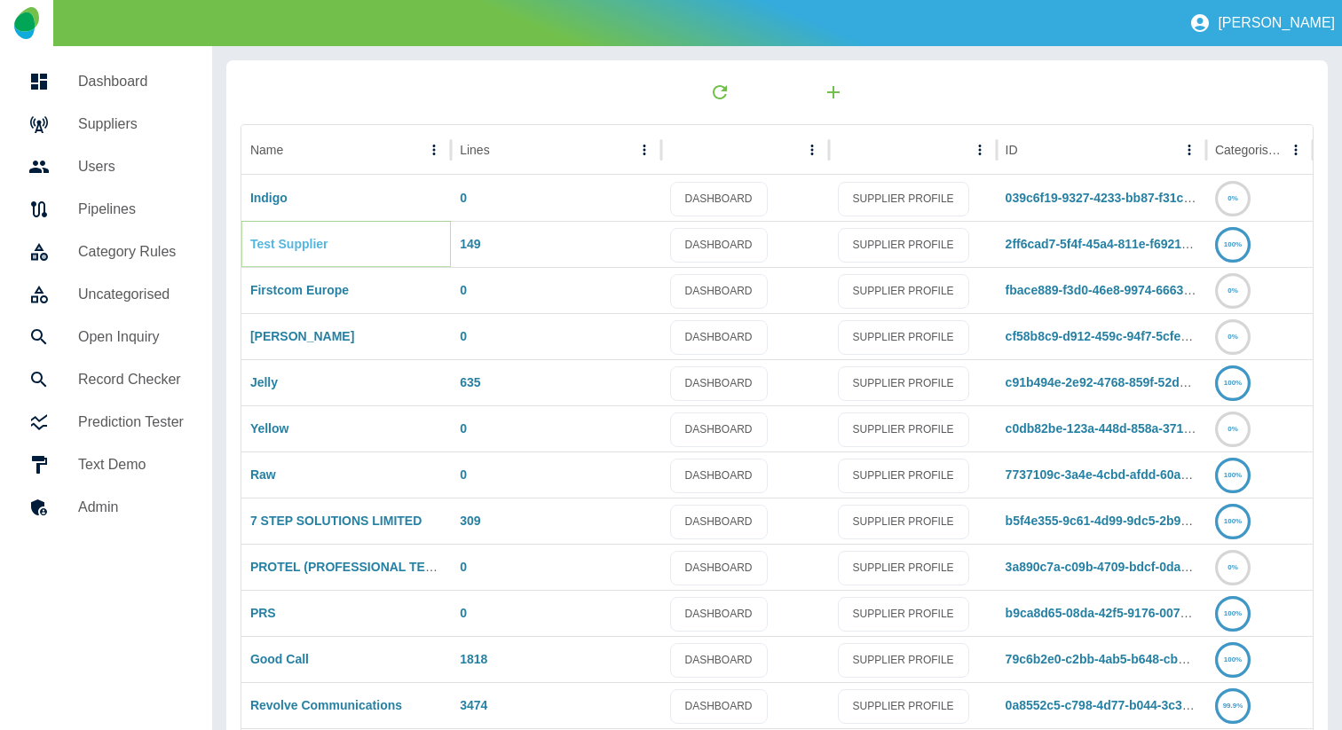
click at [306, 240] on link "Test Supplier" at bounding box center [289, 244] width 78 height 14
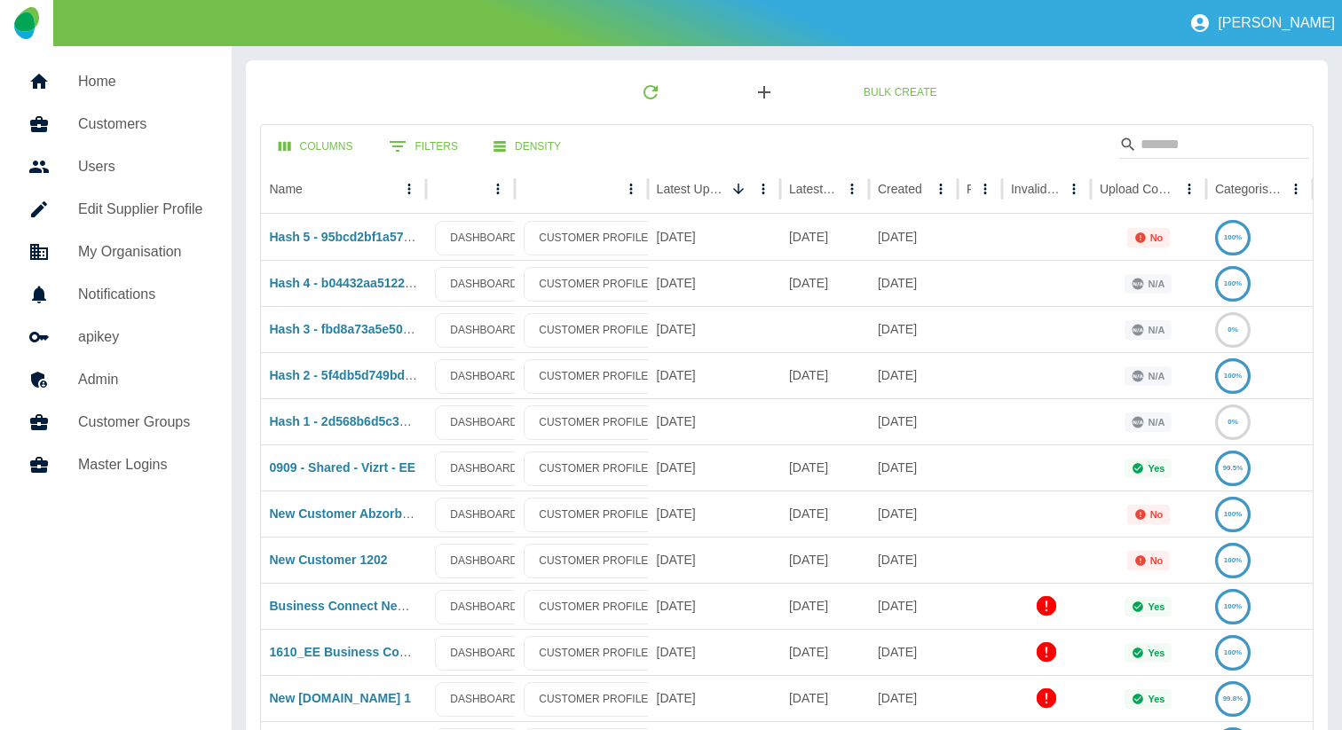
click at [770, 89] on icon "button" at bounding box center [763, 92] width 21 height 21
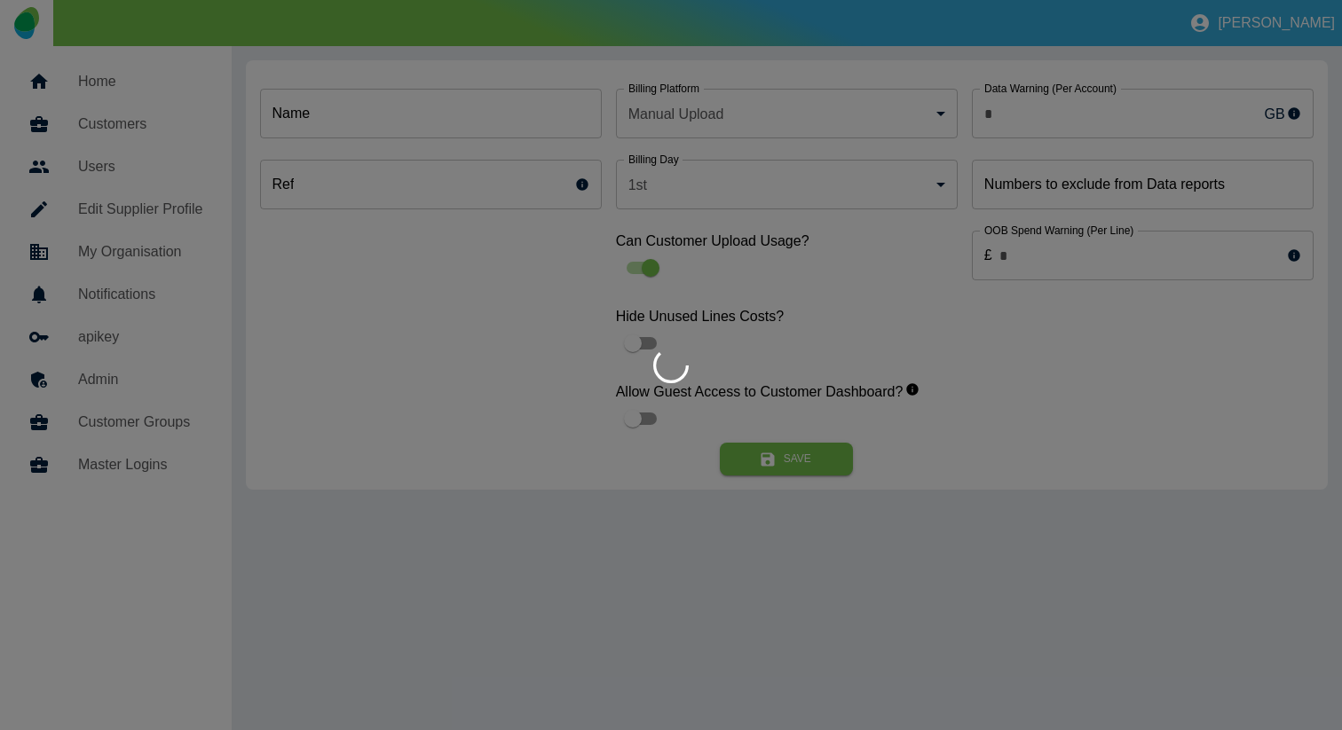
type input "*"
click at [540, 120] on div at bounding box center [671, 365] width 1342 height 730
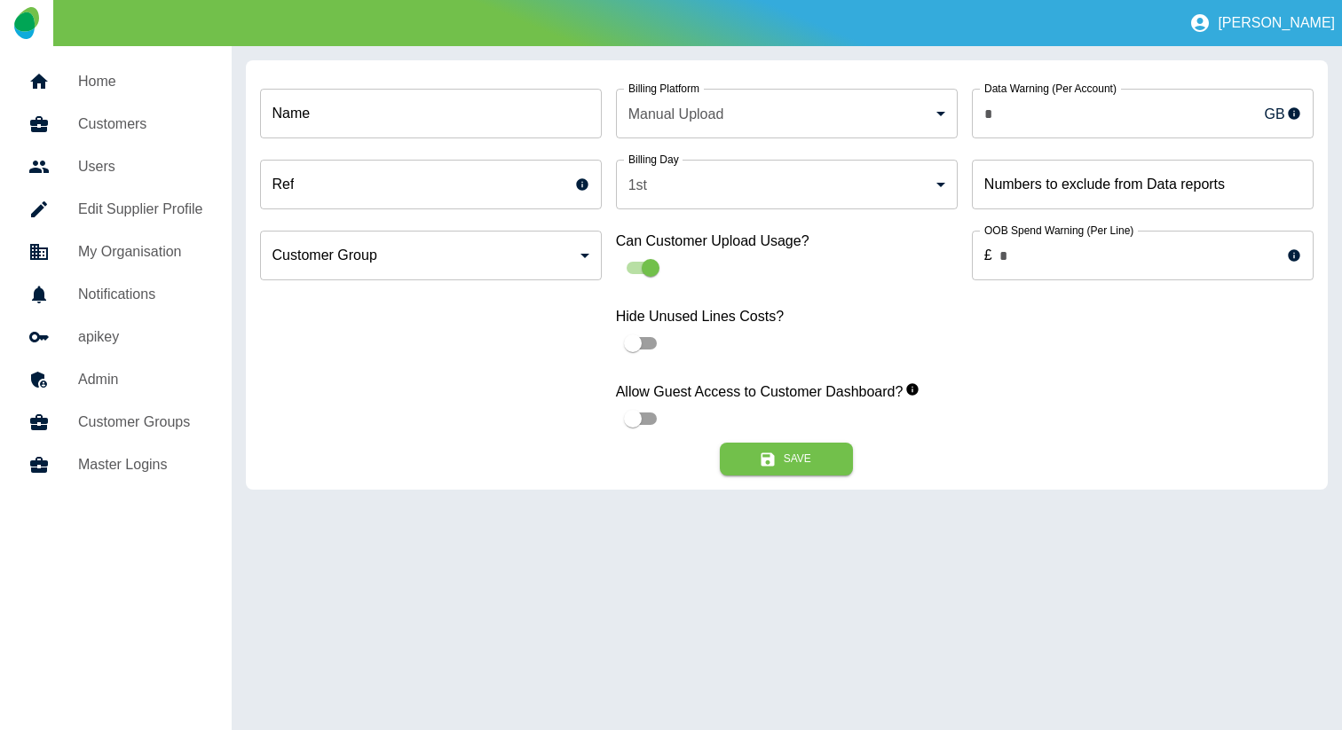
click at [500, 122] on input "Name" at bounding box center [431, 114] width 342 height 50
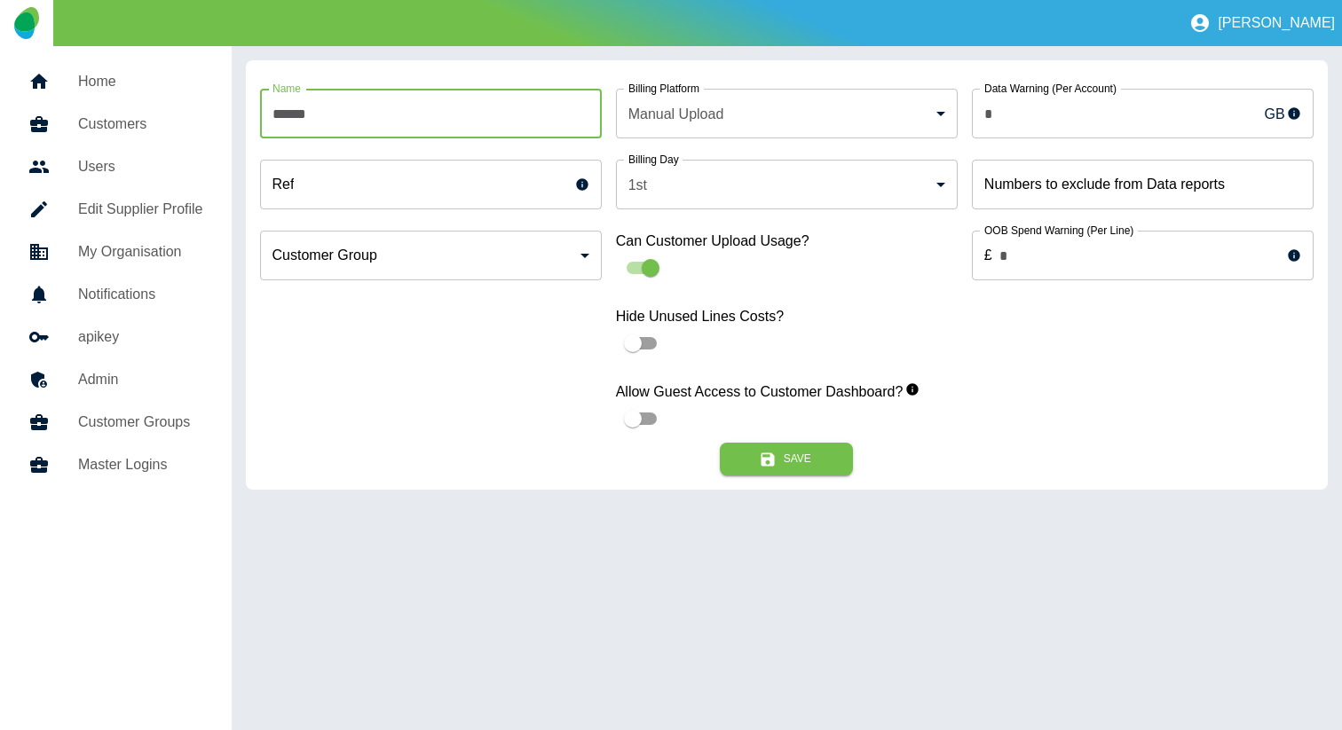
type input "**********"
click at [770, 471] on button "Save" at bounding box center [786, 459] width 133 height 33
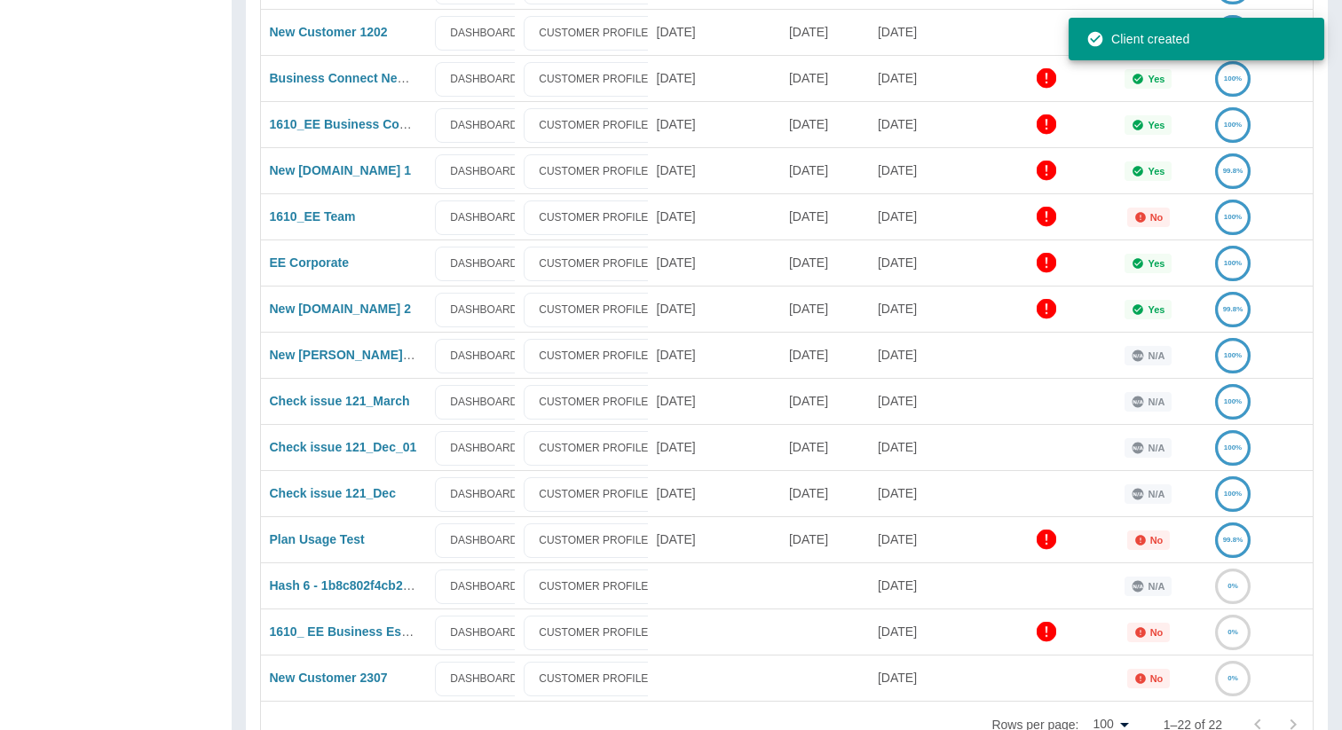
scroll to position [575, 0]
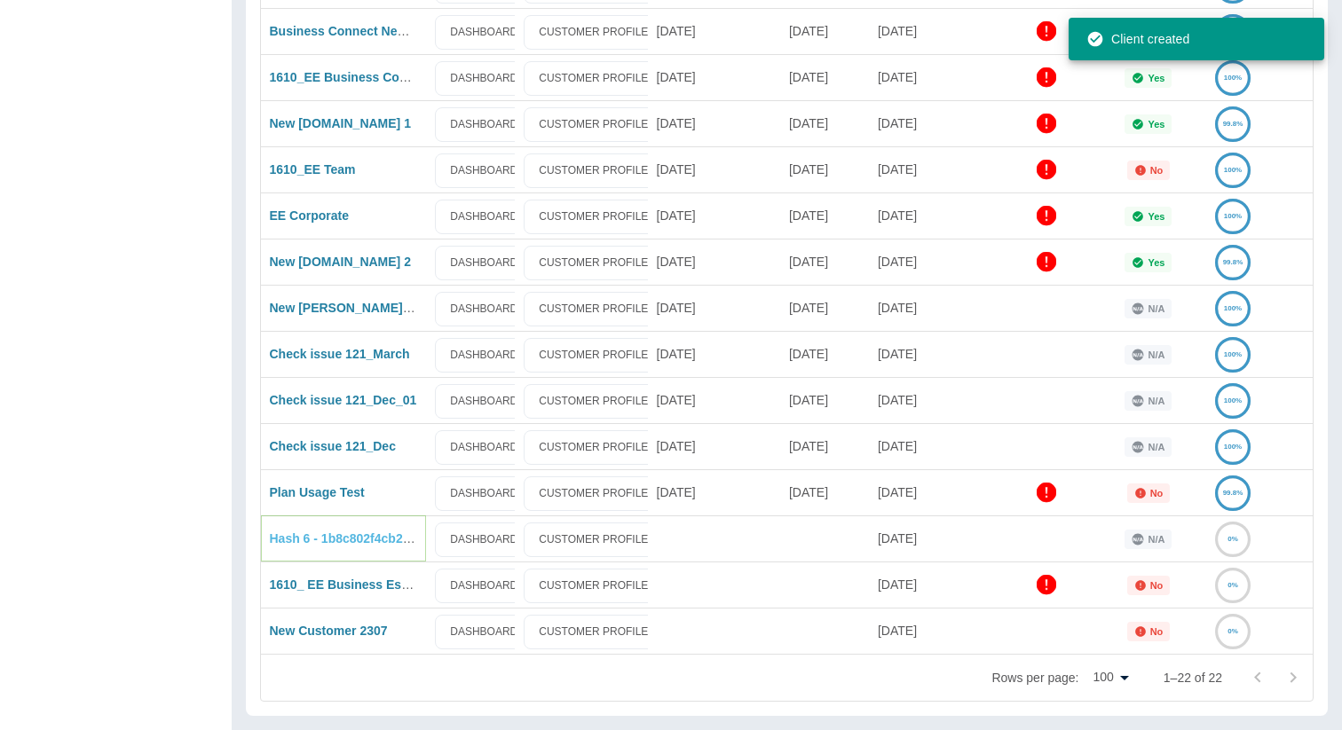
click at [344, 539] on link "Hash 6 - 1b8c802f4cb27e3bf39cc477db495473aa938246" at bounding box center [433, 538] width 326 height 14
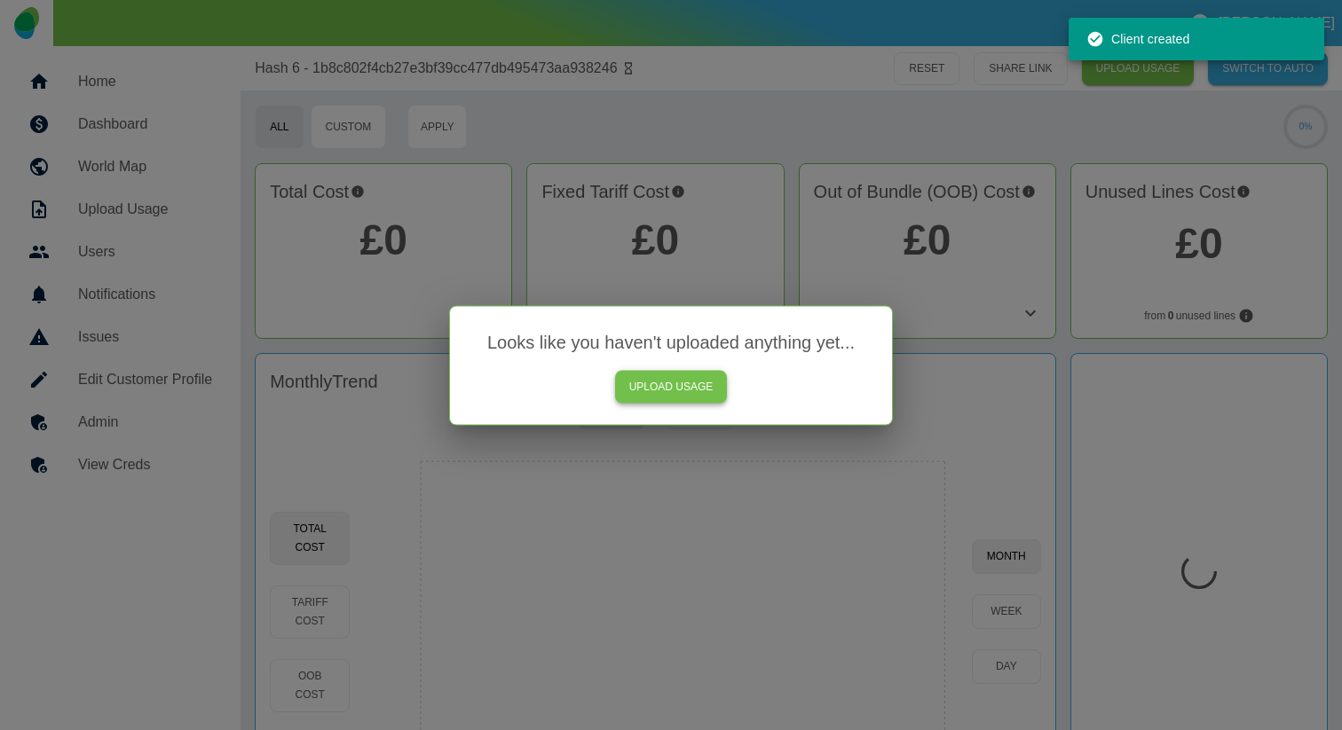
click at [709, 383] on link "UPLOAD USAGE" at bounding box center [671, 386] width 113 height 33
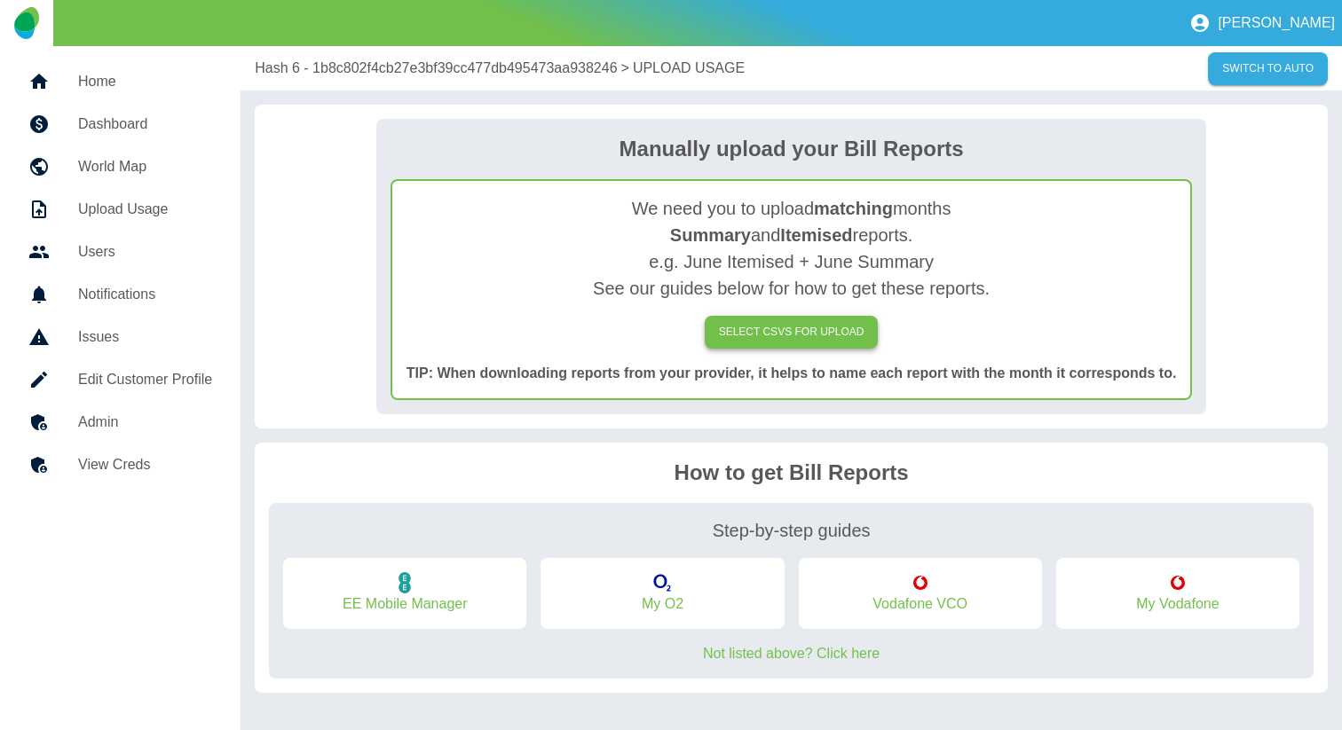
click at [748, 319] on label "SELECT CSVs FOR UPLOAD" at bounding box center [791, 332] width 174 height 33
click at [0, 0] on input "SELECT CSVs FOR UPLOAD" at bounding box center [0, 0] width 0 height 0
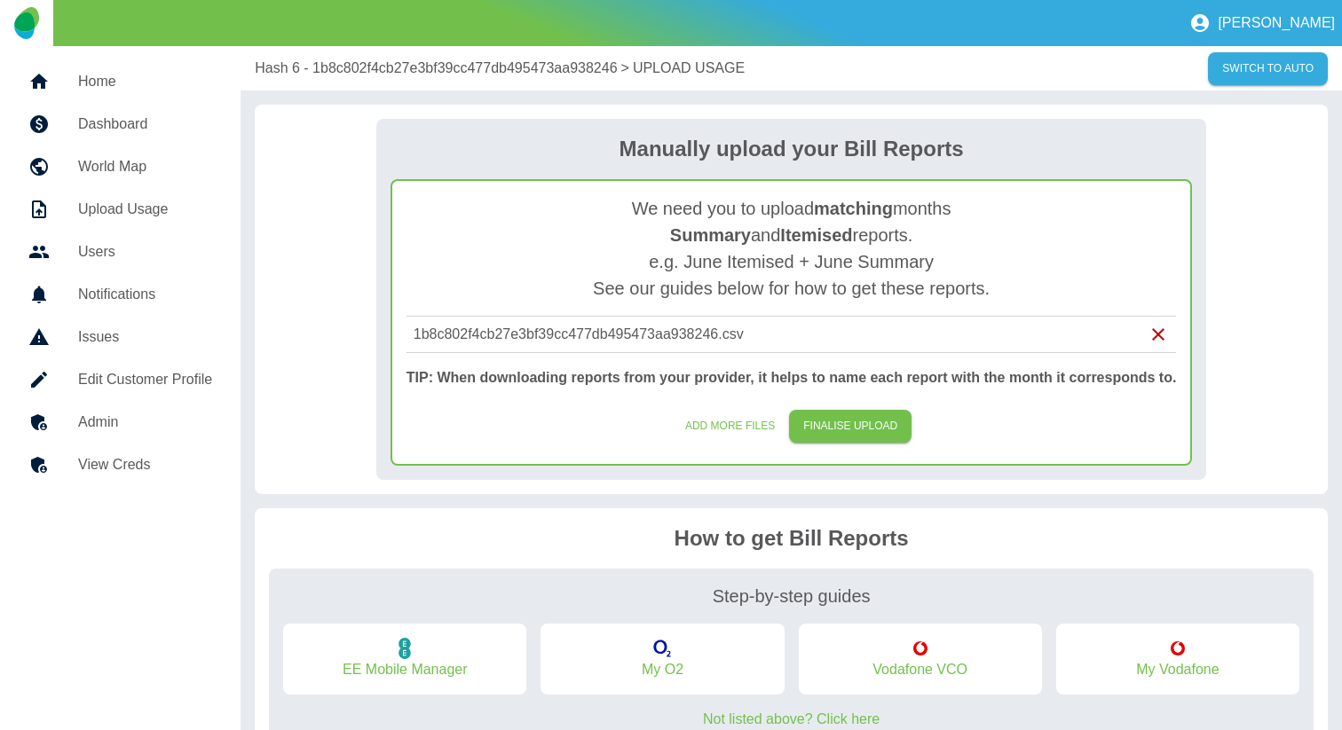
click at [970, 334] on div "1b8c802f4cb27e3bf39cc477db495473aa938246.csv" at bounding box center [791, 334] width 756 height 21
click at [833, 423] on button "FINALISE UPLOAD" at bounding box center [850, 426] width 122 height 33
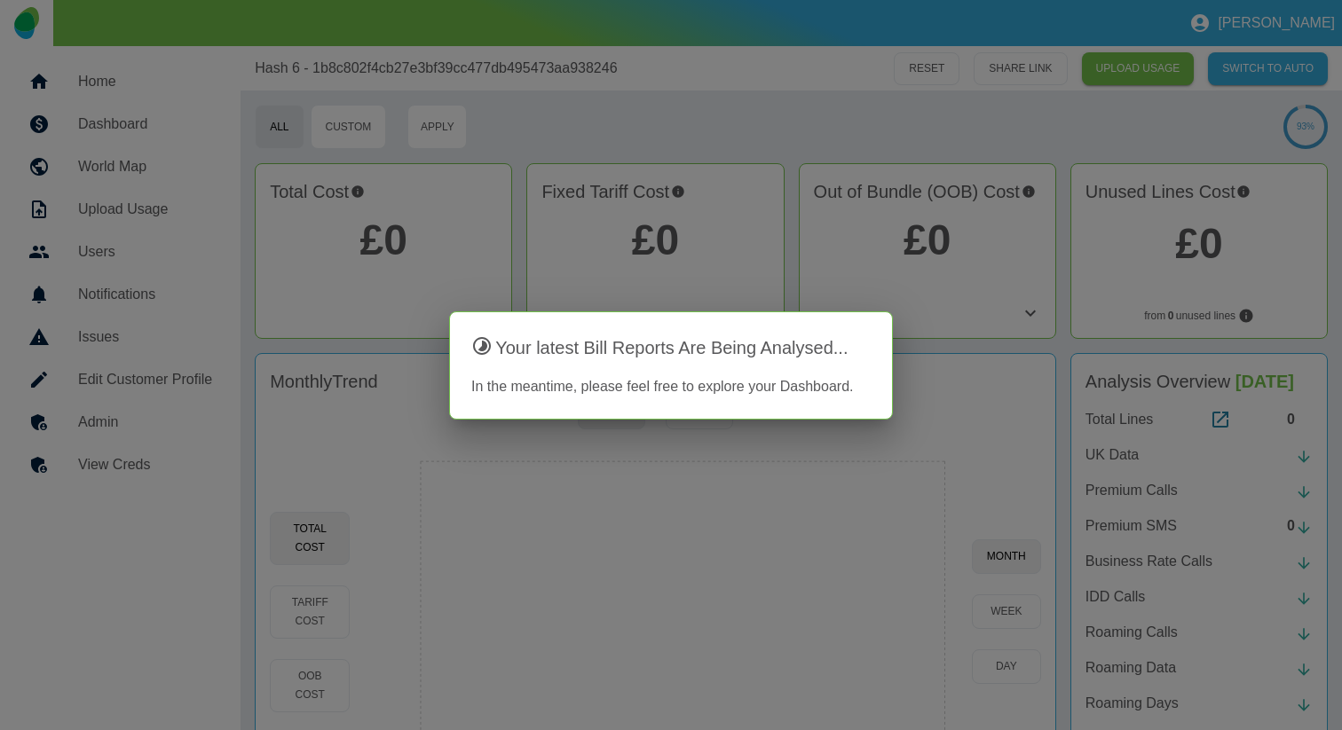
click at [642, 98] on div at bounding box center [671, 365] width 1342 height 730
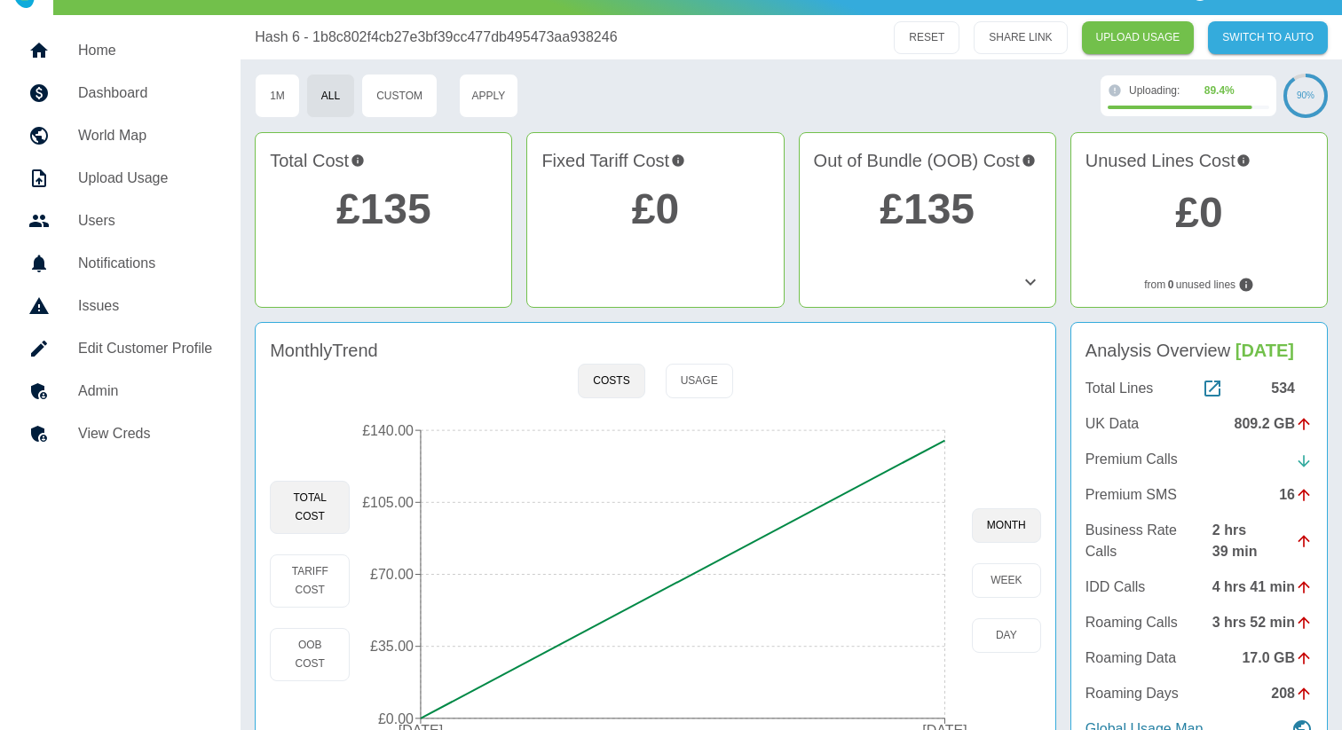
scroll to position [79, 0]
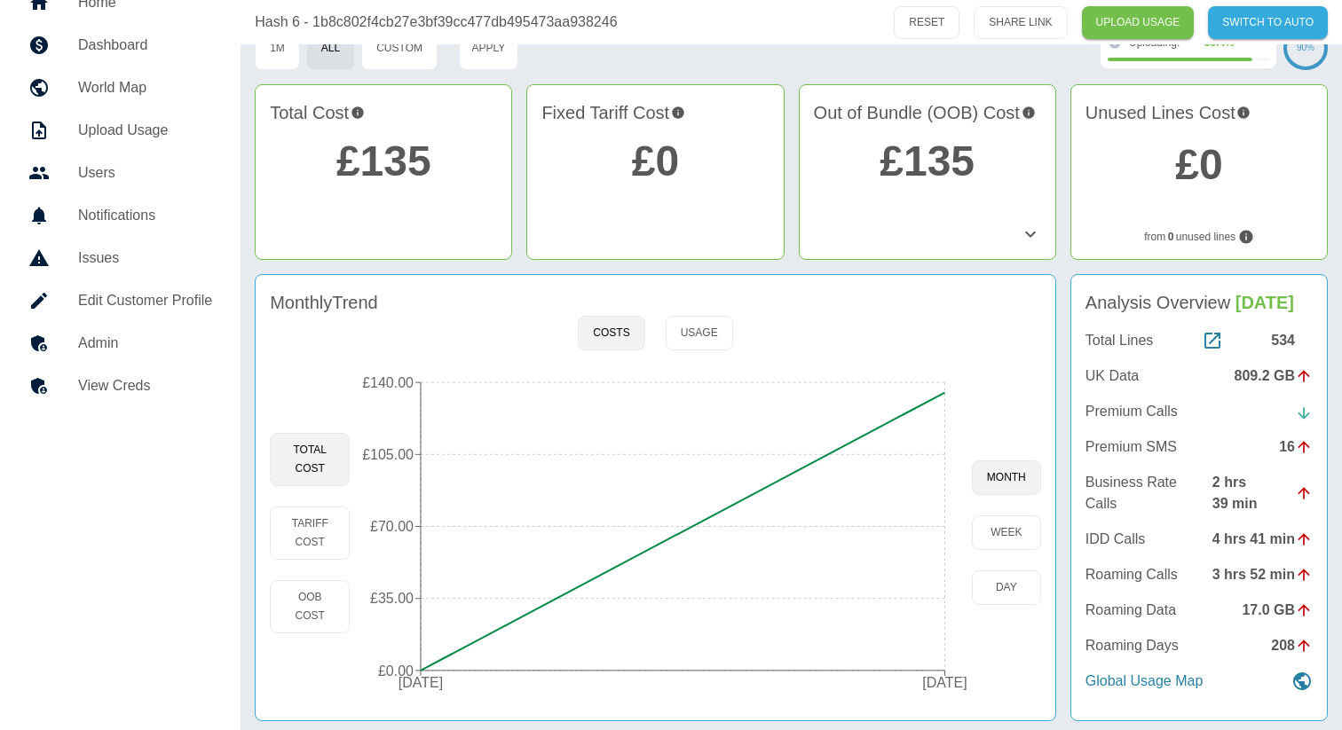
click at [946, 561] on icon "29 Mar 2022 29 Apr 2022 £0.00 £35.00 £70.00 £105.00 £140.00" at bounding box center [660, 533] width 621 height 337
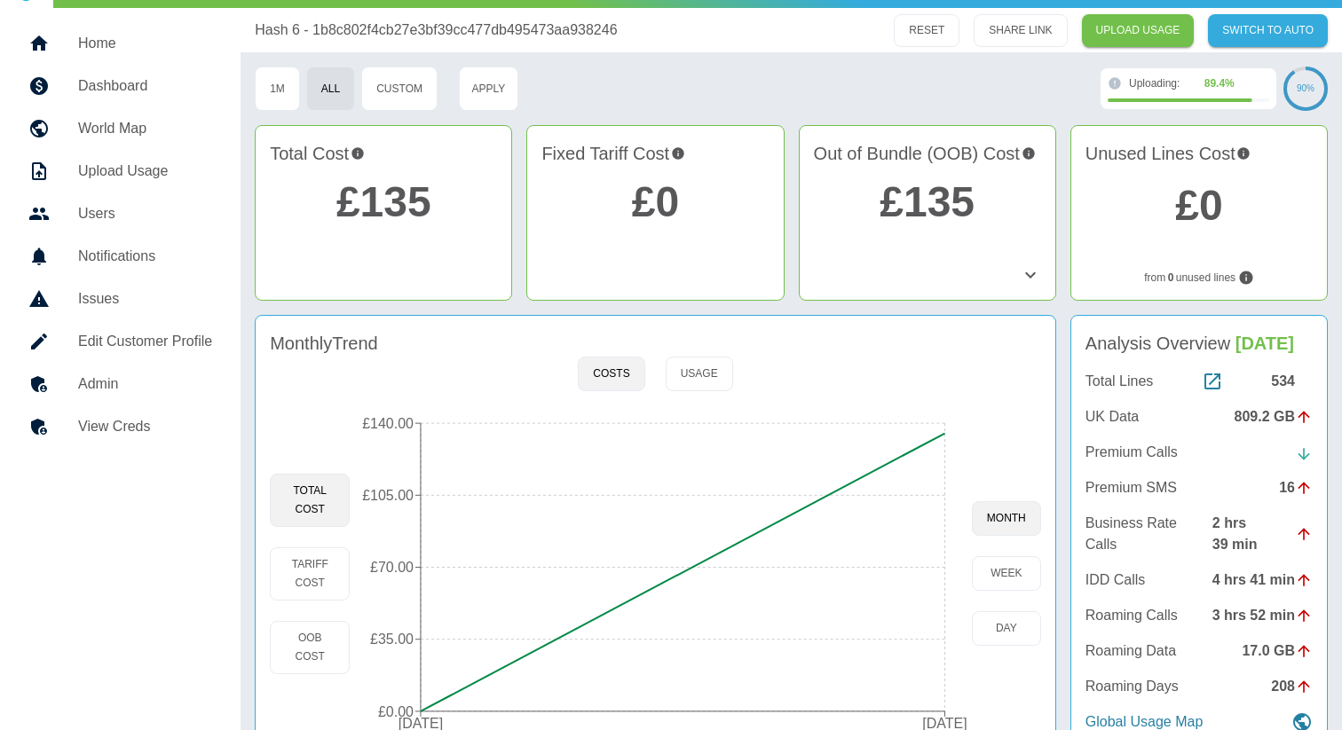
scroll to position [0, 0]
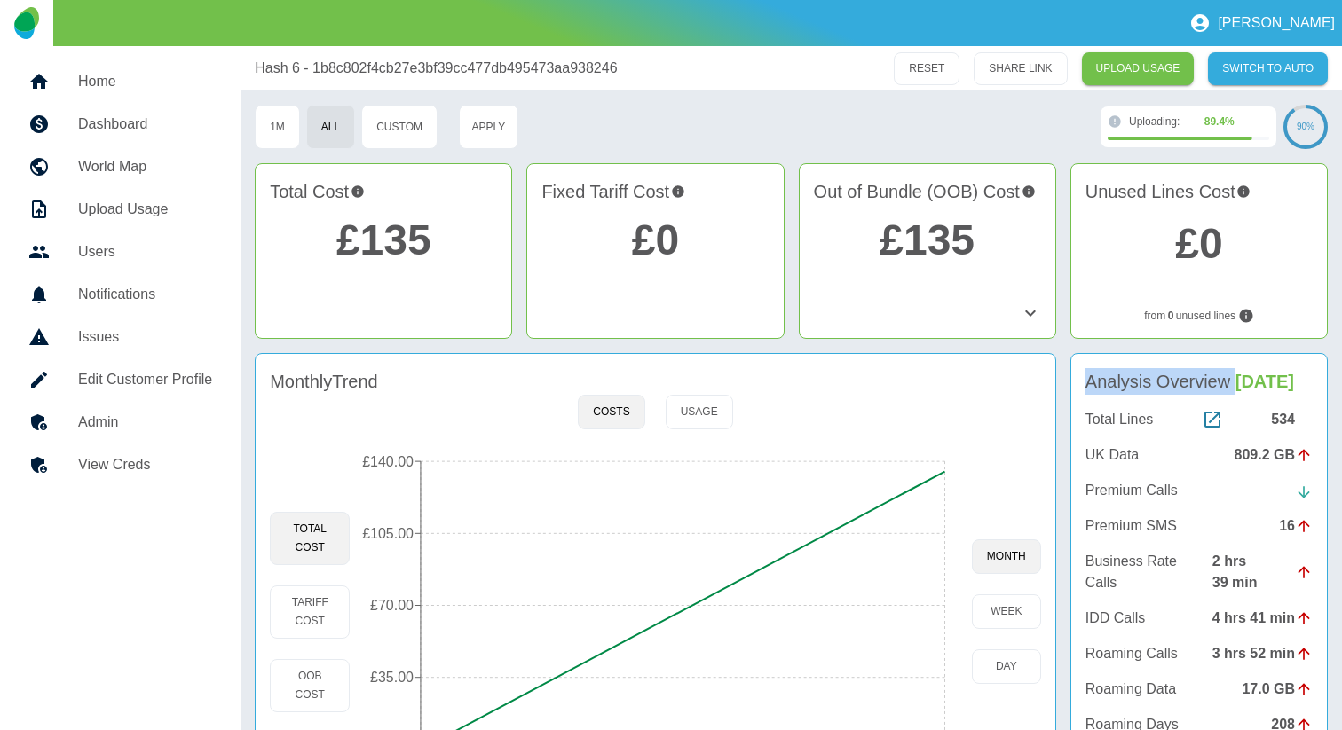
copy h4 "Analysis Overview"
drag, startPoint x: 1089, startPoint y: 380, endPoint x: 1233, endPoint y: 379, distance: 144.6
click at [1233, 379] on h4 "Analysis Overview Apr 2022" at bounding box center [1198, 381] width 227 height 27
